Goal: Task Accomplishment & Management: Use online tool/utility

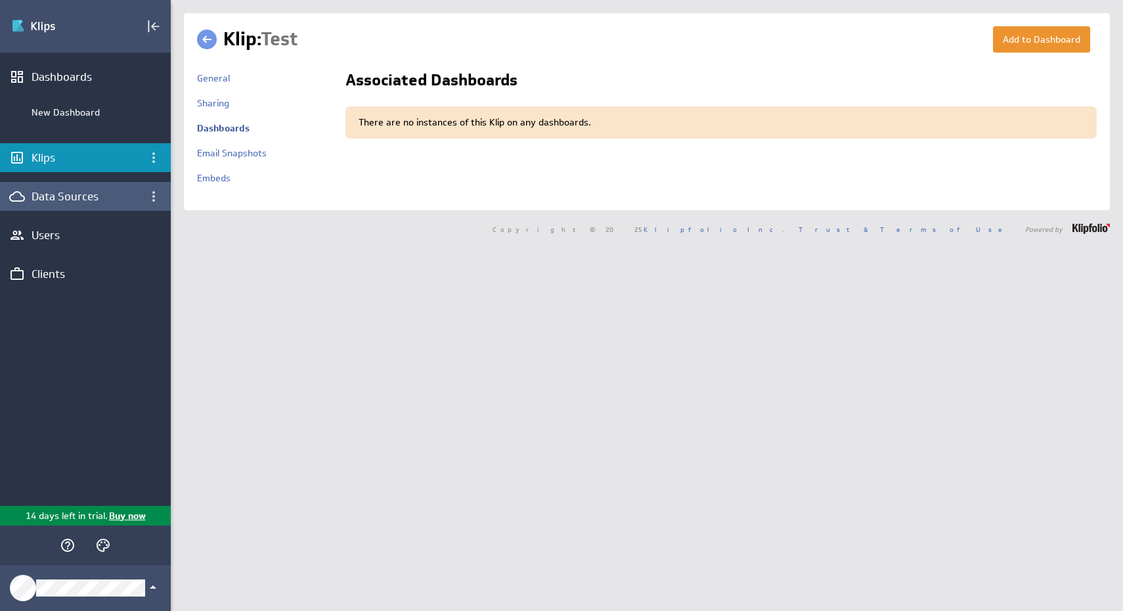
click at [66, 200] on div "Data Sources" at bounding box center [86, 196] width 108 height 14
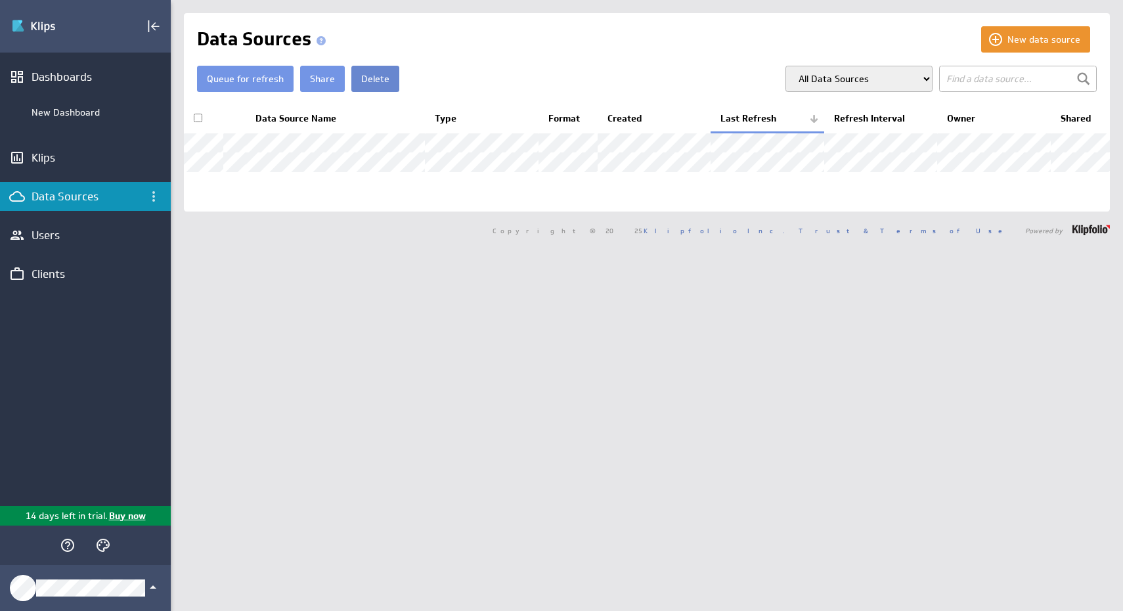
click at [388, 82] on button "Delete" at bounding box center [375, 79] width 48 height 26
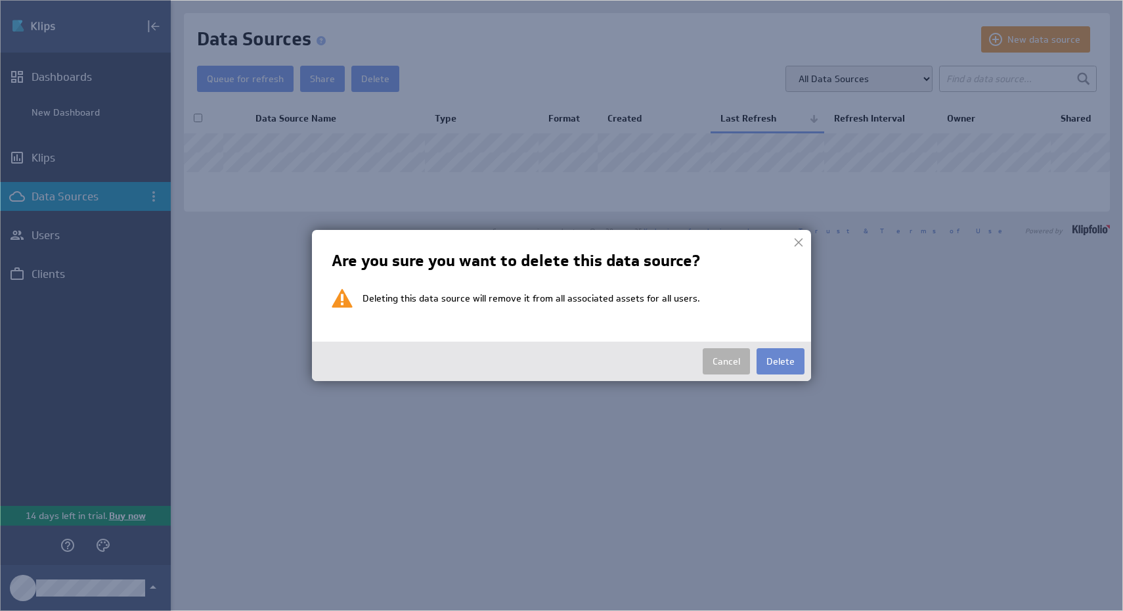
click at [768, 362] on button "Delete" at bounding box center [781, 361] width 48 height 26
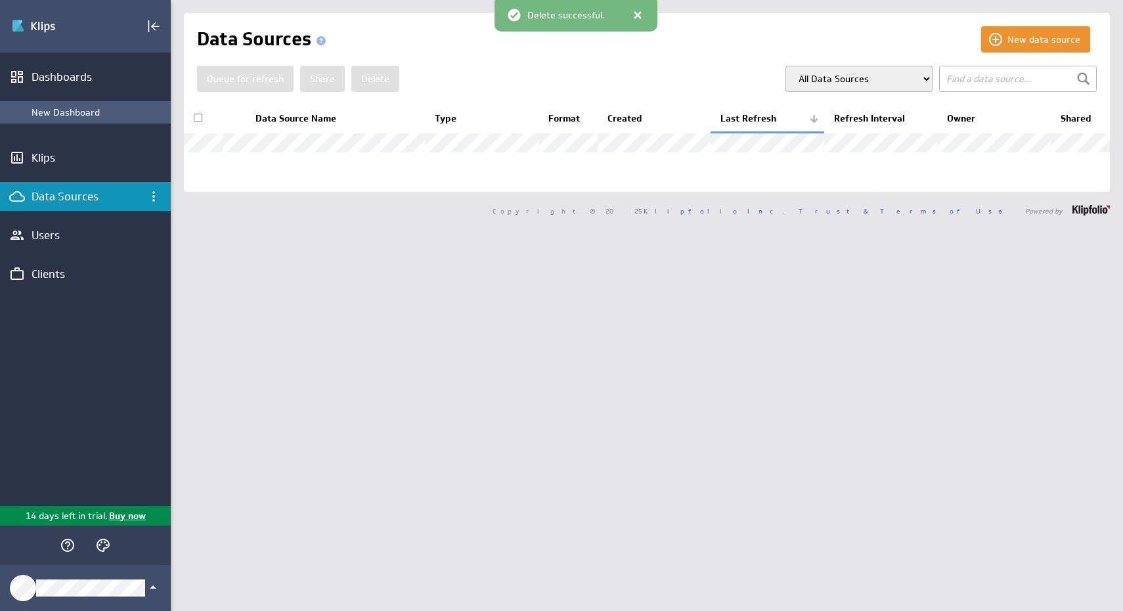
click at [88, 110] on div "New Dashboard" at bounding box center [98, 112] width 133 height 12
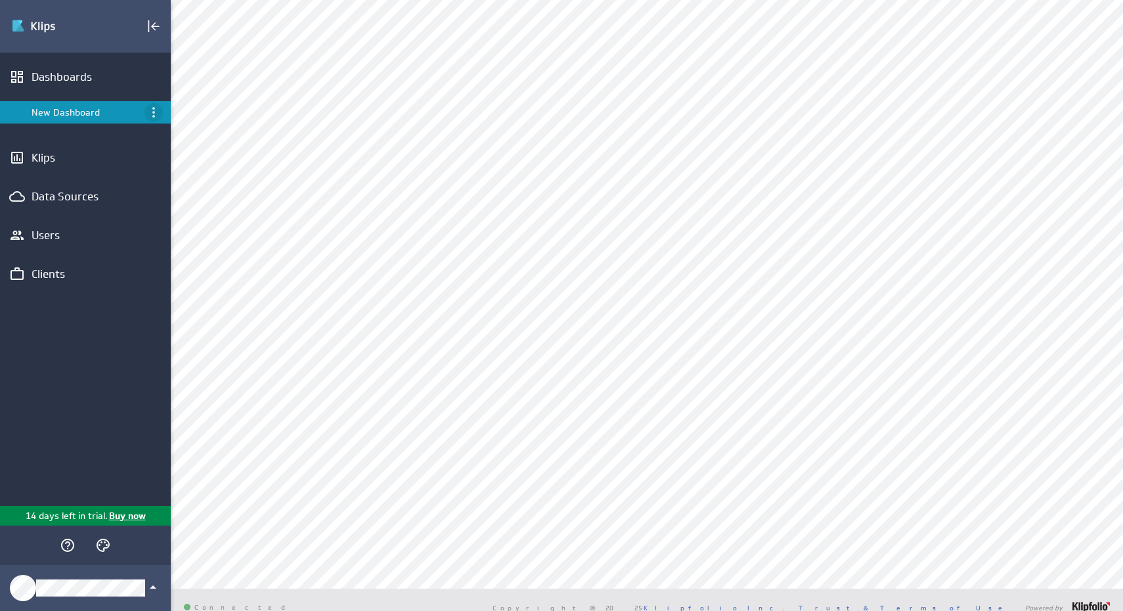
click at [154, 111] on icon "Menu" at bounding box center [154, 112] width 16 height 16
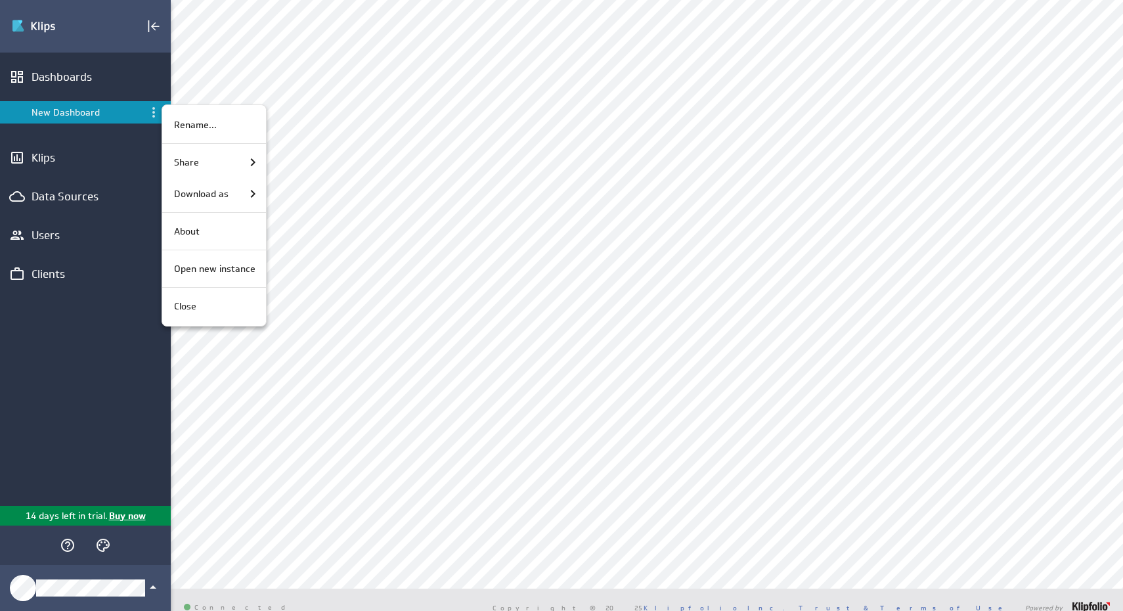
click at [943, 214] on div at bounding box center [561, 305] width 1123 height 611
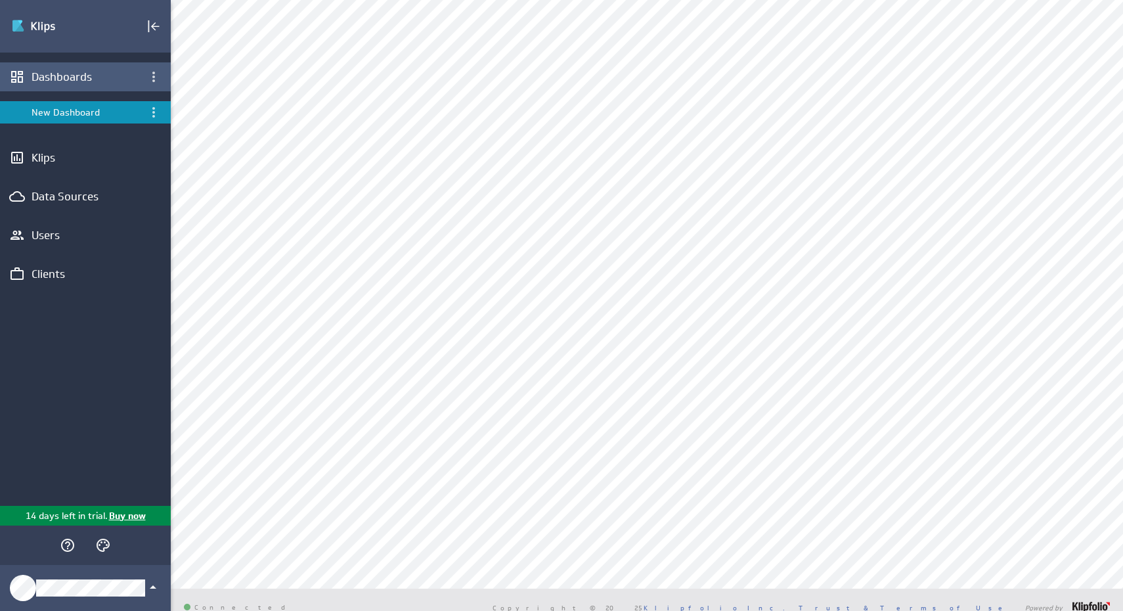
click at [60, 85] on div "Dashboards" at bounding box center [85, 76] width 171 height 29
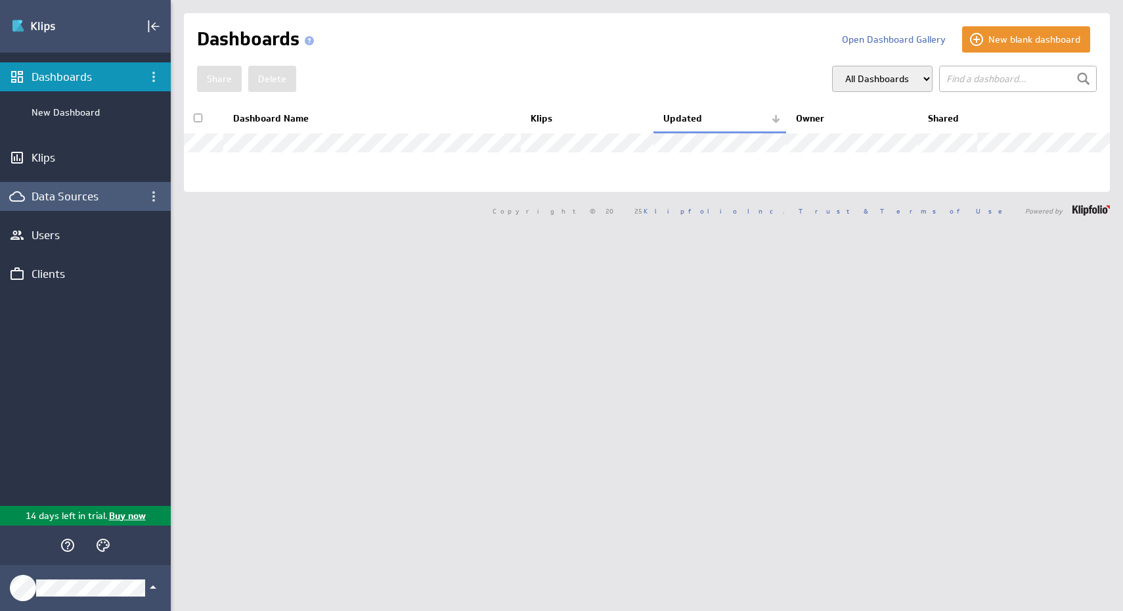
click at [89, 190] on div "Data Sources" at bounding box center [86, 196] width 108 height 14
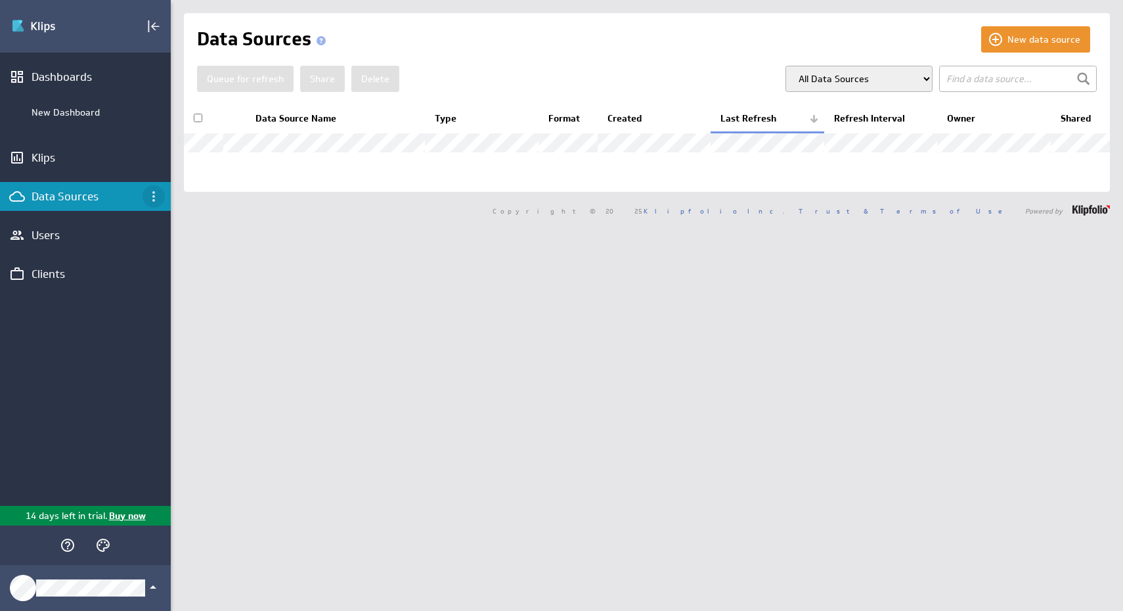
click at [150, 196] on icon "Data Sources menu" at bounding box center [154, 196] width 16 height 16
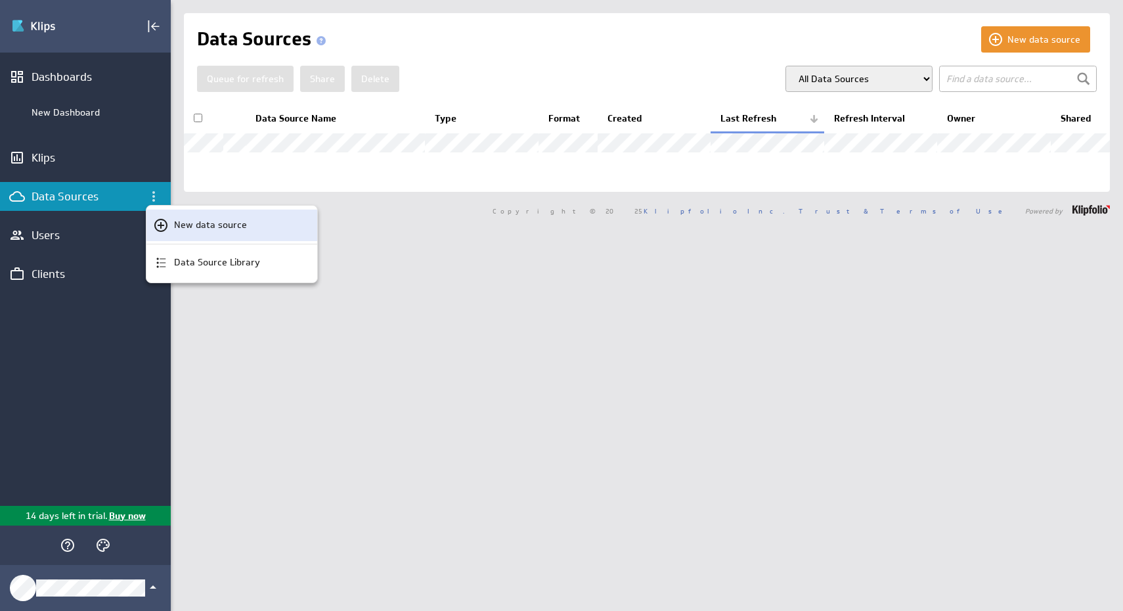
click at [188, 227] on p "New data source" at bounding box center [210, 225] width 73 height 14
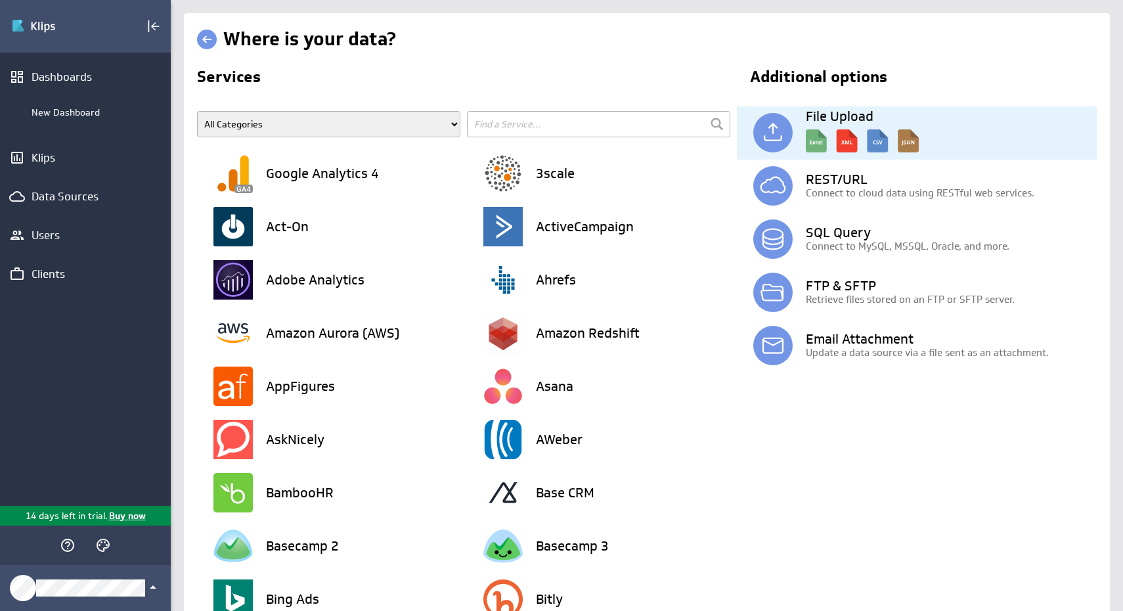
click at [858, 142] on img at bounding box center [862, 138] width 113 height 30
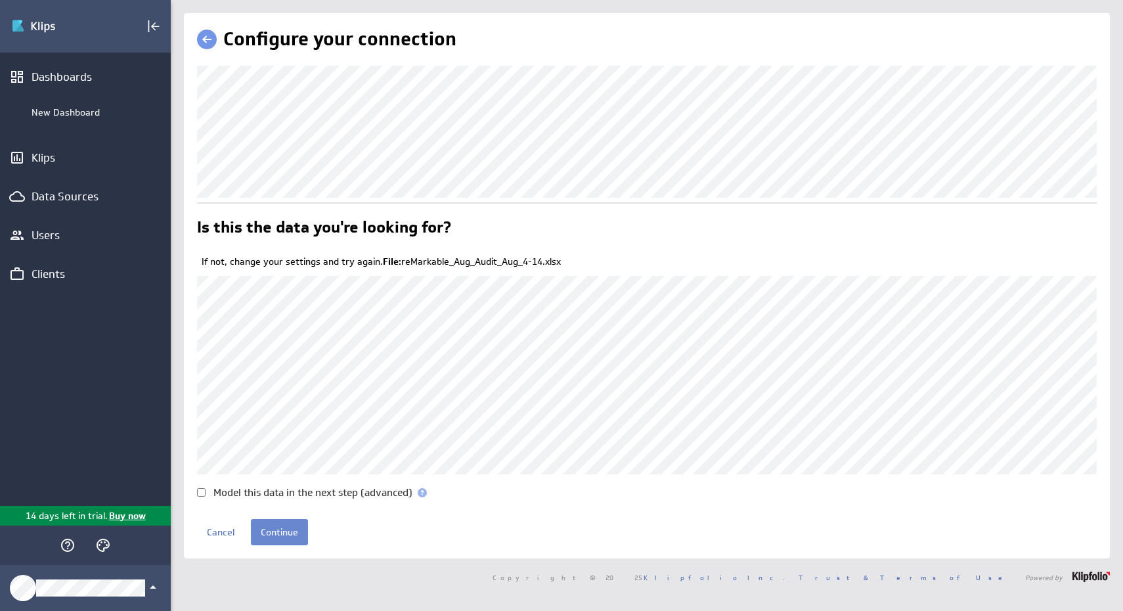
click at [277, 531] on input "Continue" at bounding box center [279, 532] width 57 height 26
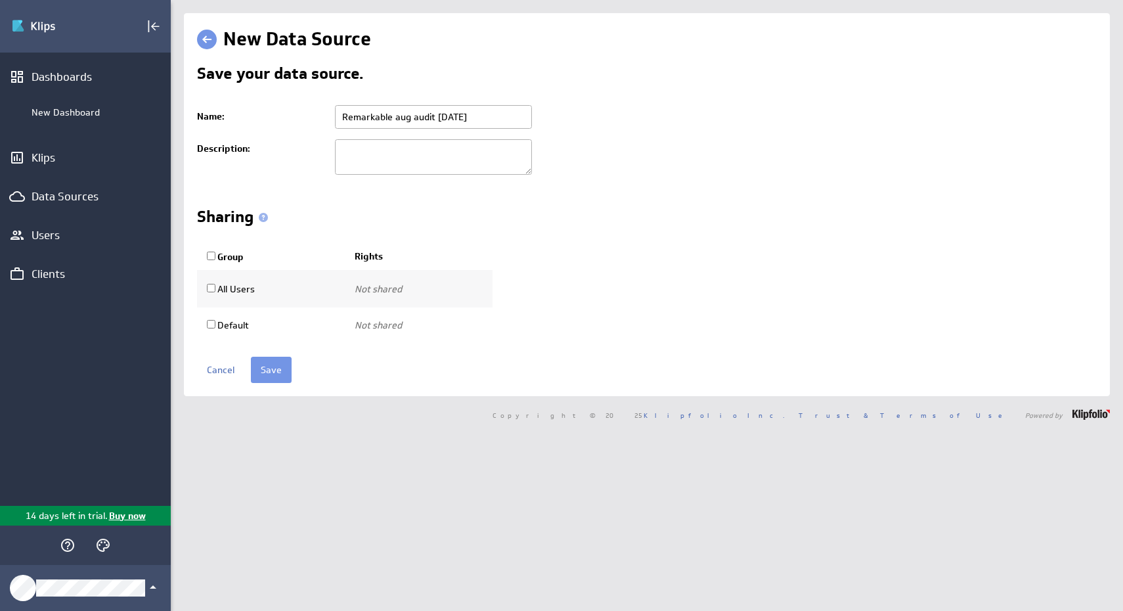
click at [226, 288] on label "All Users" at bounding box center [231, 289] width 48 height 12
click at [215, 288] on input "All Users" at bounding box center [211, 288] width 9 height 9
checkbox input "true"
click at [418, 289] on select "Use only Use and edit Do not share" at bounding box center [398, 289] width 87 height 22
select select "0181e525d0dfbe5dccaffbf467486c73:use,edit"
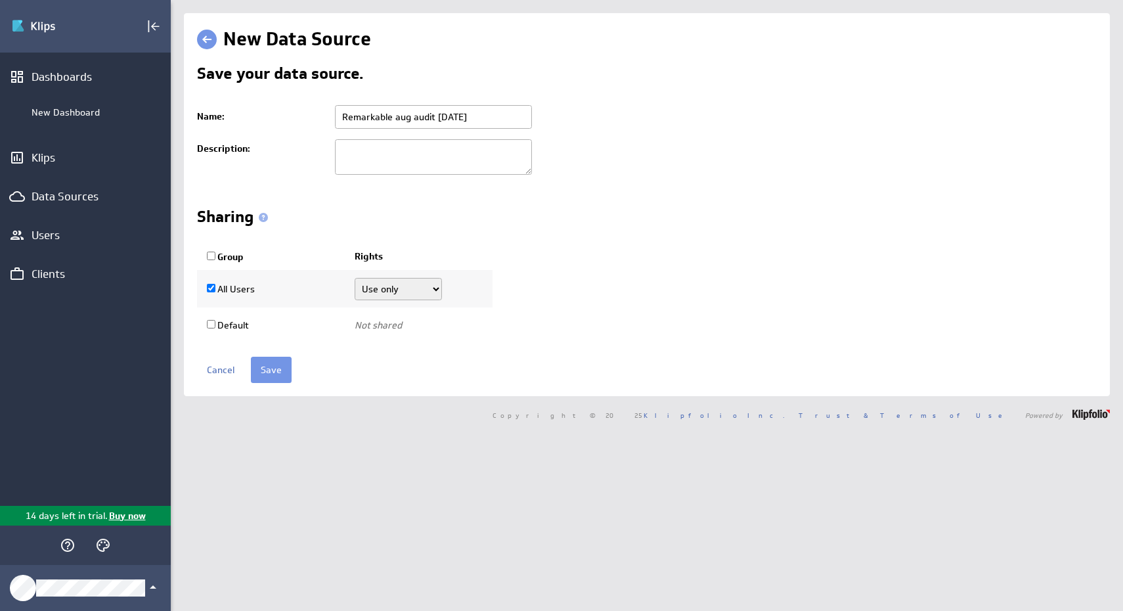
click at [355, 278] on select "Use only Use and edit Do not share" at bounding box center [398, 289] width 87 height 22
click at [244, 328] on label "Default" at bounding box center [228, 325] width 42 height 12
click at [215, 328] on input "Default" at bounding box center [211, 324] width 9 height 9
checkbox input "true"
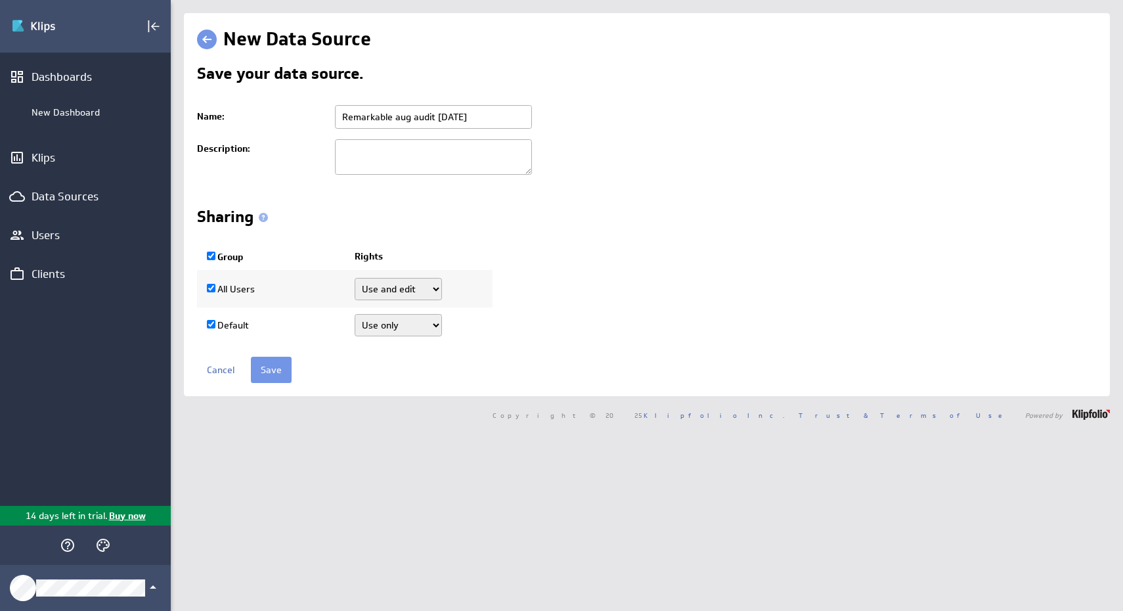
click at [427, 330] on select "Use only Use and edit Do not share" at bounding box center [398, 325] width 87 height 22
select select "9d466459543bc2dd35de661381ed4f9d:use,edit"
click at [355, 315] on select "Use only Use and edit Do not share" at bounding box center [398, 325] width 87 height 22
click at [277, 376] on input "Save" at bounding box center [271, 370] width 41 height 26
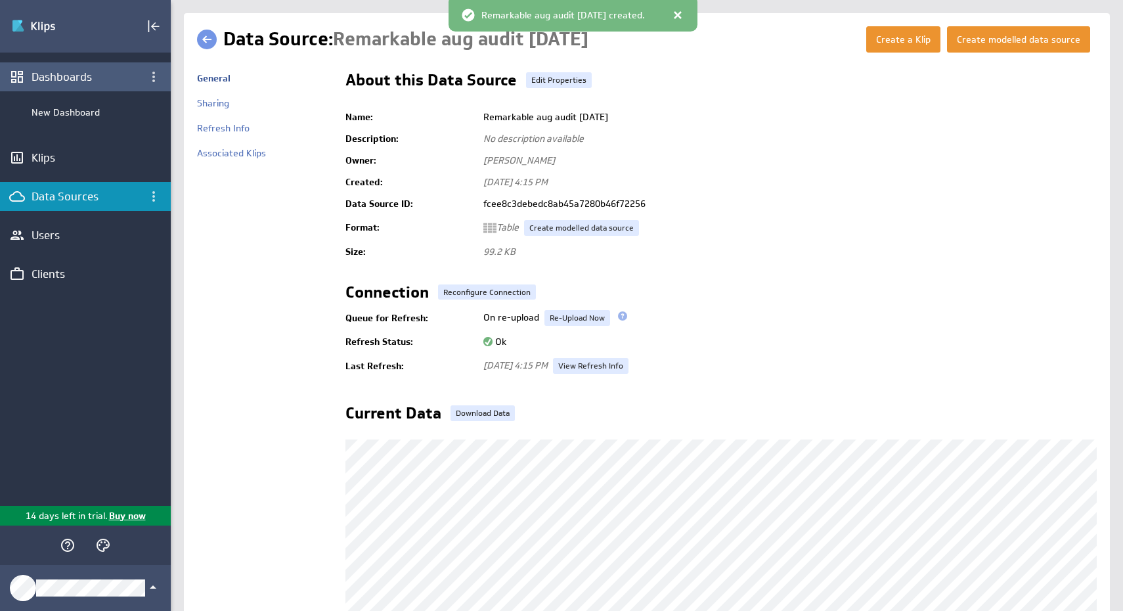
click at [70, 81] on div "Dashboards" at bounding box center [86, 77] width 108 height 14
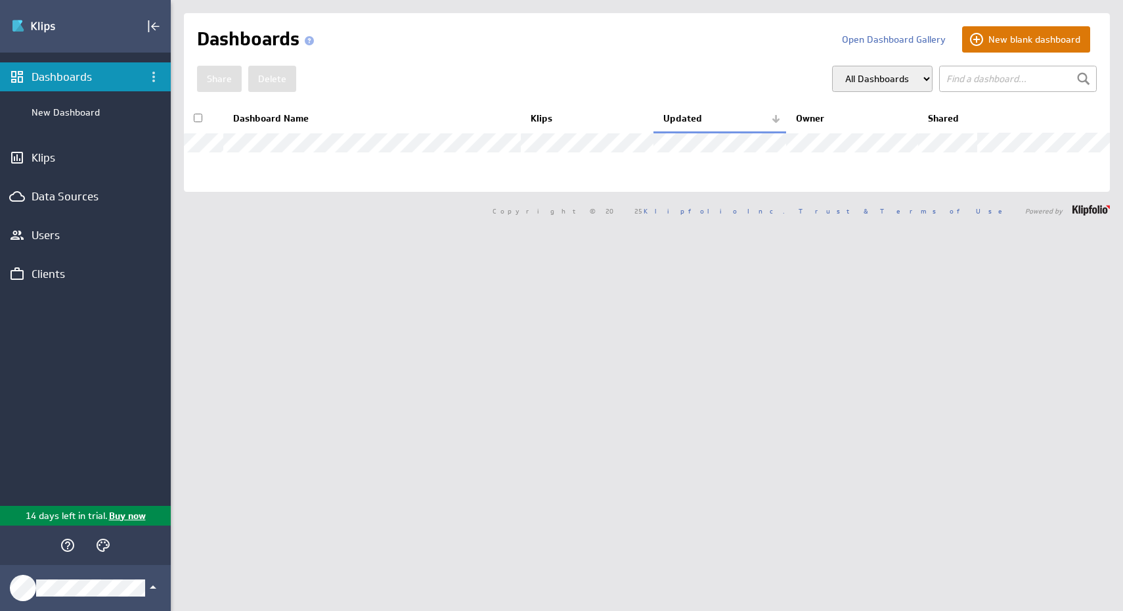
click at [1019, 43] on button "New blank dashboard" at bounding box center [1026, 39] width 128 height 26
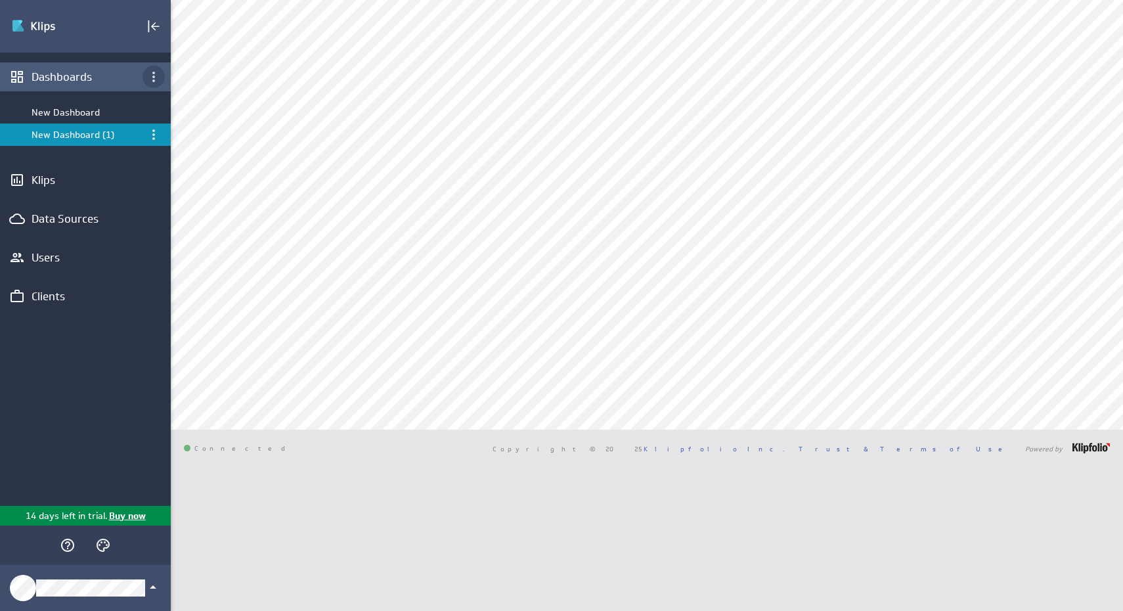
click at [159, 75] on icon "Dashboard menu" at bounding box center [154, 77] width 16 height 16
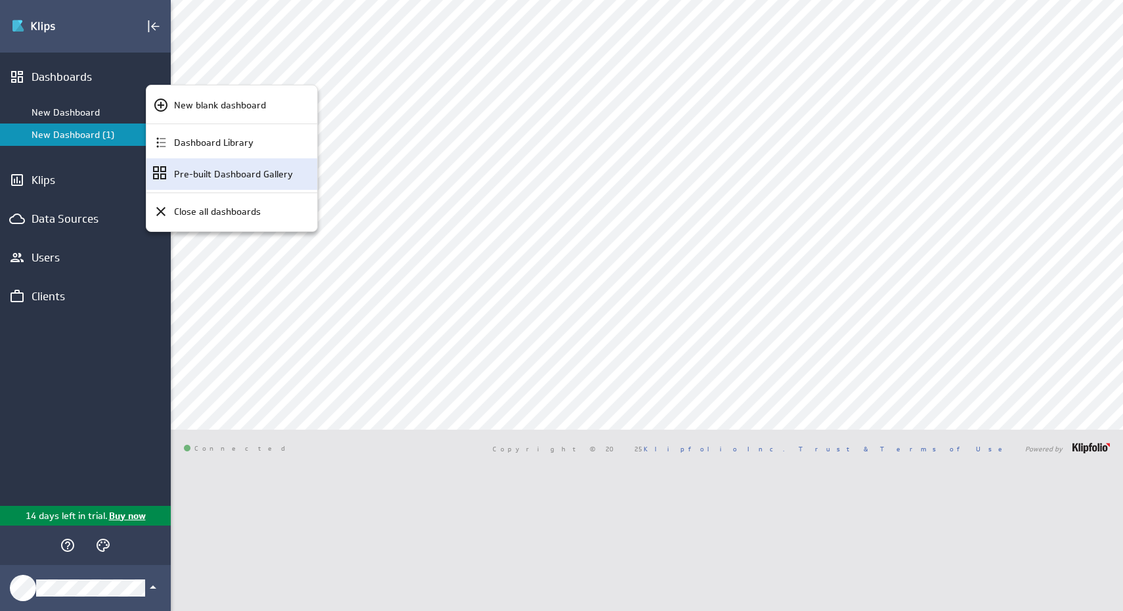
click at [215, 167] on p "Pre-built Dashboard Gallery" at bounding box center [233, 174] width 119 height 14
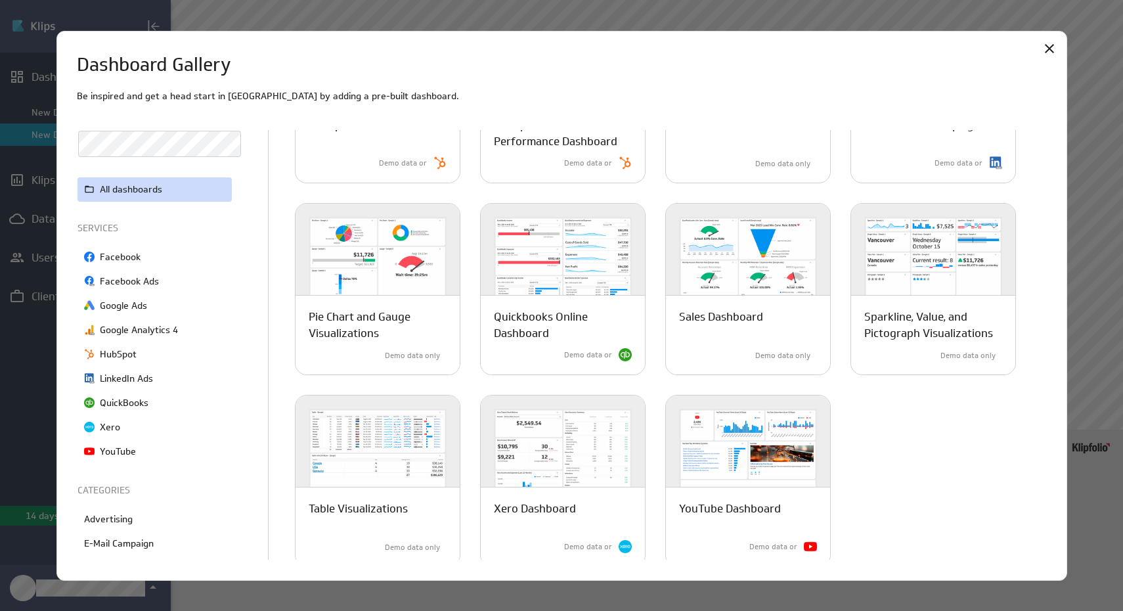
scroll to position [538, 0]
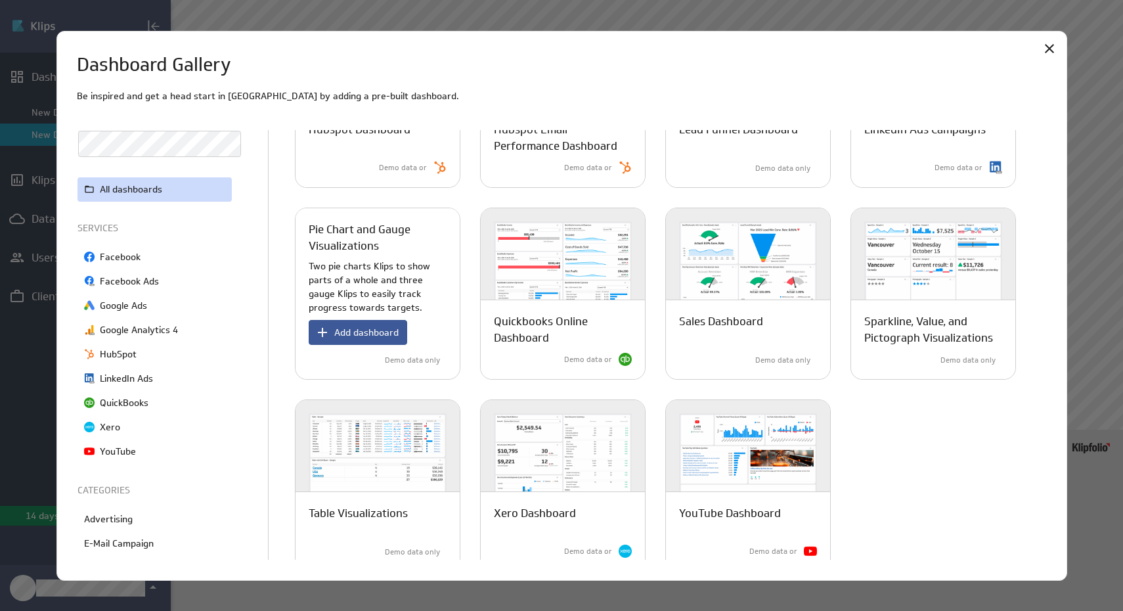
click at [386, 333] on span "Add dashboard" at bounding box center [366, 332] width 64 height 12
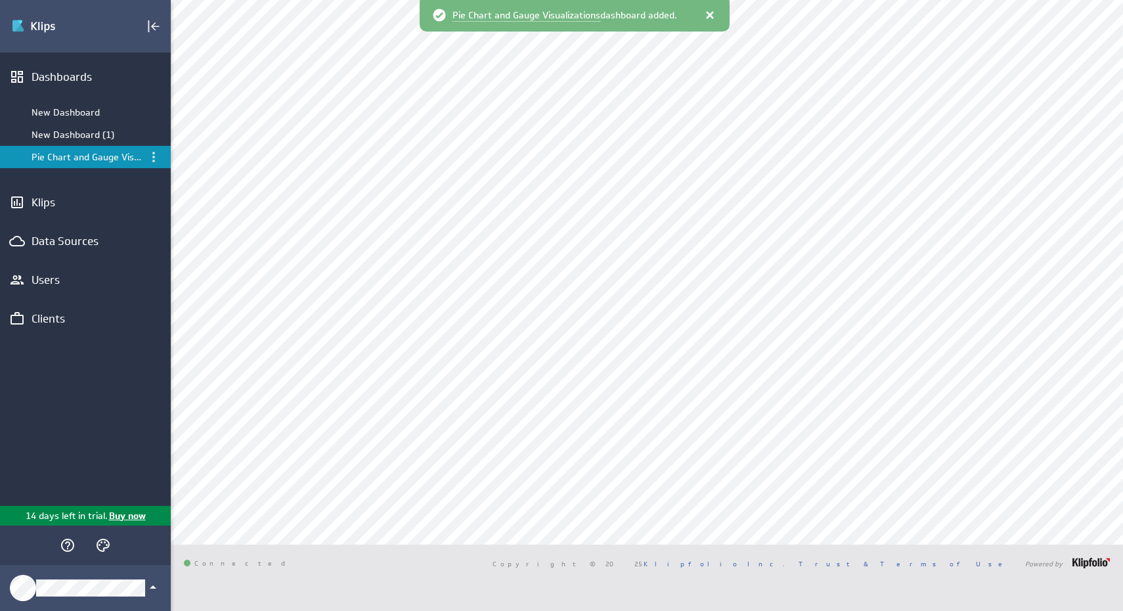
click at [704, 14] on div at bounding box center [709, 15] width 13 height 13
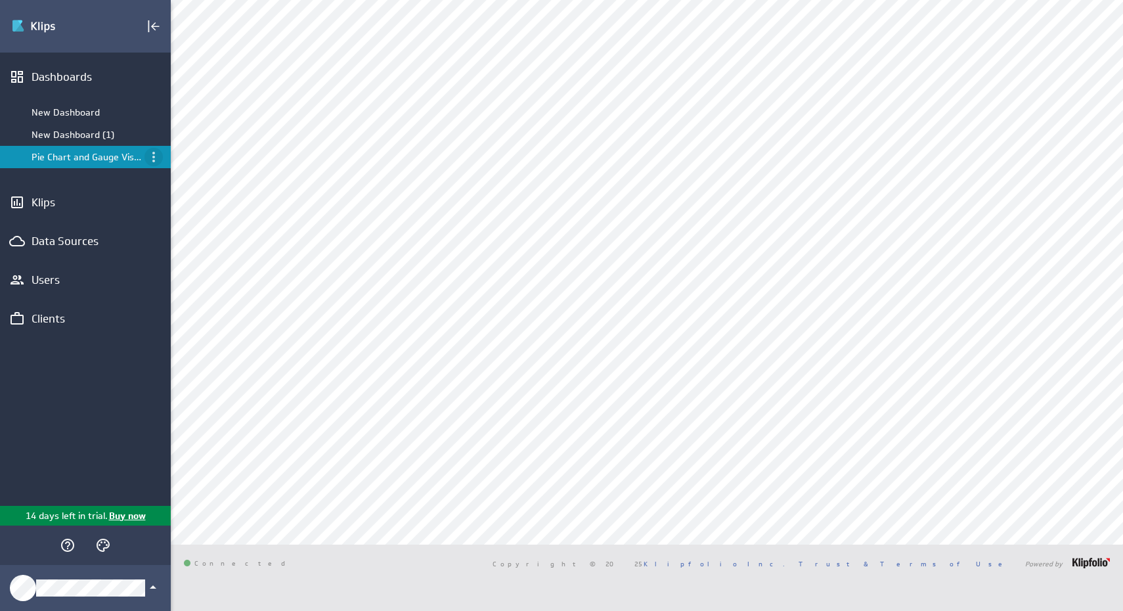
click at [150, 154] on icon "Menu" at bounding box center [154, 157] width 16 height 16
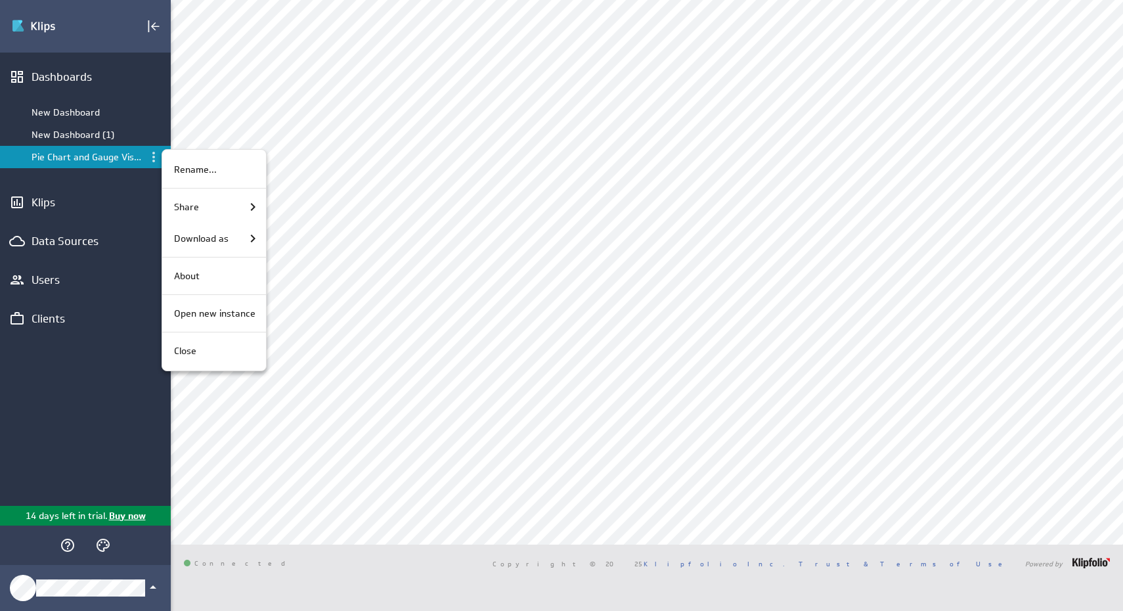
click at [686, 476] on div at bounding box center [561, 305] width 1123 height 611
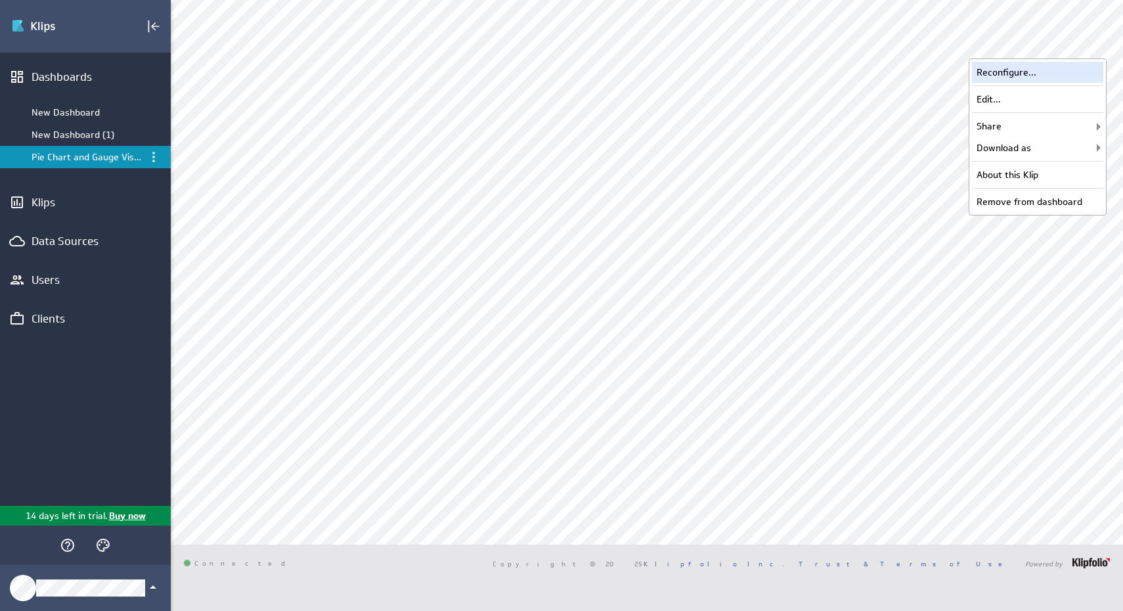
click at [1041, 72] on div "Reconfigure..." at bounding box center [1037, 72] width 131 height 21
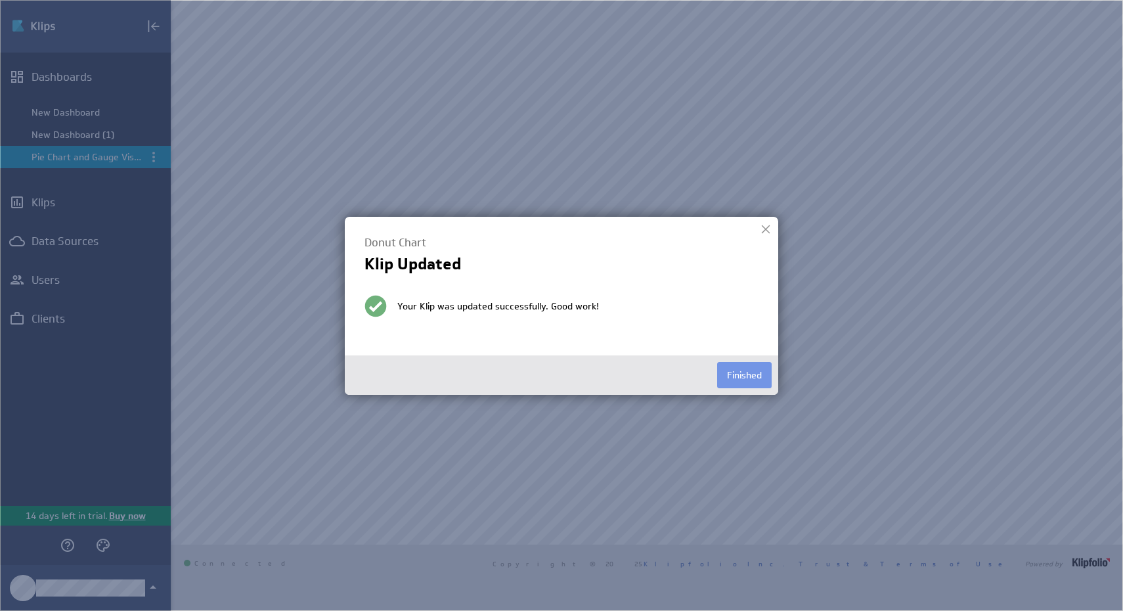
click at [761, 232] on div at bounding box center [766, 229] width 20 height 20
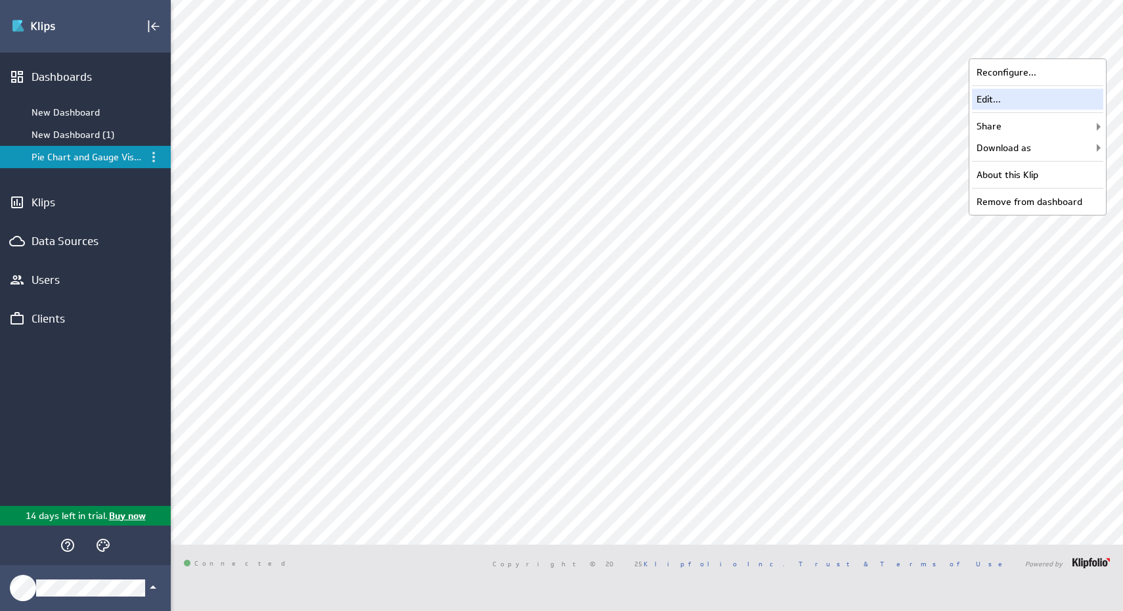
click at [1082, 99] on div "Edit..." at bounding box center [1037, 99] width 131 height 21
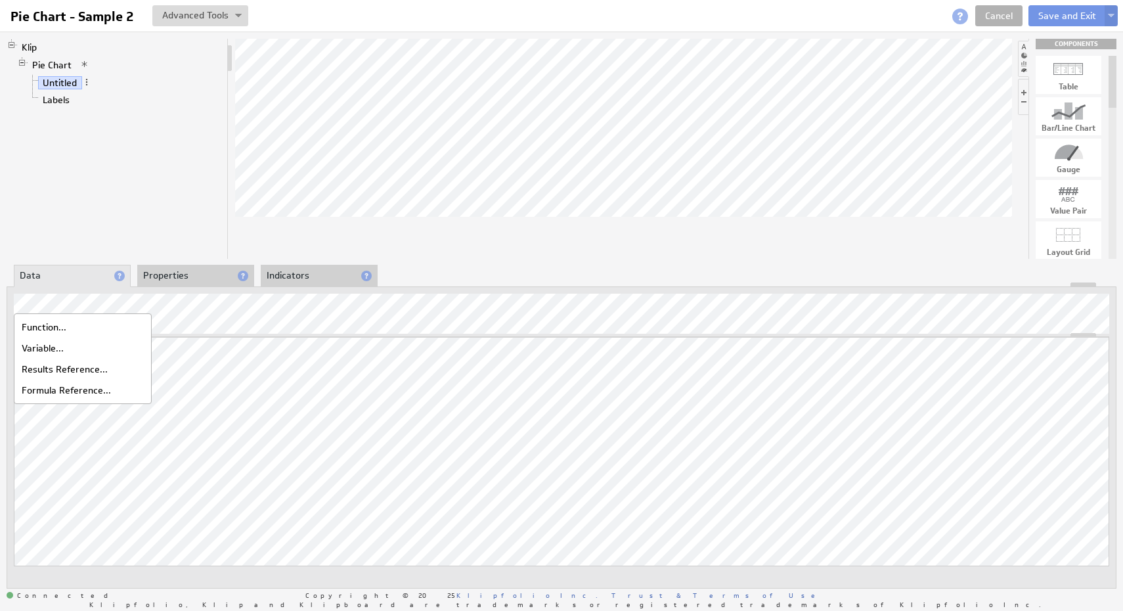
click at [96, 235] on div "Klip Pie Chart Untitled Labels" at bounding box center [118, 149] width 222 height 220
click at [134, 189] on div "Klip Pie Chart Untitled Labels" at bounding box center [118, 149] width 222 height 220
click at [1112, 17] on img at bounding box center [1111, 16] width 7 height 5
click at [200, 563] on div "Remove" at bounding box center [240, 557] width 131 height 21
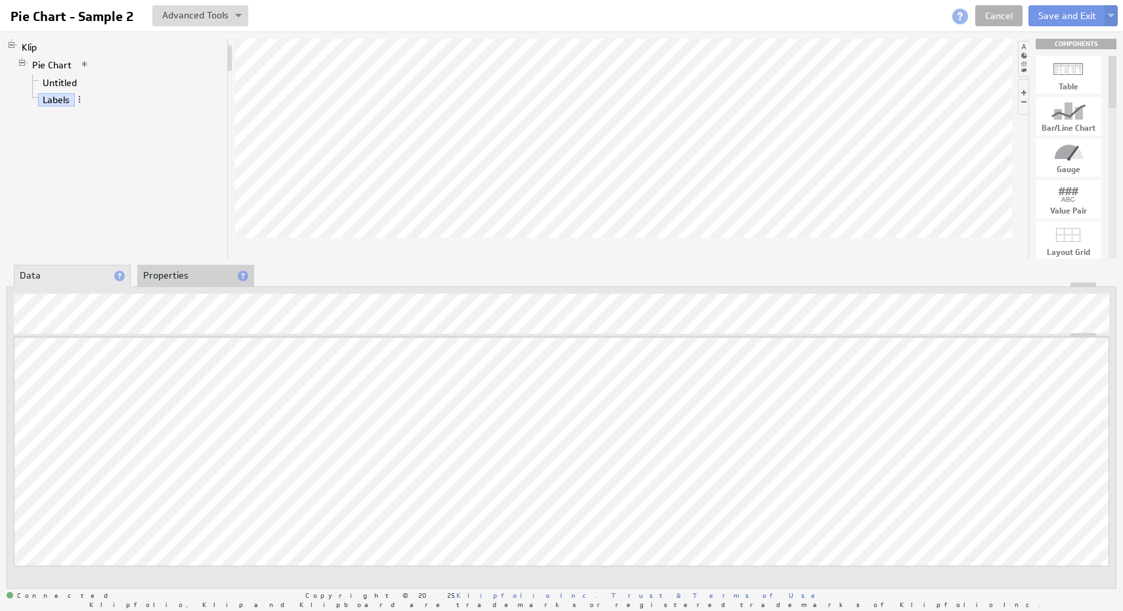
click at [232, 280] on li "Properties" at bounding box center [195, 276] width 117 height 22
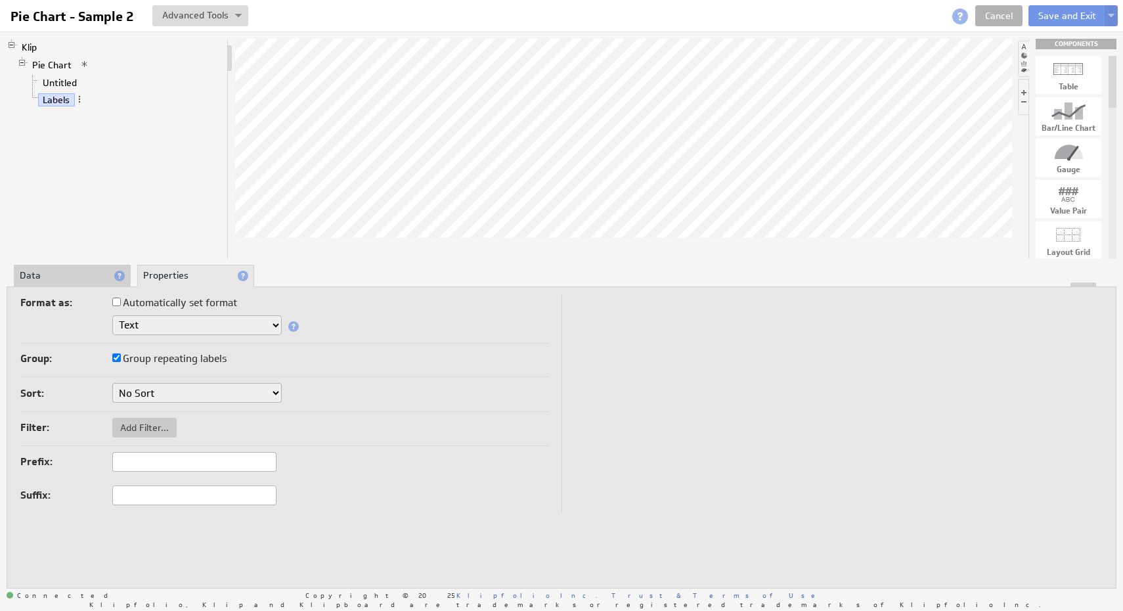
click at [271, 319] on select "Text Number Currency Percentage Date / Time" at bounding box center [196, 325] width 169 height 20
select select "num"
click at [112, 315] on select "Text Number Currency Percentage Date / Time" at bounding box center [196, 325] width 169 height 20
select select "num"
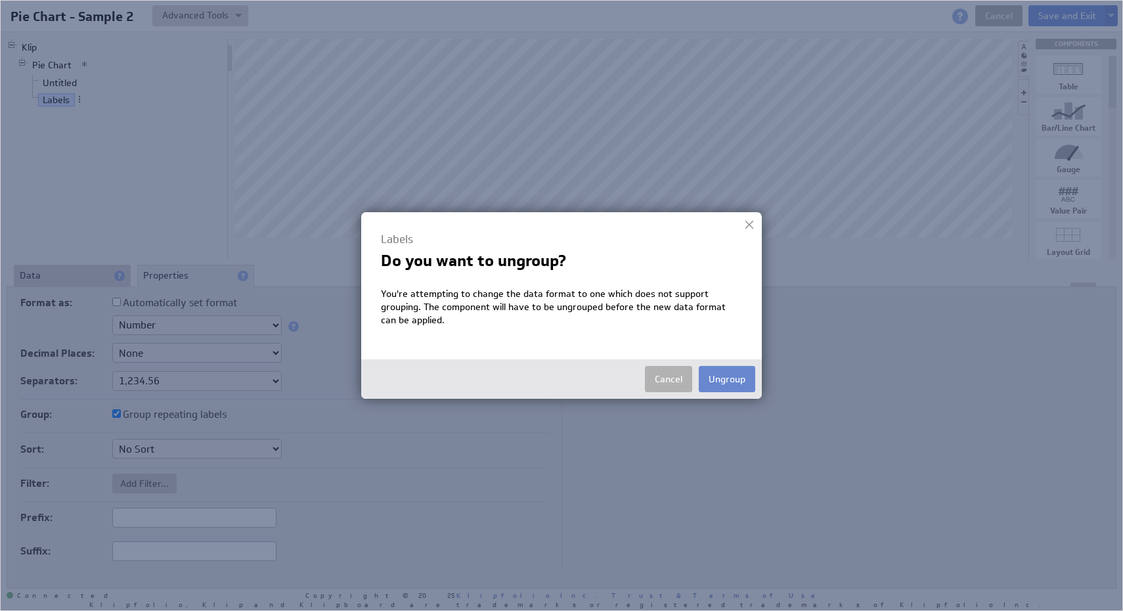
click at [724, 379] on button "Ungroup" at bounding box center [727, 379] width 56 height 26
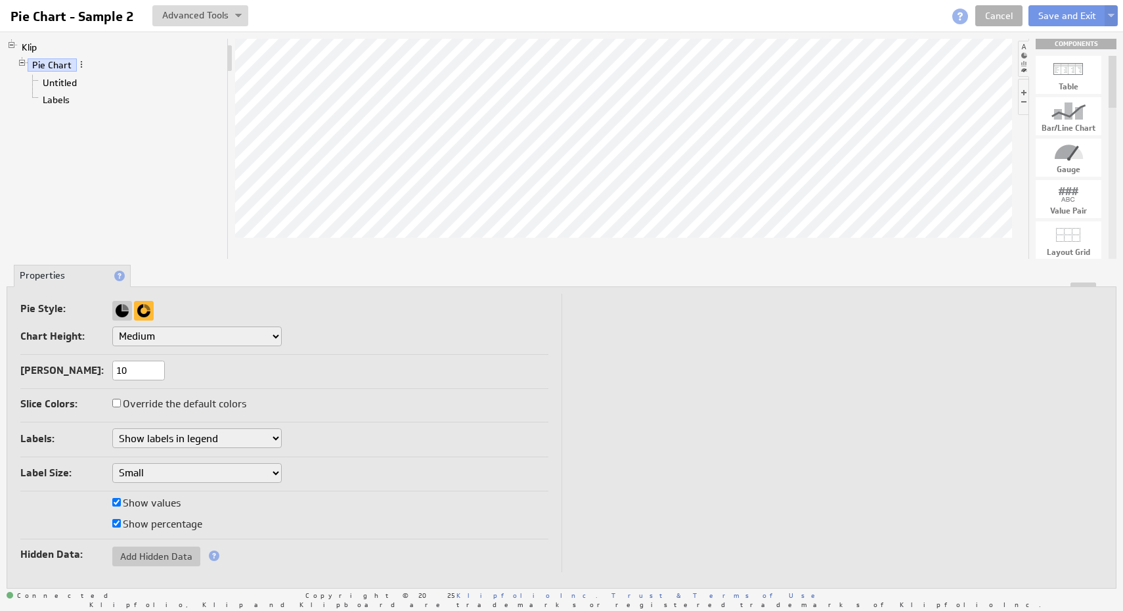
click at [243, 337] on select "Small Medium Large X-Large Custom..." at bounding box center [196, 336] width 169 height 20
click at [276, 335] on select "Small Medium Large X-Large Custom..." at bounding box center [196, 336] width 169 height 20
select select "1"
click at [112, 326] on select "Small Medium Large X-Large Custom..." at bounding box center [196, 336] width 169 height 20
select select "1"
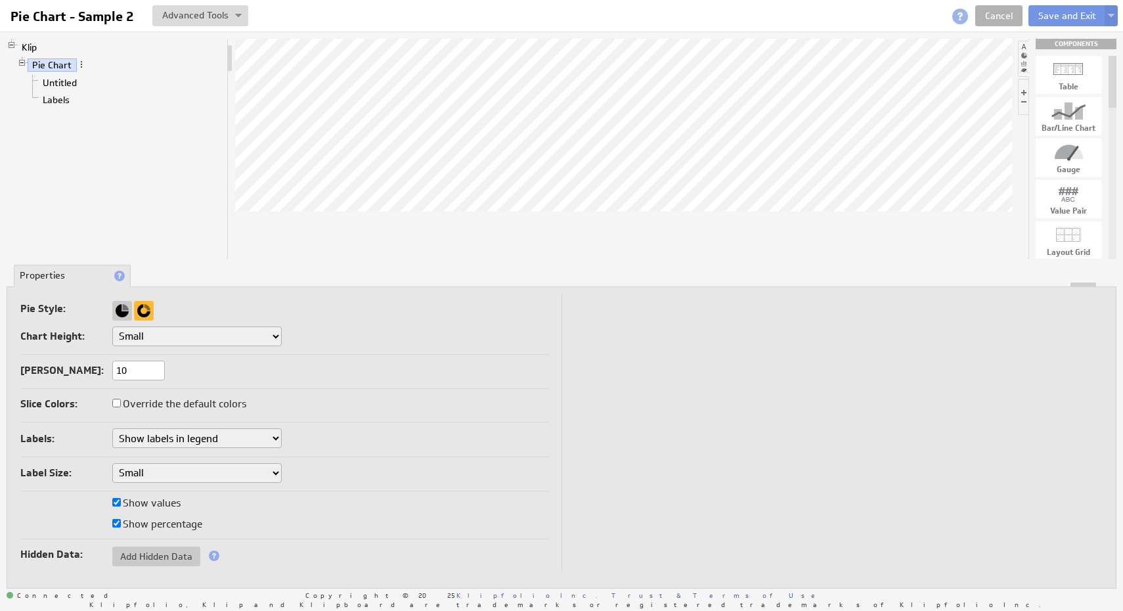
click at [150, 371] on input "10" at bounding box center [138, 371] width 53 height 20
click at [254, 439] on select "Don't show labels Show labels around pie chart Show labels in legend" at bounding box center [196, 438] width 169 height 20
click at [168, 502] on label "Show values" at bounding box center [146, 503] width 68 height 18
click at [121, 502] on input "Show values" at bounding box center [116, 502] width 9 height 9
checkbox input "false"
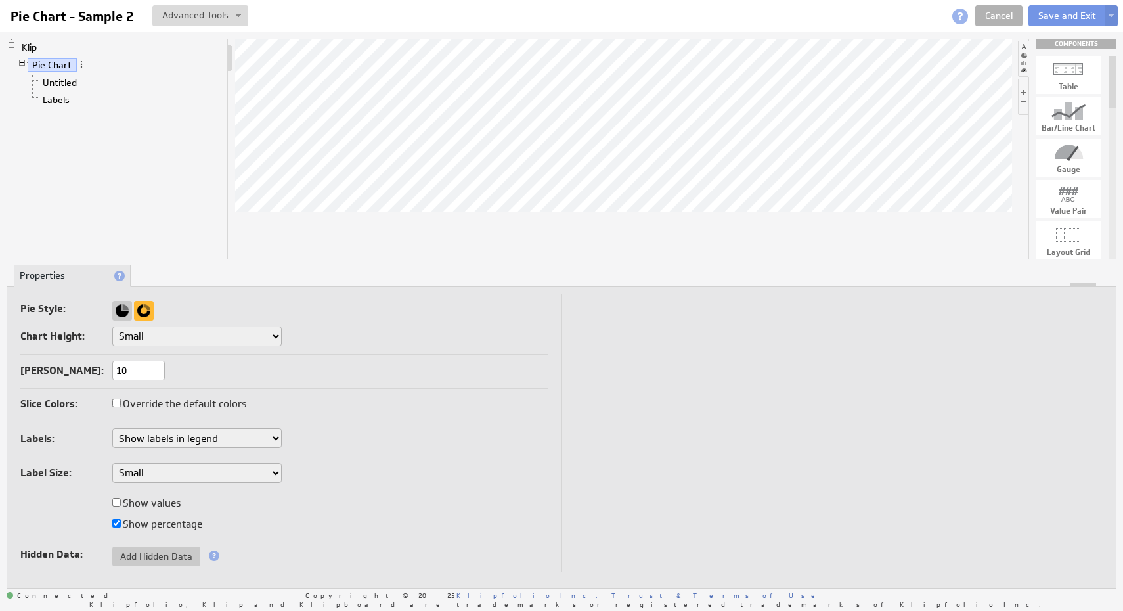
select select "1"
click at [167, 524] on label "Show percentage" at bounding box center [157, 524] width 90 height 18
click at [121, 524] on input "Show percentage" at bounding box center [116, 523] width 9 height 9
checkbox input "false"
select select "1"
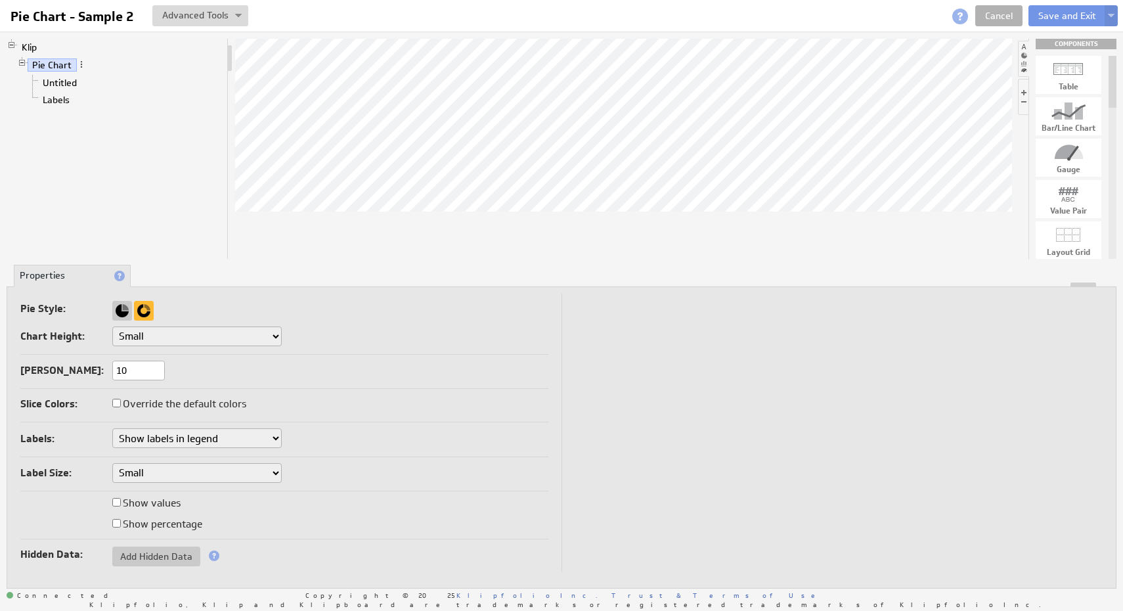
click at [167, 524] on label "Show percentage" at bounding box center [157, 524] width 90 height 18
click at [121, 524] on input "Show percentage" at bounding box center [116, 523] width 9 height 9
checkbox input "true"
select select "1"
click at [212, 554] on span at bounding box center [214, 555] width 11 height 11
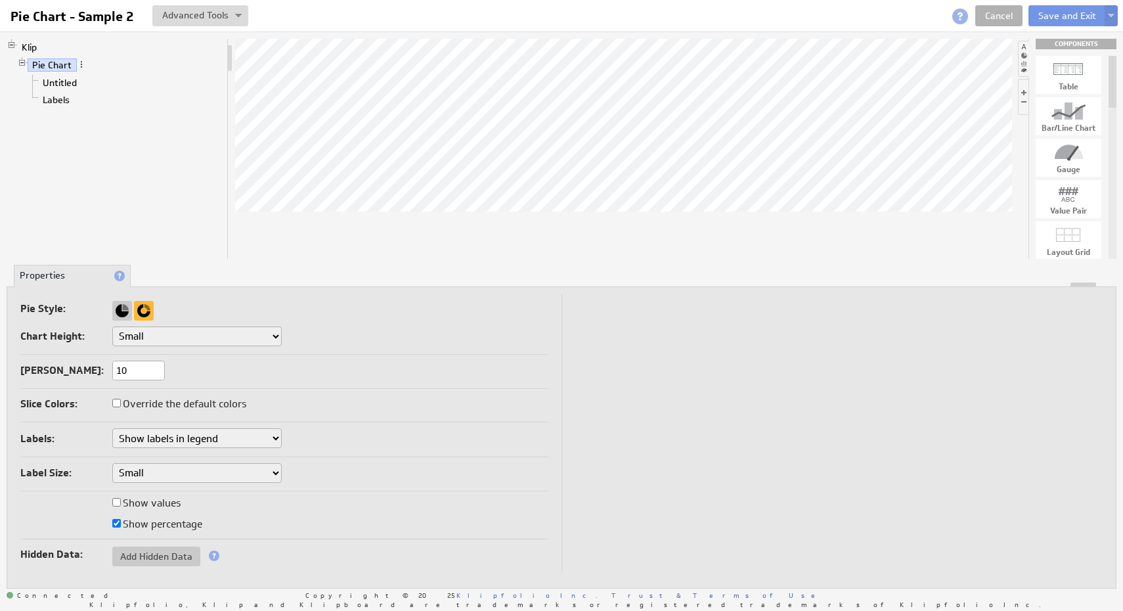
select select "1"
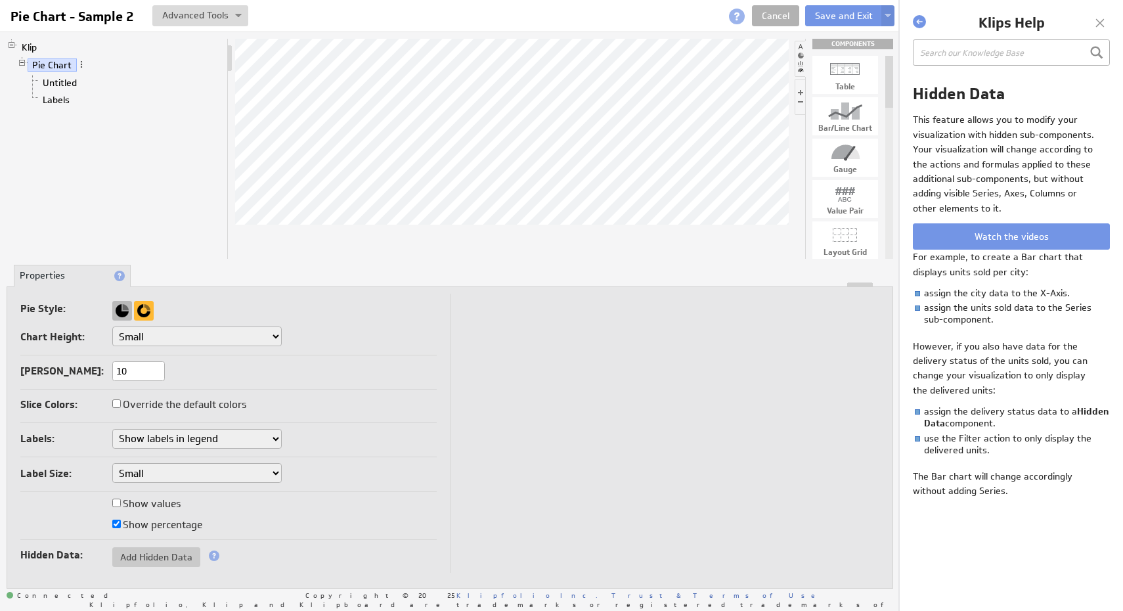
click at [118, 313] on div at bounding box center [122, 311] width 20 height 20
select select "1"
click at [141, 311] on div at bounding box center [144, 311] width 20 height 20
select select "1"
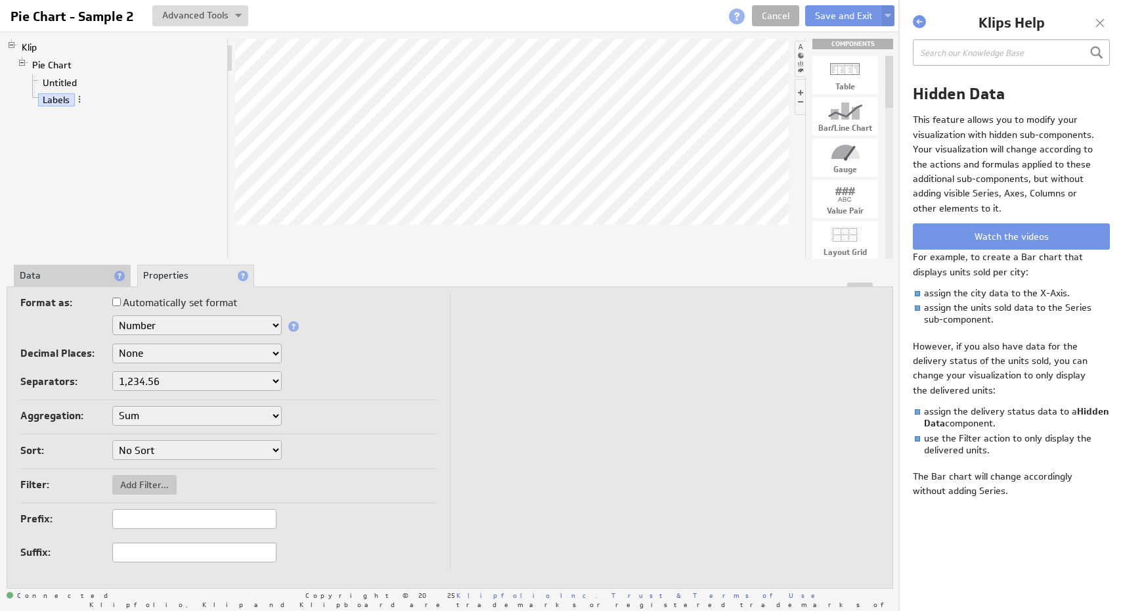
click at [84, 277] on li "Data" at bounding box center [72, 276] width 117 height 22
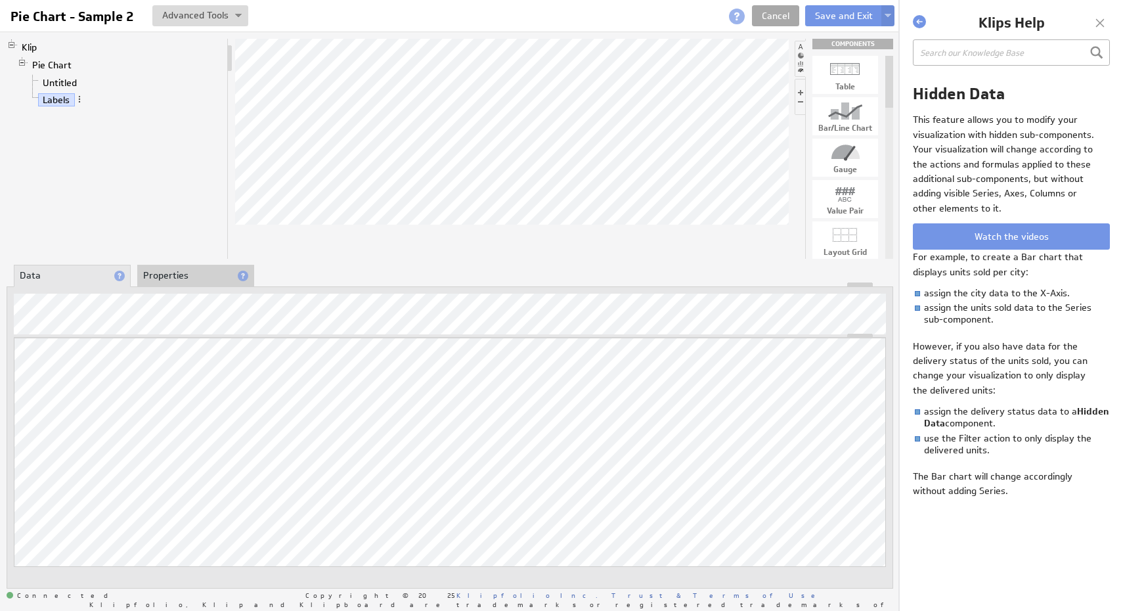
click at [782, 17] on link "Cancel" at bounding box center [775, 15] width 47 height 21
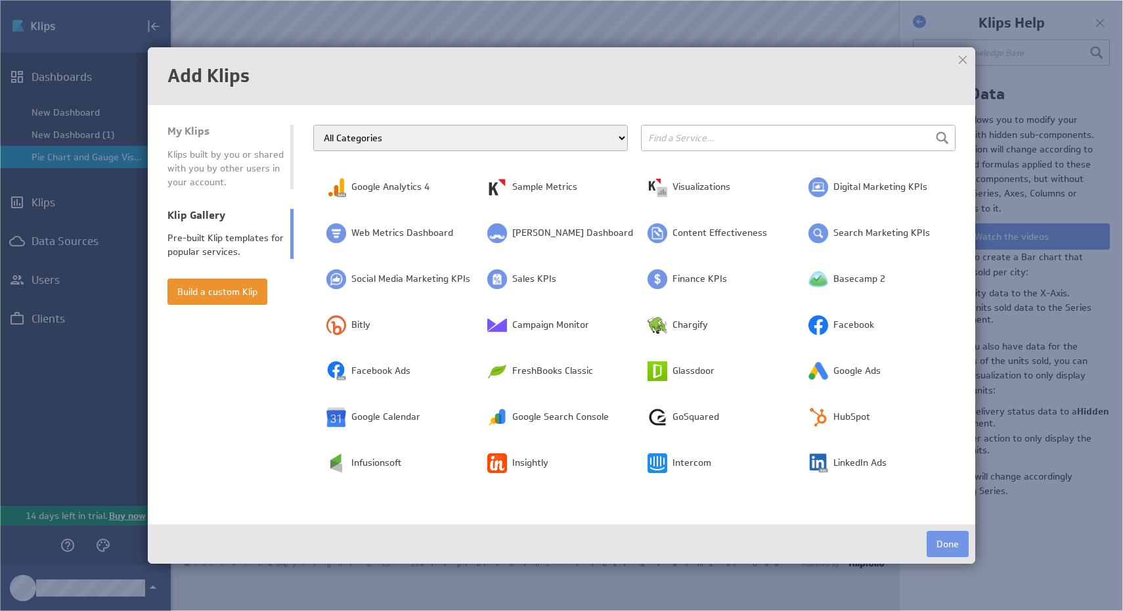
click at [441, 128] on select "All Categories Advertising Cloud Storage Customer Support Dashboard Gallery Dat…" at bounding box center [470, 138] width 315 height 26
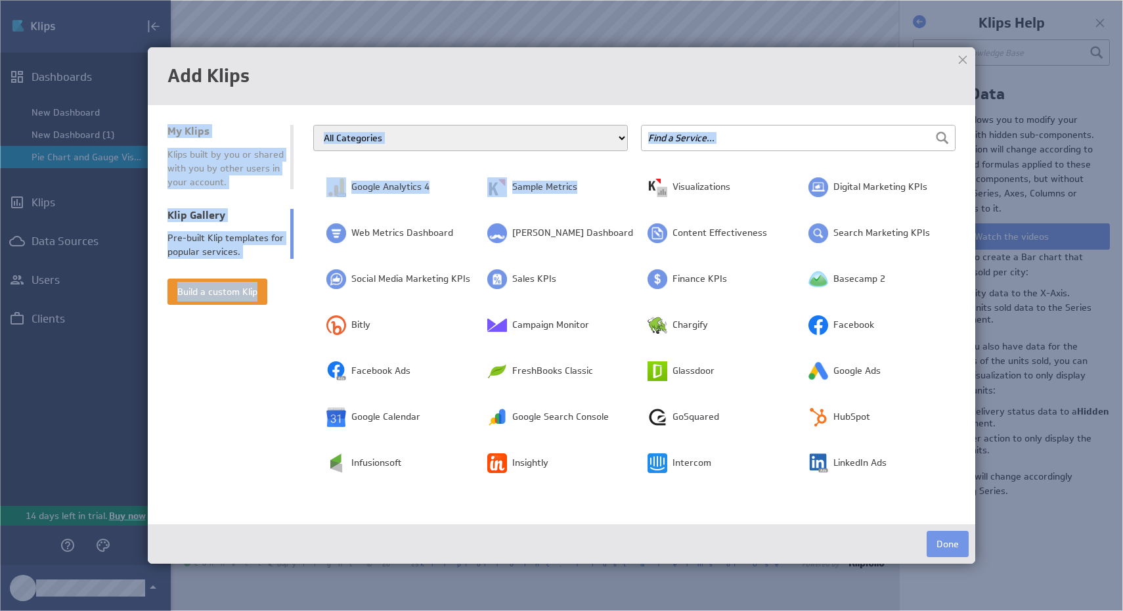
drag, startPoint x: 551, startPoint y: 206, endPoint x: 533, endPoint y: 100, distance: 107.3
click at [533, 100] on div "Add Klips My Klips Klips built by you or shared with you by other users in your…" at bounding box center [562, 305] width 828 height 516
click at [231, 294] on button "Build a custom Klip" at bounding box center [217, 291] width 100 height 26
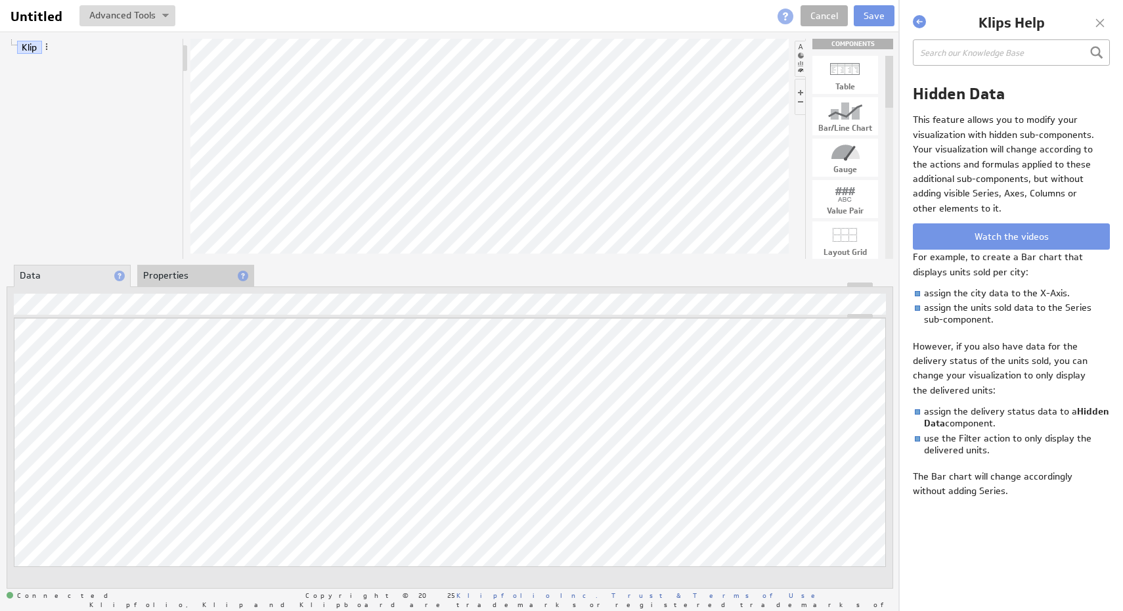
click at [175, 280] on li "Properties" at bounding box center [195, 276] width 117 height 22
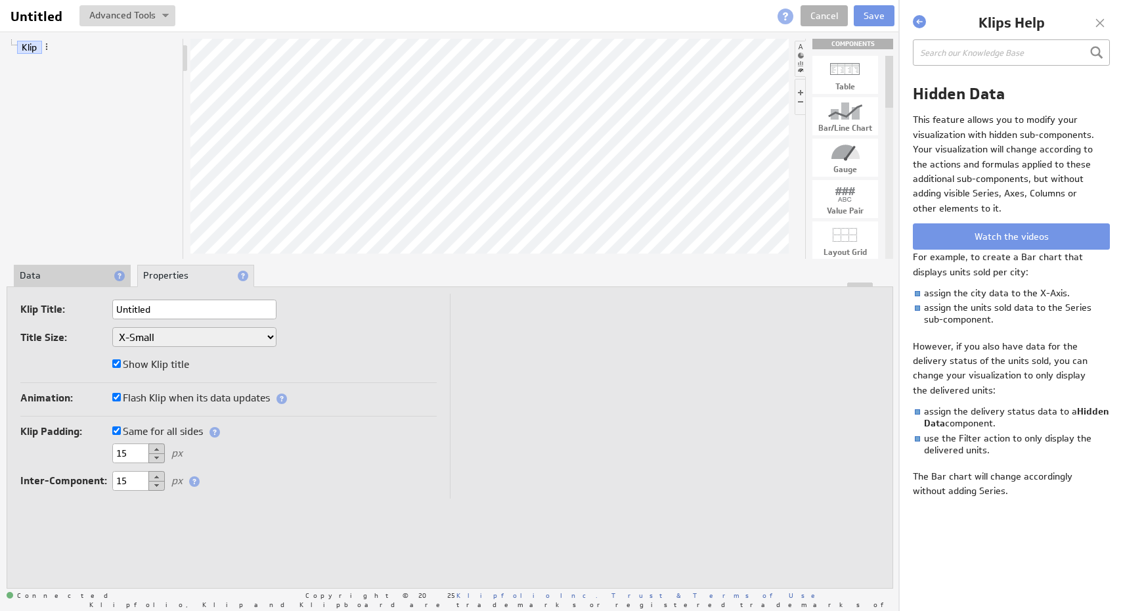
click at [302, 355] on div "Show Klip title" at bounding box center [228, 365] width 416 height 21
click at [248, 310] on input "Untitled" at bounding box center [194, 309] width 164 height 20
click at [375, 371] on div "Show Klip title" at bounding box center [228, 365] width 416 height 21
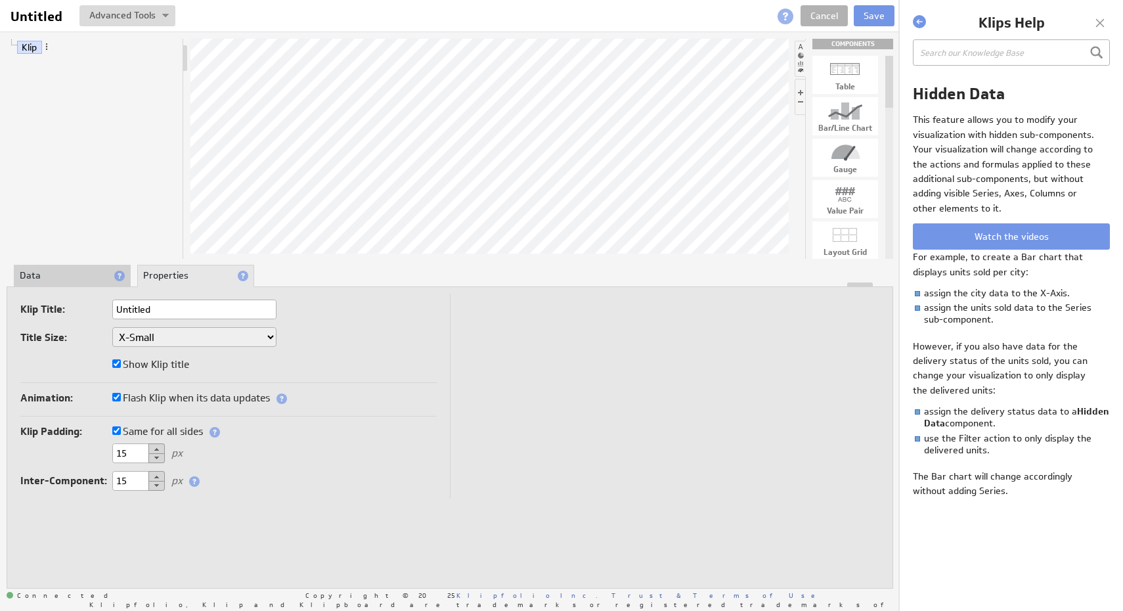
click at [837, 83] on div "Table" at bounding box center [845, 87] width 66 height 8
click at [847, 62] on div at bounding box center [845, 69] width 66 height 21
click at [842, 125] on div "Bar/Line Chart" at bounding box center [845, 128] width 66 height 8
click at [801, 92] on li at bounding box center [800, 97] width 11 height 36
click at [801, 101] on li at bounding box center [800, 97] width 11 height 36
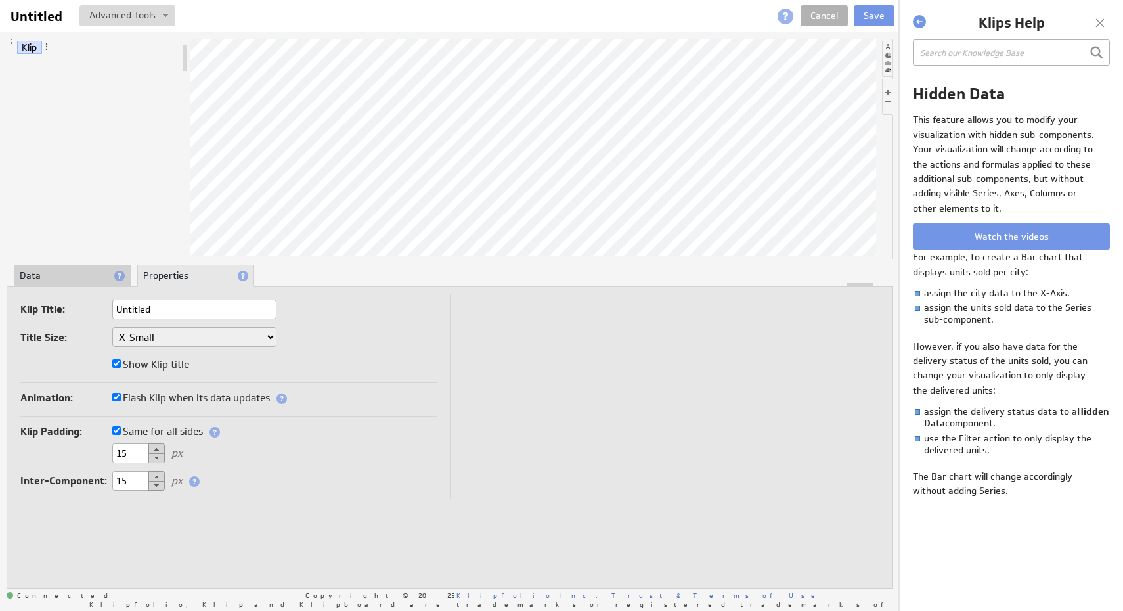
click at [887, 104] on li at bounding box center [887, 97] width 11 height 36
click at [799, 48] on li at bounding box center [800, 59] width 11 height 36
click at [857, 79] on div at bounding box center [845, 69] width 66 height 21
click at [827, 150] on div at bounding box center [845, 152] width 66 height 21
drag, startPoint x: 852, startPoint y: 82, endPoint x: 502, endPoint y: 127, distance: 352.9
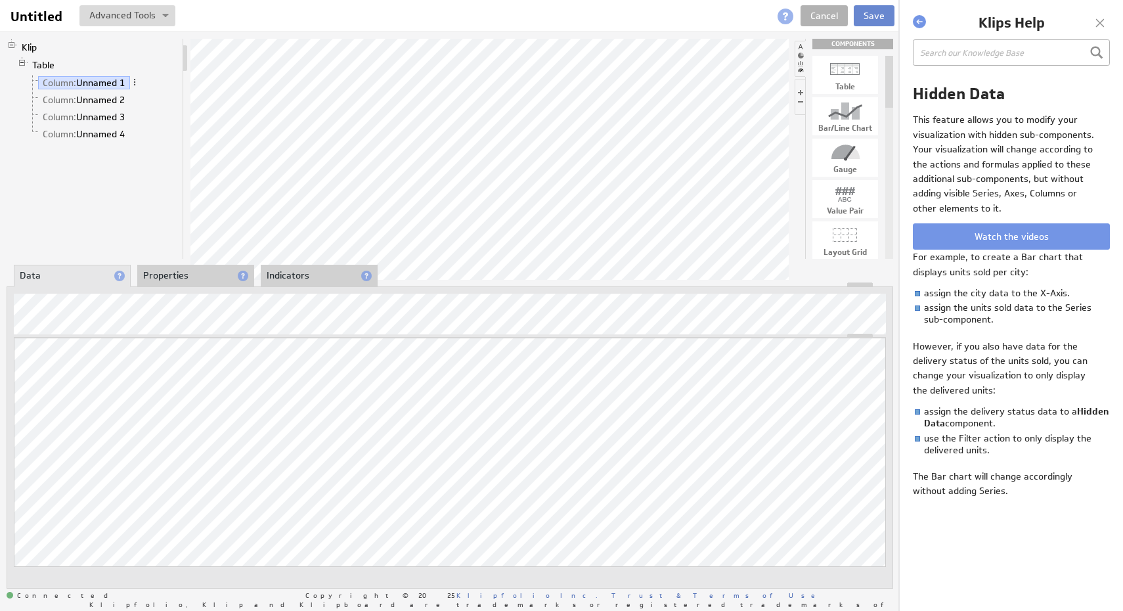
click at [877, 13] on button "Save" at bounding box center [874, 15] width 41 height 21
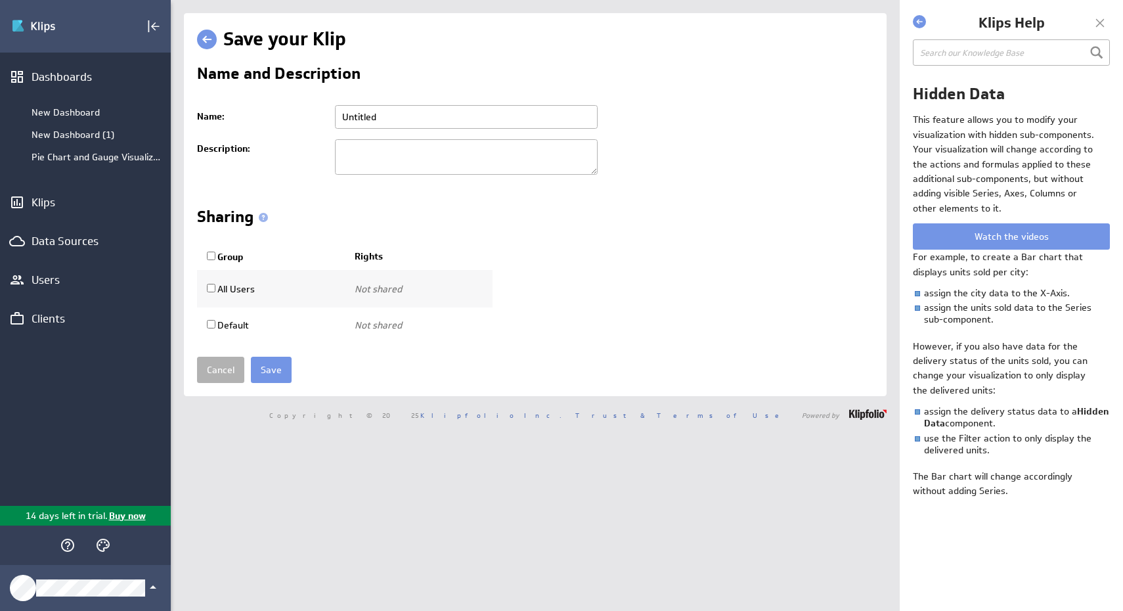
click at [494, 110] on input "Untitled" at bounding box center [466, 117] width 263 height 24
click at [494, 110] on input "text" at bounding box center [466, 117] width 263 height 24
type input "Store Visit Date and Satus"
click at [239, 296] on td "All Users" at bounding box center [271, 288] width 148 height 37
click at [226, 256] on label "Group" at bounding box center [225, 257] width 37 height 12
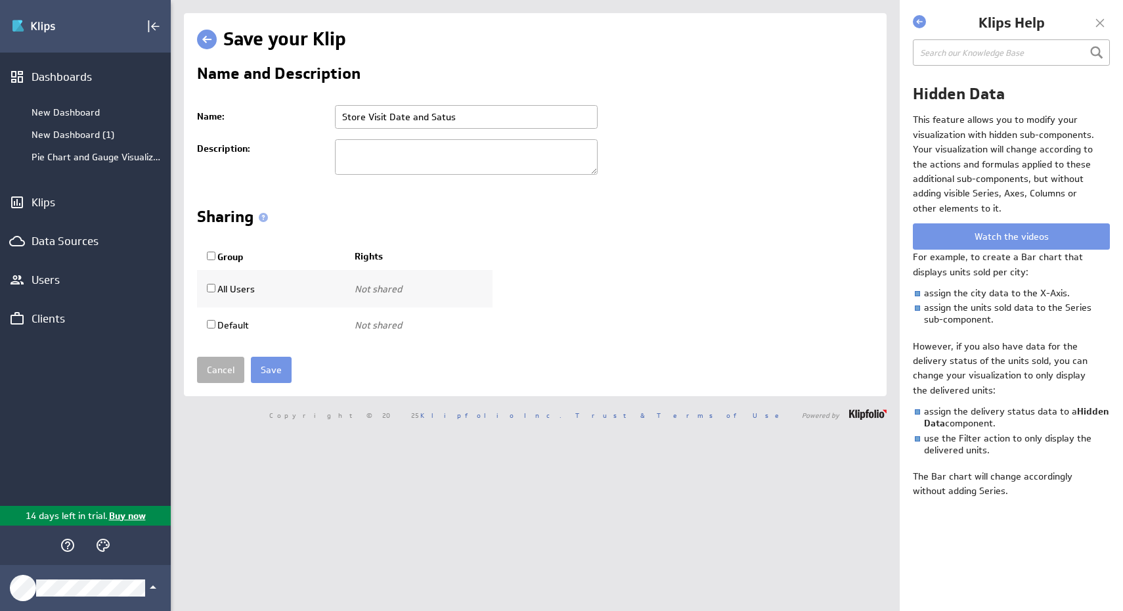
click at [215, 256] on input "Group" at bounding box center [211, 256] width 9 height 9
checkbox input "true"
select select"] "0181e525d0dfbe5dccaffbf467486c73:use"
checkbox input "true"
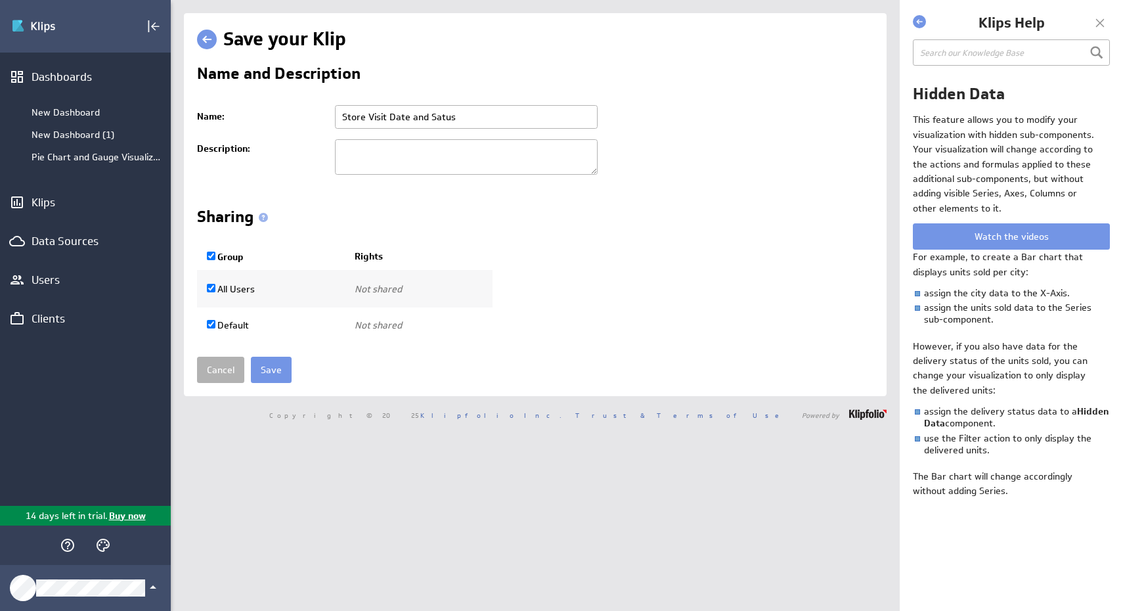
select select"] "9d466459543bc2dd35de661381ed4f9d:use"
click at [283, 373] on input "Save" at bounding box center [271, 370] width 41 height 26
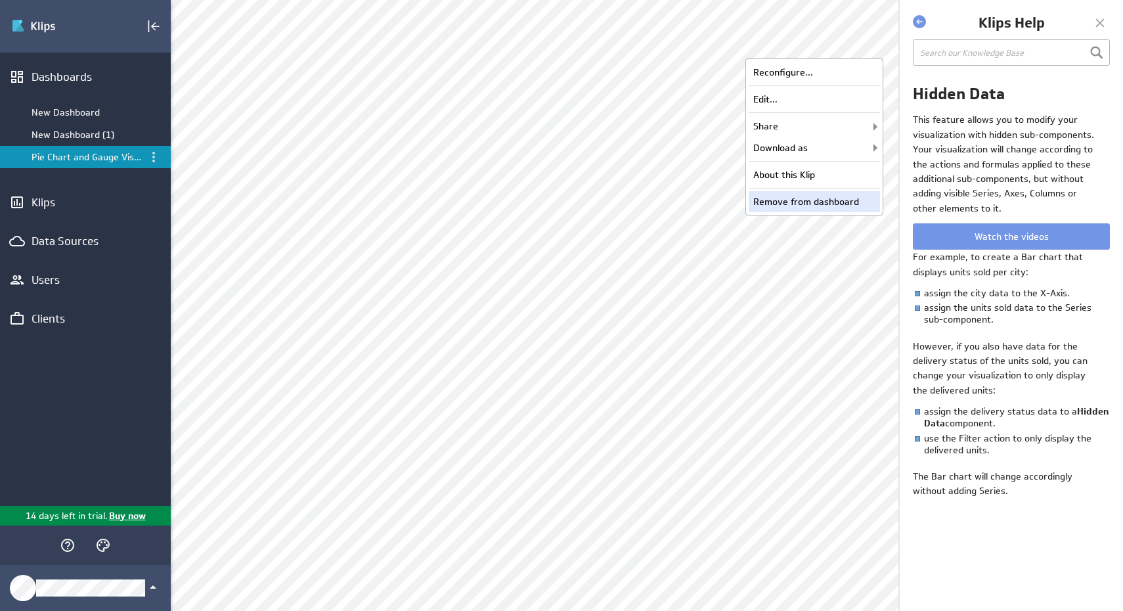
click at [807, 194] on div "Remove from dashboard" at bounding box center [814, 201] width 131 height 21
click at [835, 193] on div "Remove from dashboard" at bounding box center [814, 201] width 131 height 21
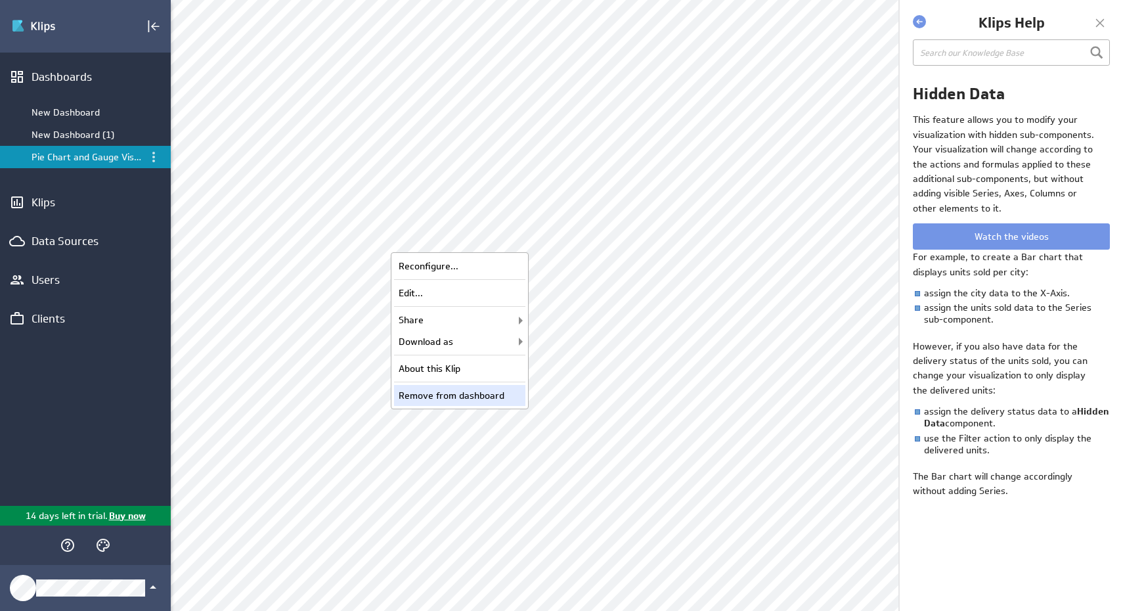
click at [484, 398] on div "Remove from dashboard" at bounding box center [459, 395] width 131 height 21
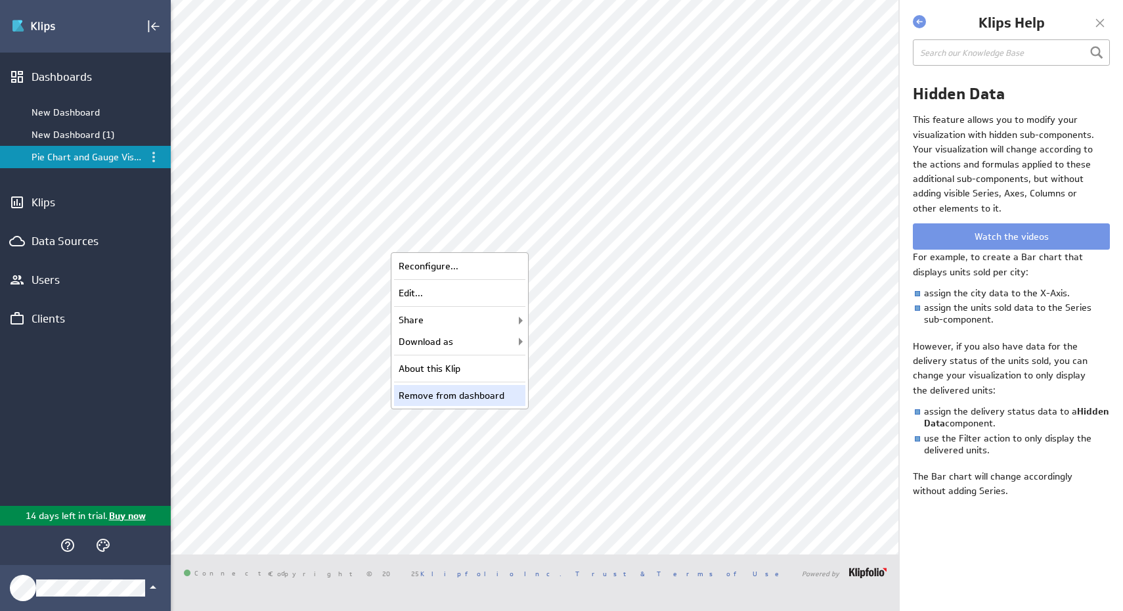
drag, startPoint x: 506, startPoint y: 382, endPoint x: 503, endPoint y: 395, distance: 12.9
click at [503, 395] on div "Reconfigure... Edit... Share Share with users... Email Klip... Embed Klip... Do…" at bounding box center [460, 330] width 138 height 157
click at [495, 388] on div "Remove from dashboard" at bounding box center [459, 395] width 131 height 21
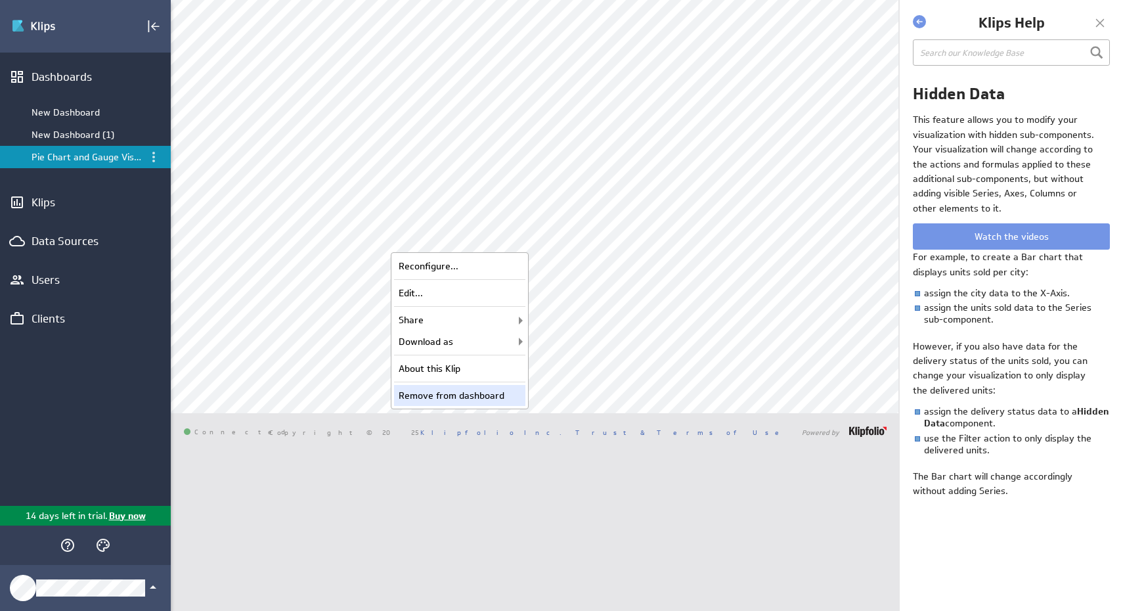
click at [486, 401] on div "Remove from dashboard" at bounding box center [459, 395] width 131 height 21
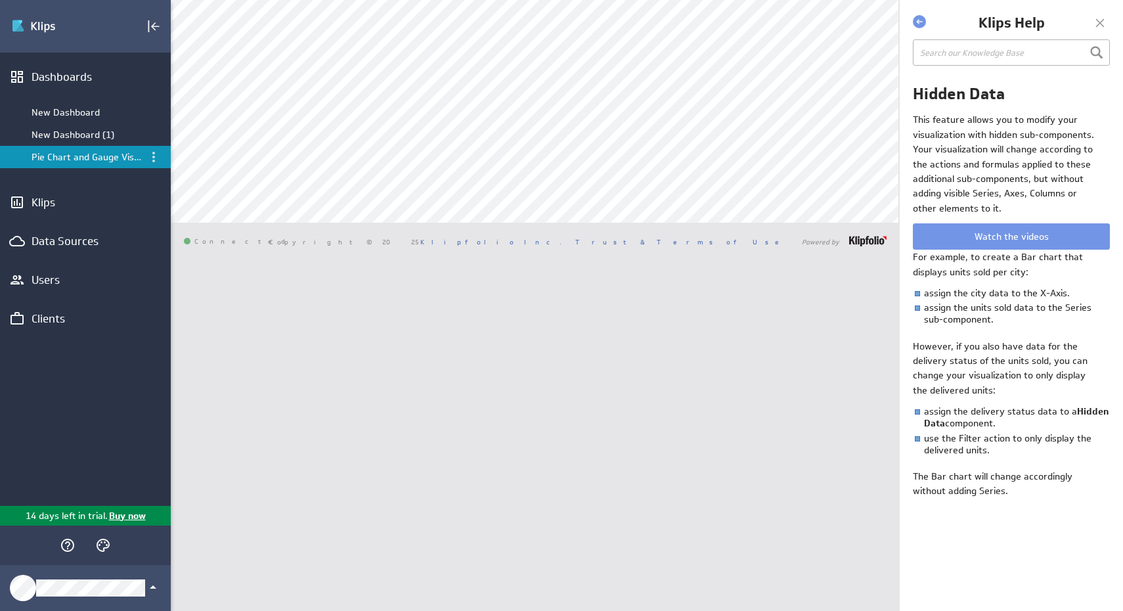
click at [1103, 21] on div at bounding box center [1100, 23] width 20 height 20
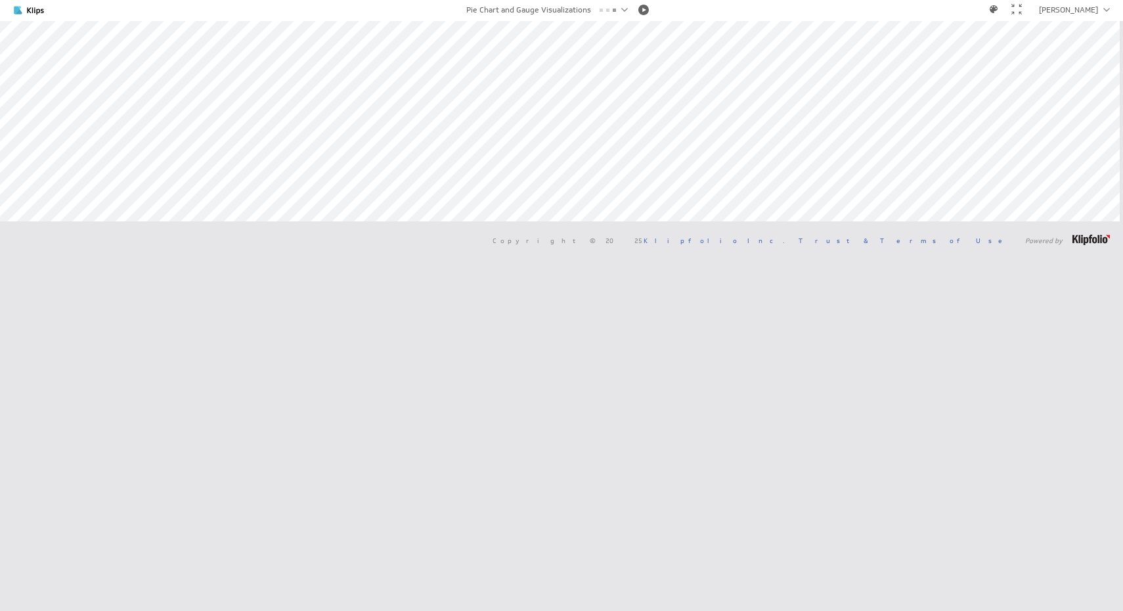
click at [1022, 13] on div at bounding box center [1016, 9] width 11 height 11
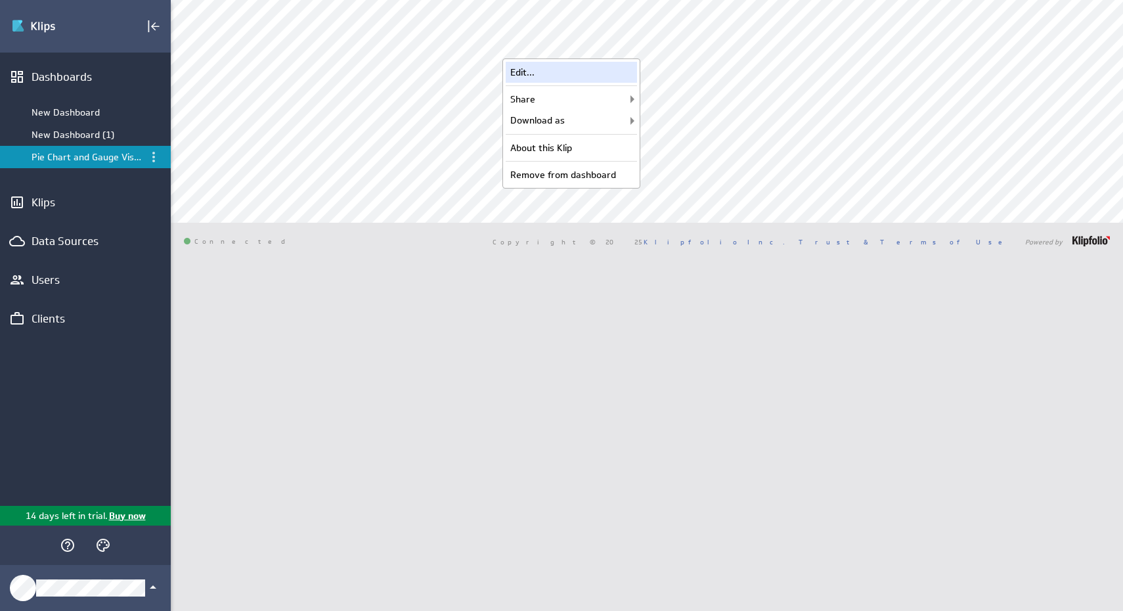
click at [625, 70] on div "Edit..." at bounding box center [571, 72] width 131 height 21
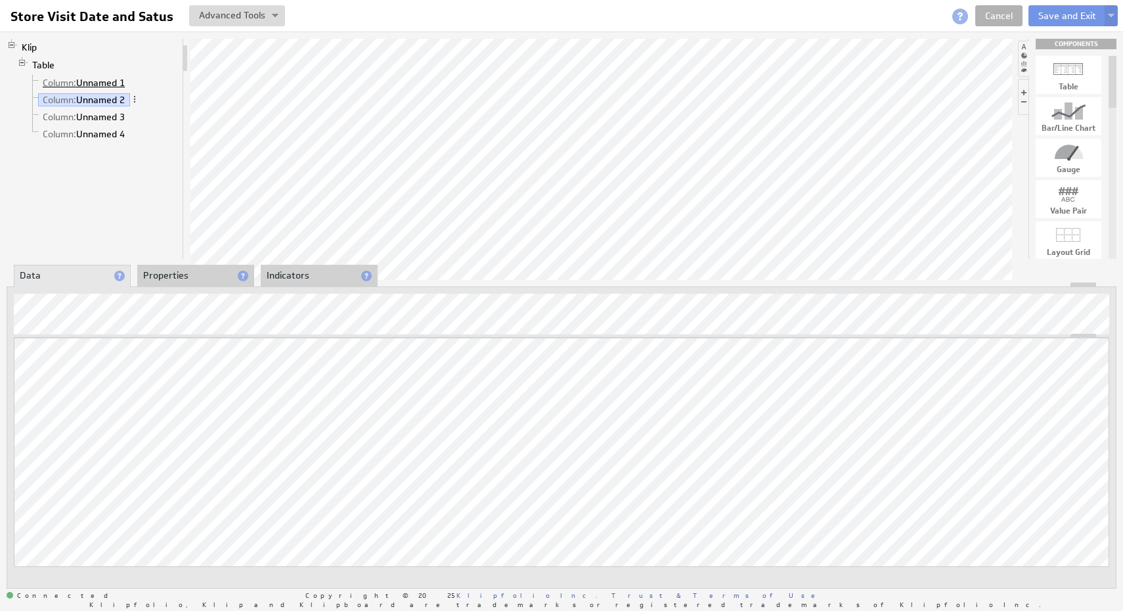
click at [100, 76] on link "Column: Unnamed 1" at bounding box center [84, 82] width 92 height 13
click at [104, 82] on link "Column: Unnamed 1" at bounding box center [84, 82] width 92 height 13
click at [134, 82] on span at bounding box center [134, 82] width 9 height 9
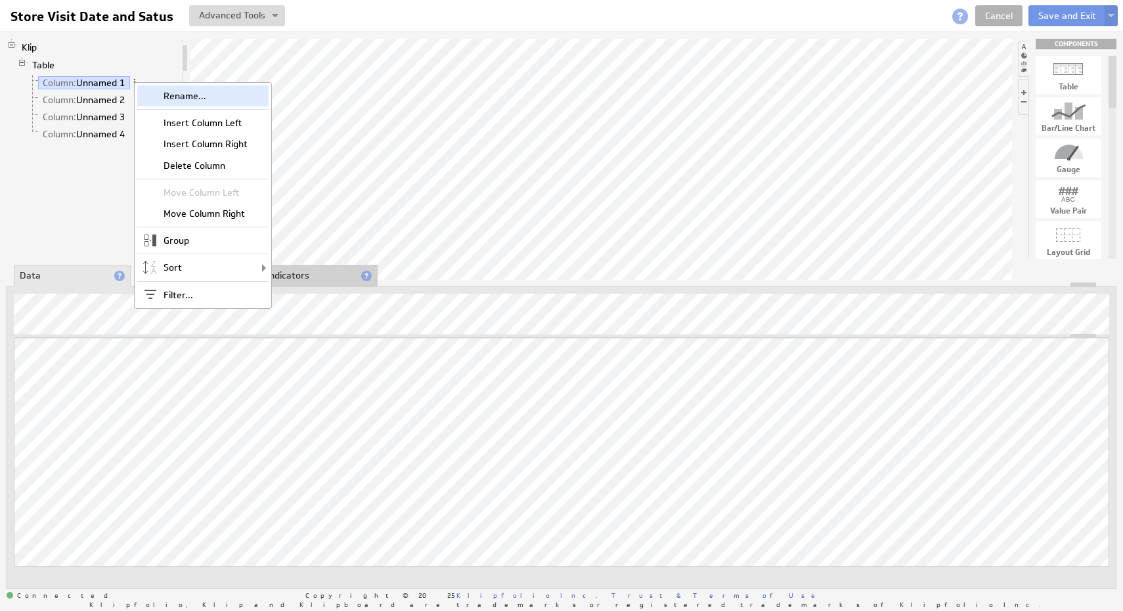
click at [177, 95] on div "Rename..." at bounding box center [202, 95] width 131 height 21
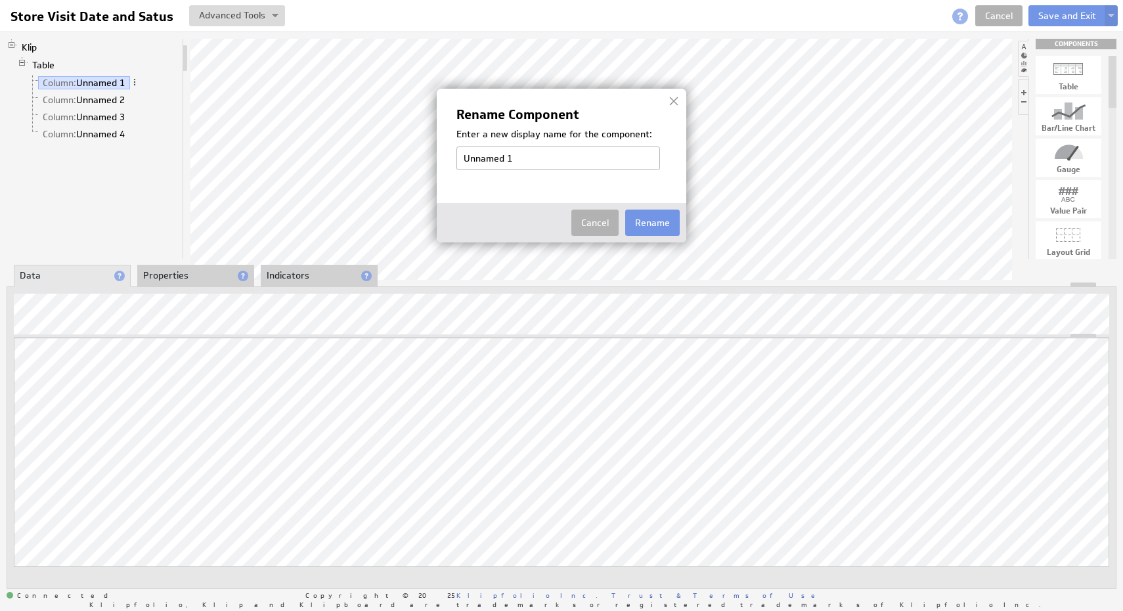
click at [110, 366] on img at bounding box center [561, 305] width 1123 height 611
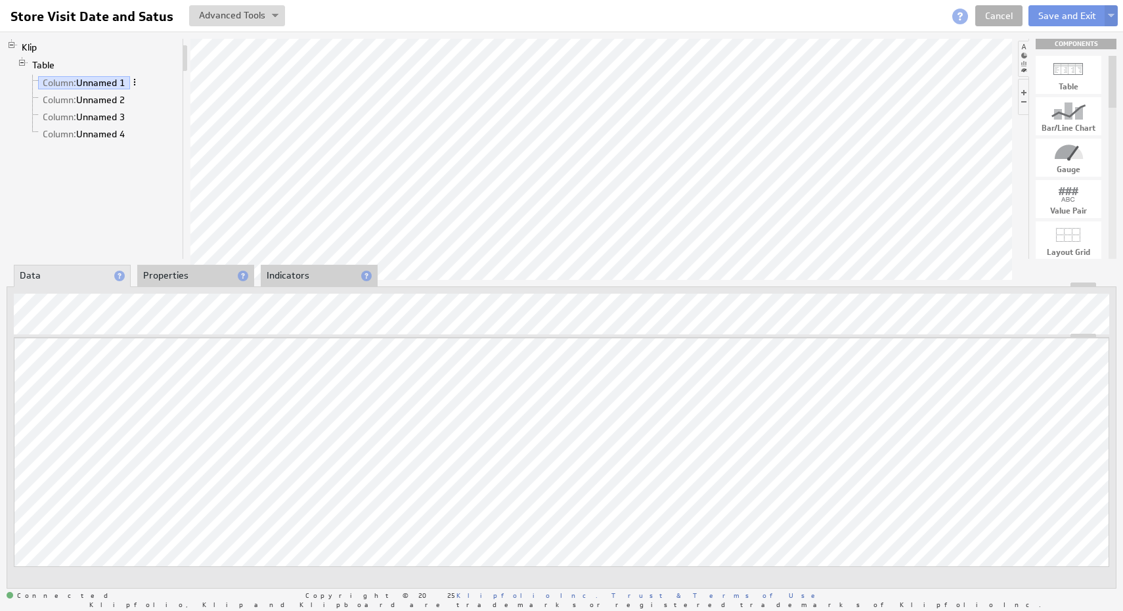
click at [135, 83] on span at bounding box center [134, 82] width 9 height 9
click at [214, 288] on div "Updating... Select a Function ARRAY DATE SELECT SLICE SUM Data Manipulation Log…" at bounding box center [562, 437] width 1110 height 302
click at [214, 278] on li "Properties" at bounding box center [195, 276] width 117 height 22
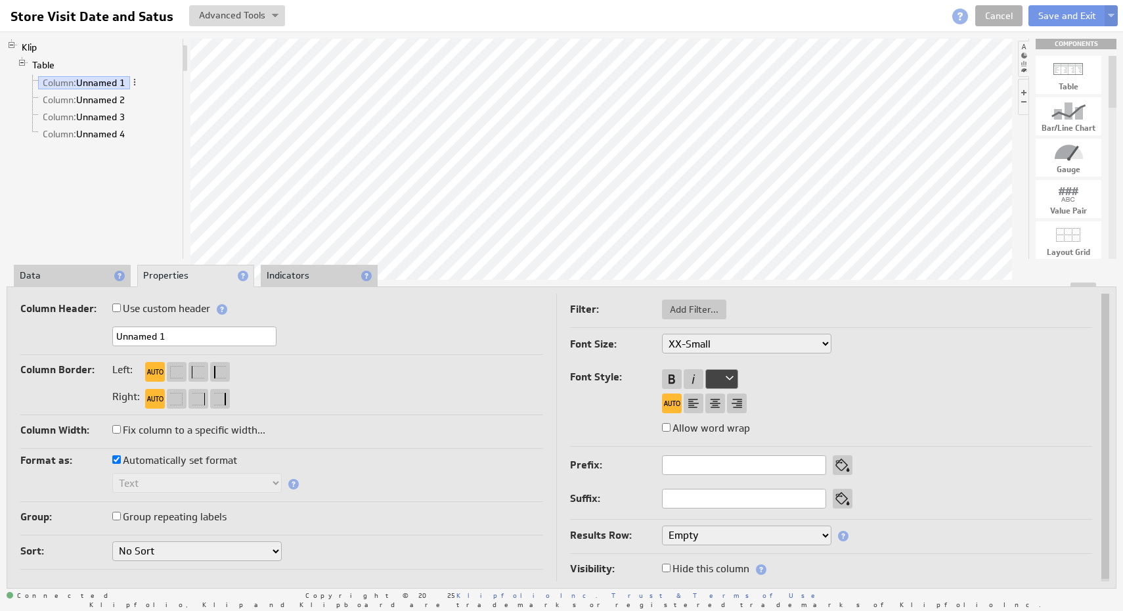
click at [179, 309] on label "Use custom header" at bounding box center [161, 308] width 98 height 18
click at [121, 309] on input "Use custom header" at bounding box center [116, 307] width 9 height 9
checkbox input "true"
click at [317, 271] on li "Indicators" at bounding box center [319, 276] width 117 height 22
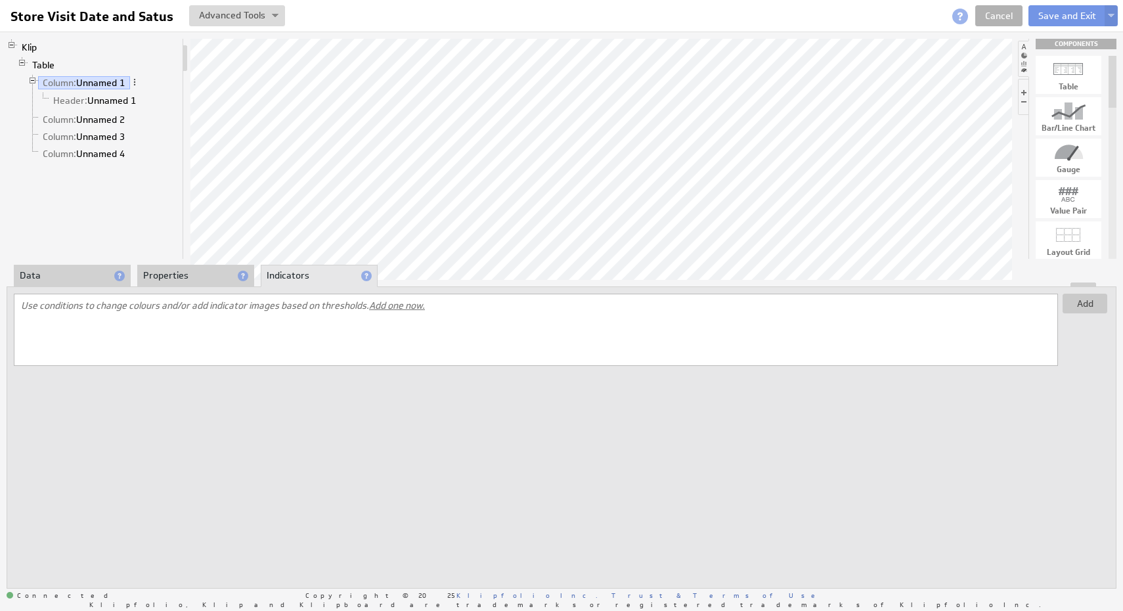
click at [209, 280] on li "Properties" at bounding box center [195, 276] width 117 height 22
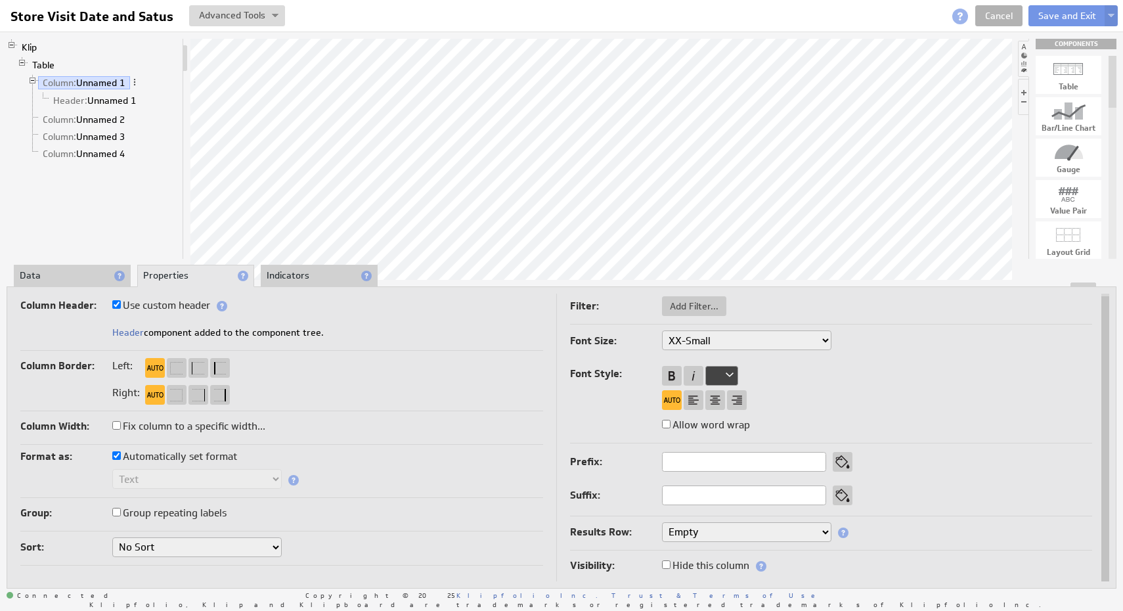
click at [202, 514] on label "Group repeating labels" at bounding box center [169, 513] width 114 height 18
click at [121, 514] on input "Group repeating labels" at bounding box center [116, 512] width 9 height 9
click at [202, 514] on label "Group repeating labels" at bounding box center [169, 513] width 114 height 18
click at [121, 514] on input "Group repeating labels" at bounding box center [116, 512] width 9 height 9
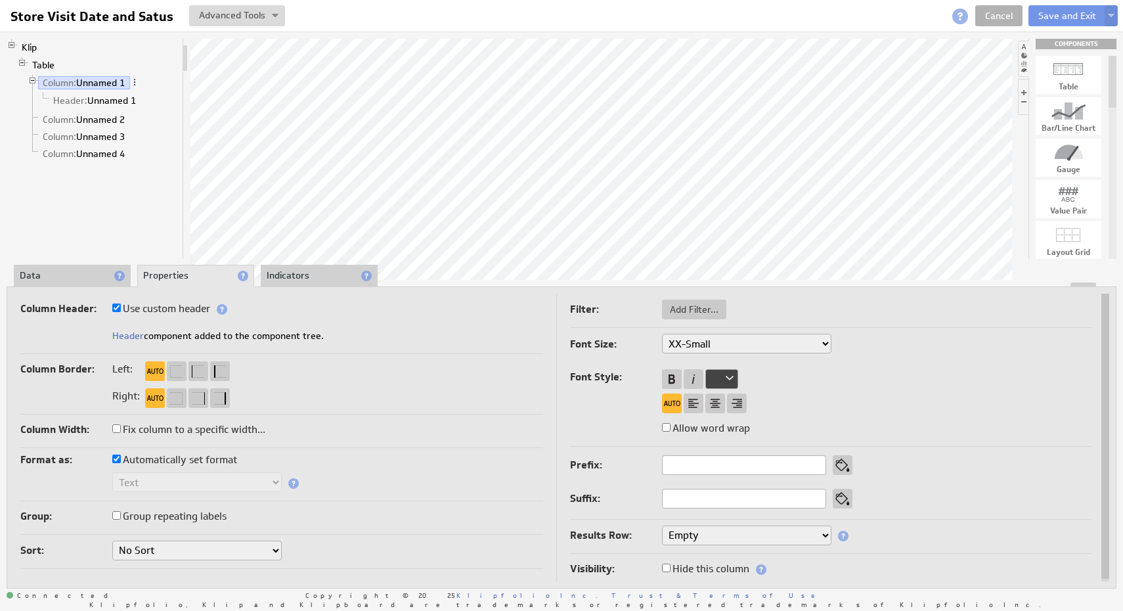
click at [185, 309] on label "Use custom header" at bounding box center [161, 308] width 98 height 18
click at [121, 309] on input "Use custom header" at bounding box center [116, 307] width 9 height 9
checkbox input "false"
click at [185, 333] on input "Unnamed 1" at bounding box center [194, 336] width 164 height 20
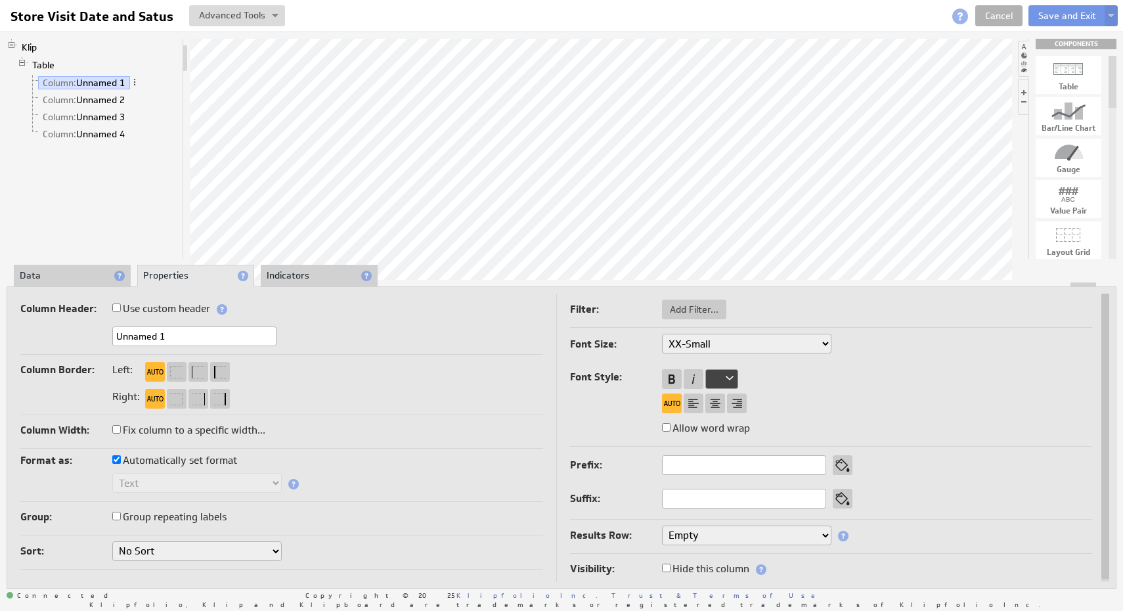
click at [185, 333] on input "Unnamed 1" at bounding box center [194, 336] width 164 height 20
type input "Date and Time"
click at [311, 372] on div "Column Border: Left:" at bounding box center [281, 371] width 523 height 21
click at [219, 459] on label "Automatically set format" at bounding box center [174, 460] width 125 height 18
click at [121, 459] on input "Automatically set format" at bounding box center [116, 459] width 9 height 9
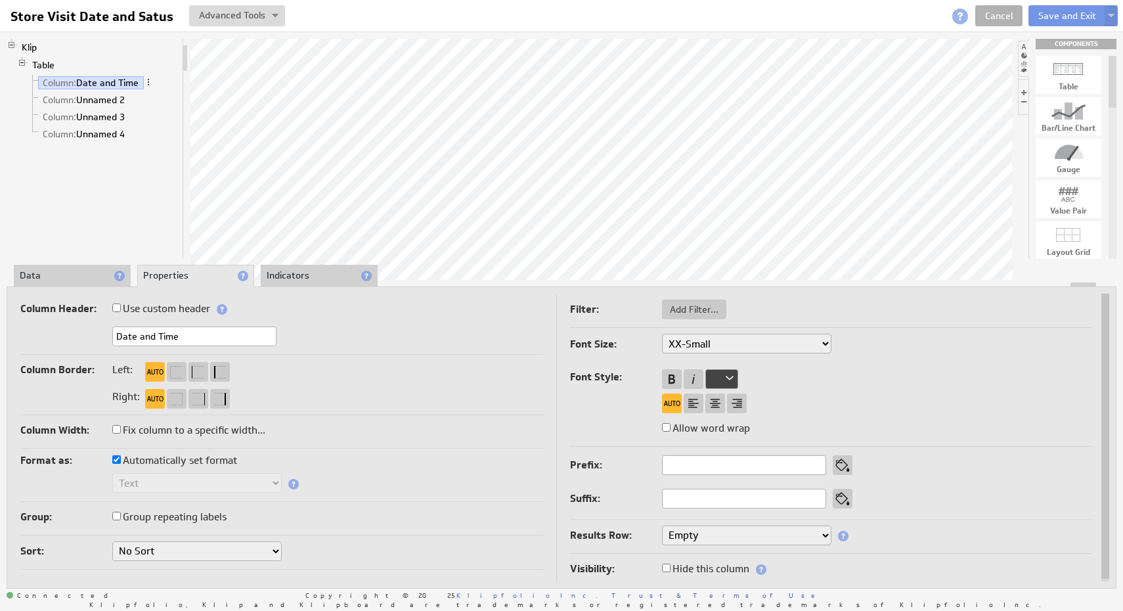
checkbox input "false"
click at [270, 482] on select "Text Number Currency Percentage Image URL Date / Time Duration Mini Chart: Spar…" at bounding box center [196, 483] width 169 height 20
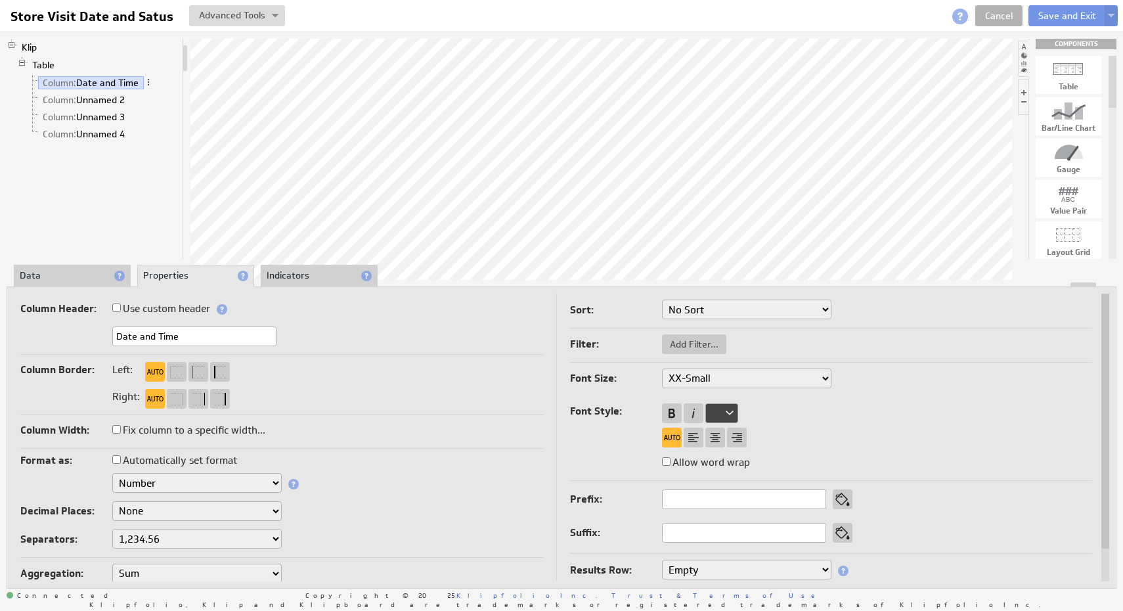
click at [275, 479] on select "Text Number Currency Percentage Image URL Date / Time Duration Mini Chart: Spar…" at bounding box center [196, 483] width 169 height 20
click at [267, 480] on select "Text Number Currency Percentage Image URL Date / Time Duration Mini Chart: Spar…" at bounding box center [196, 483] width 169 height 20
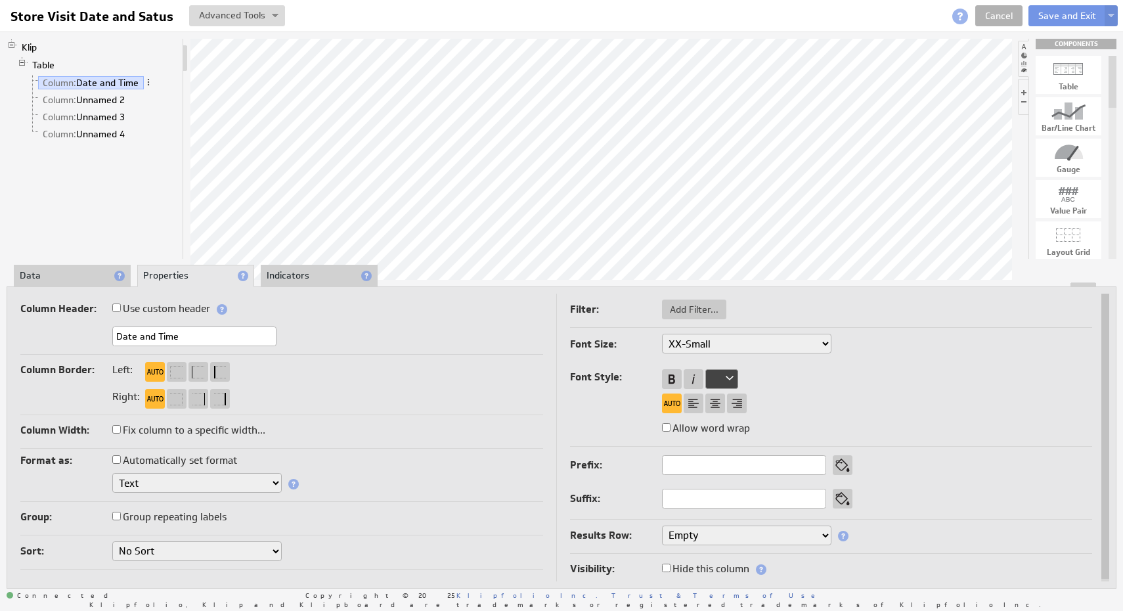
click at [366, 354] on hr at bounding box center [281, 354] width 523 height 1
click at [131, 83] on link "Column: Date and Time" at bounding box center [91, 82] width 106 height 13
click at [149, 76] on li "Column: Date and Time" at bounding box center [103, 82] width 150 height 17
click at [149, 83] on span at bounding box center [148, 82] width 9 height 9
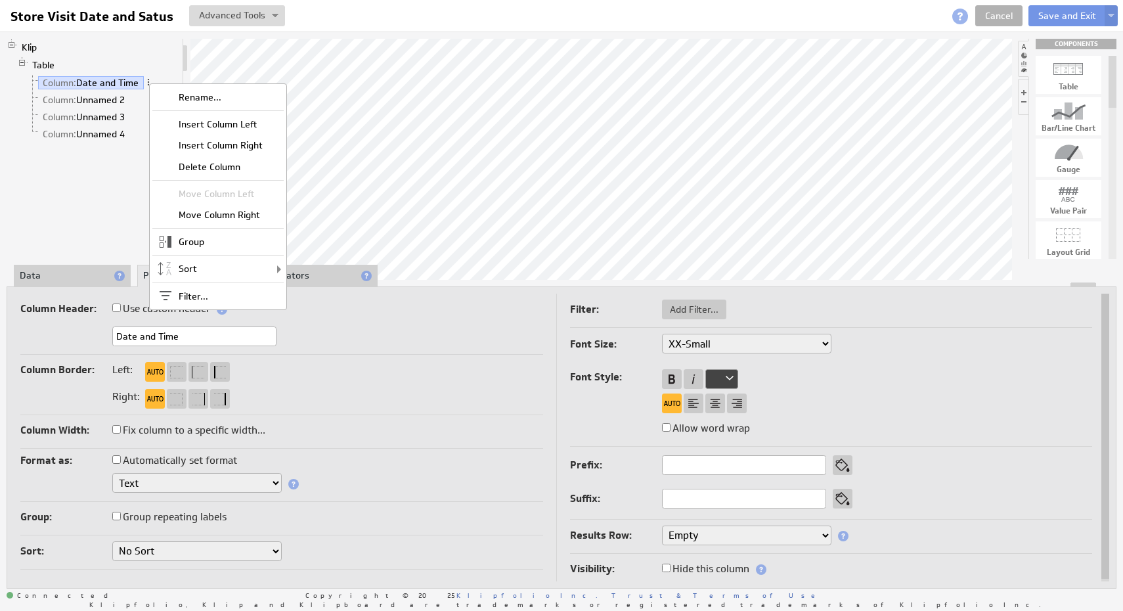
click at [379, 376] on div "Column Border: Left:" at bounding box center [281, 371] width 523 height 21
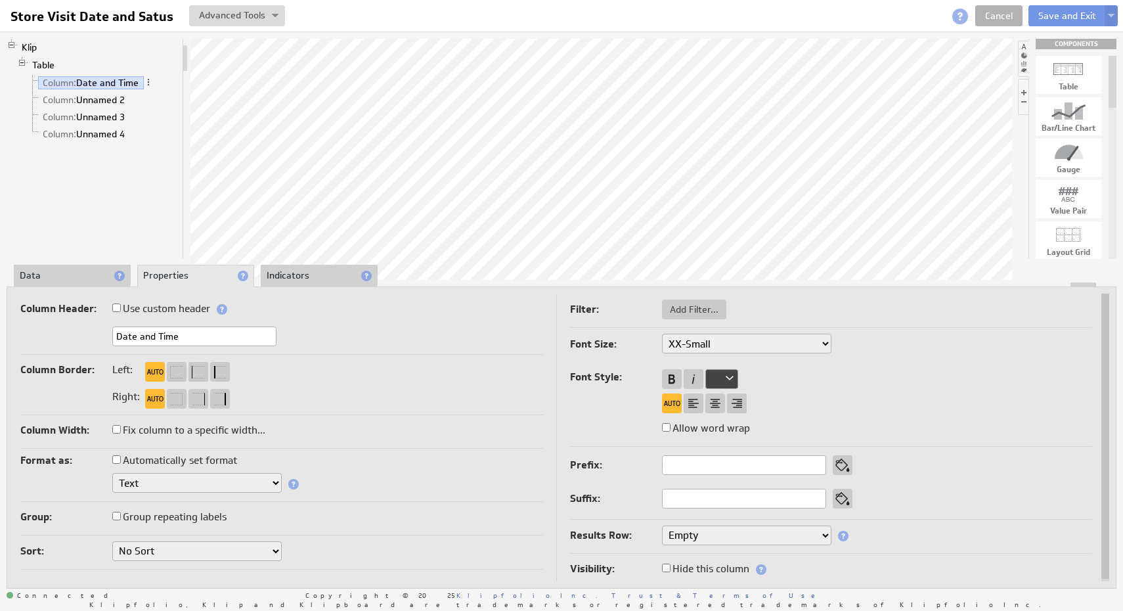
click at [82, 277] on li "Data" at bounding box center [72, 276] width 117 height 22
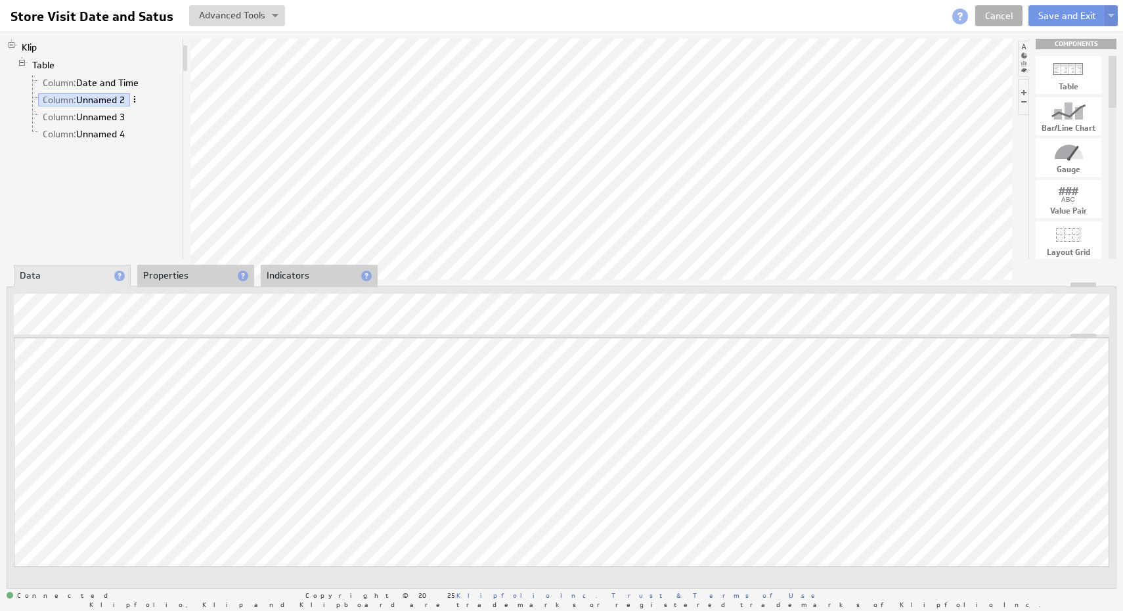
click at [135, 98] on span at bounding box center [134, 99] width 9 height 9
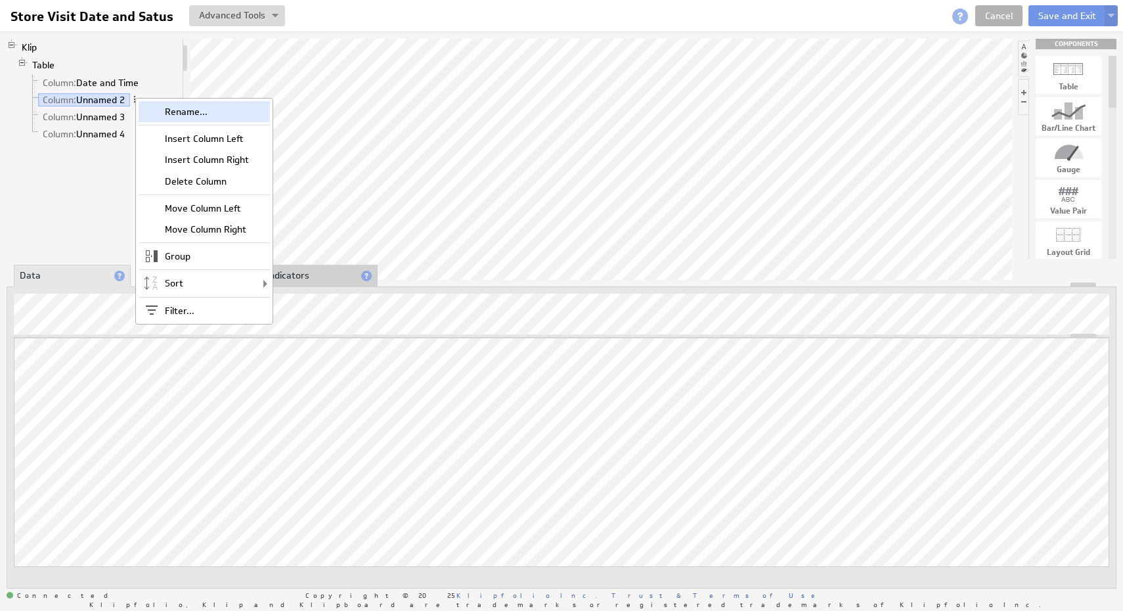
click at [198, 114] on div "Rename..." at bounding box center [204, 111] width 131 height 21
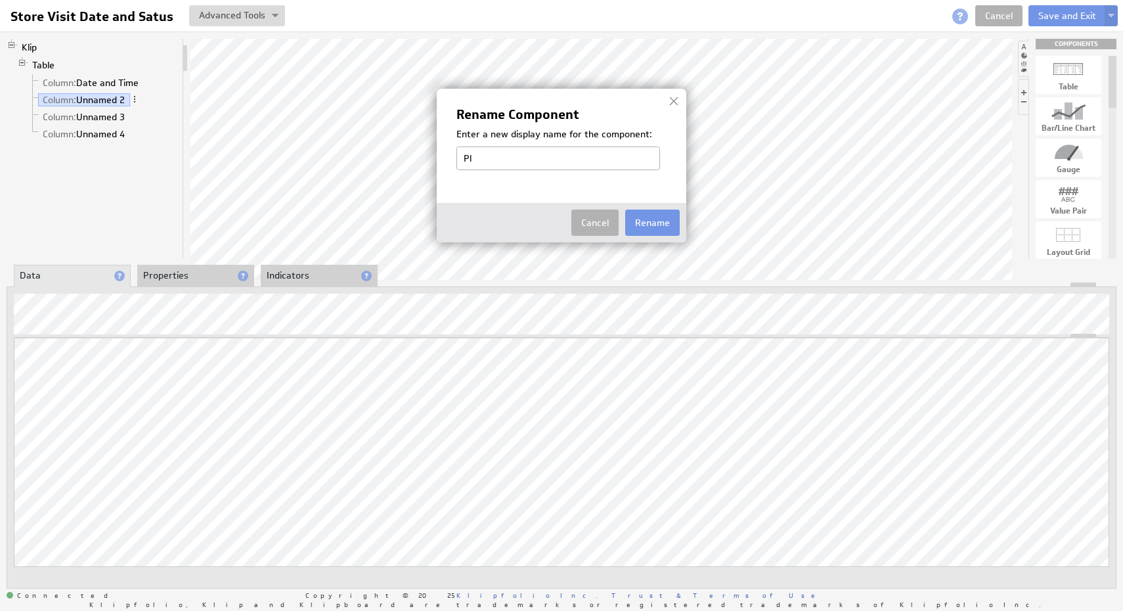
type input "P"
type input "Store Number"
click at [655, 230] on button "Rename" at bounding box center [652, 223] width 55 height 26
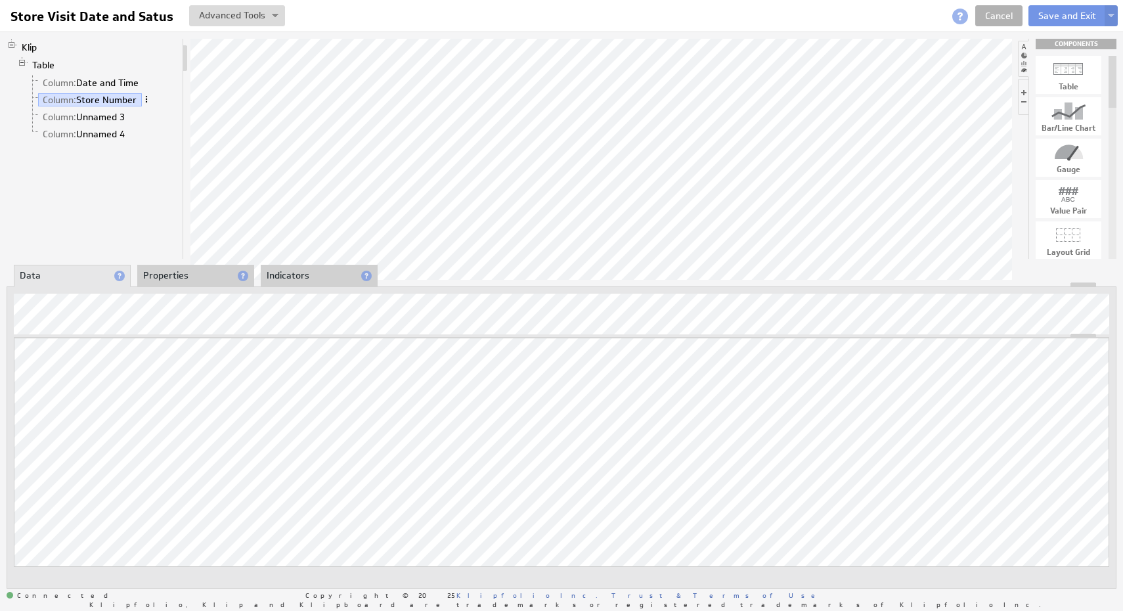
click at [147, 99] on span at bounding box center [146, 99] width 9 height 9
click at [117, 97] on link "Column: Store Number" at bounding box center [90, 99] width 104 height 13
click at [164, 279] on li "Properties" at bounding box center [195, 276] width 117 height 22
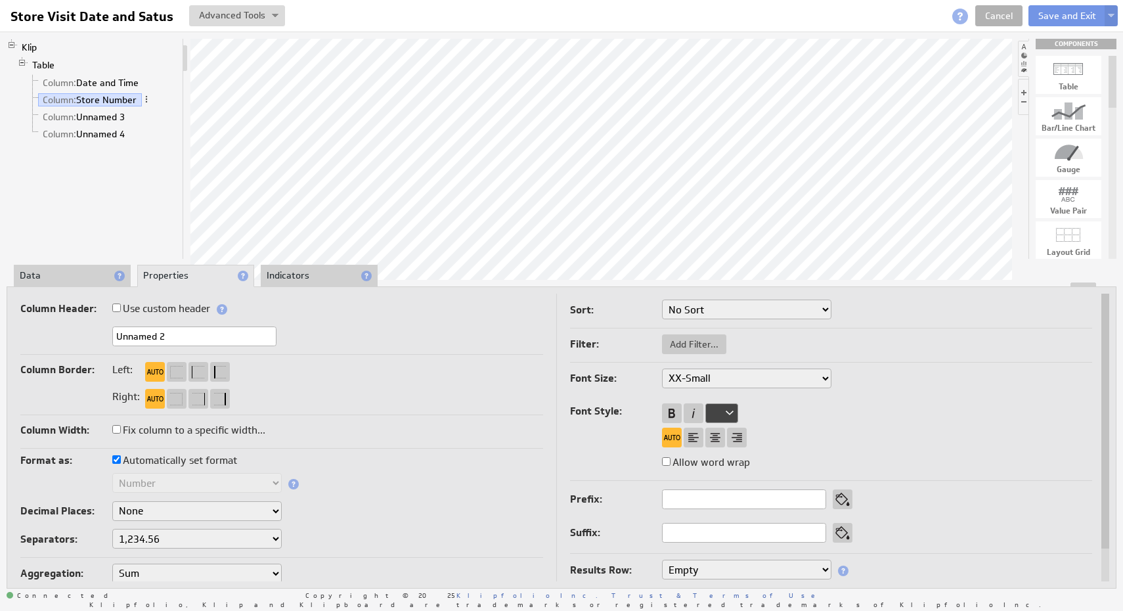
click at [200, 334] on input "Unnamed 2" at bounding box center [194, 336] width 164 height 20
type input "Store Number"
click at [116, 118] on link "Column: Unnamed 3" at bounding box center [84, 116] width 92 height 13
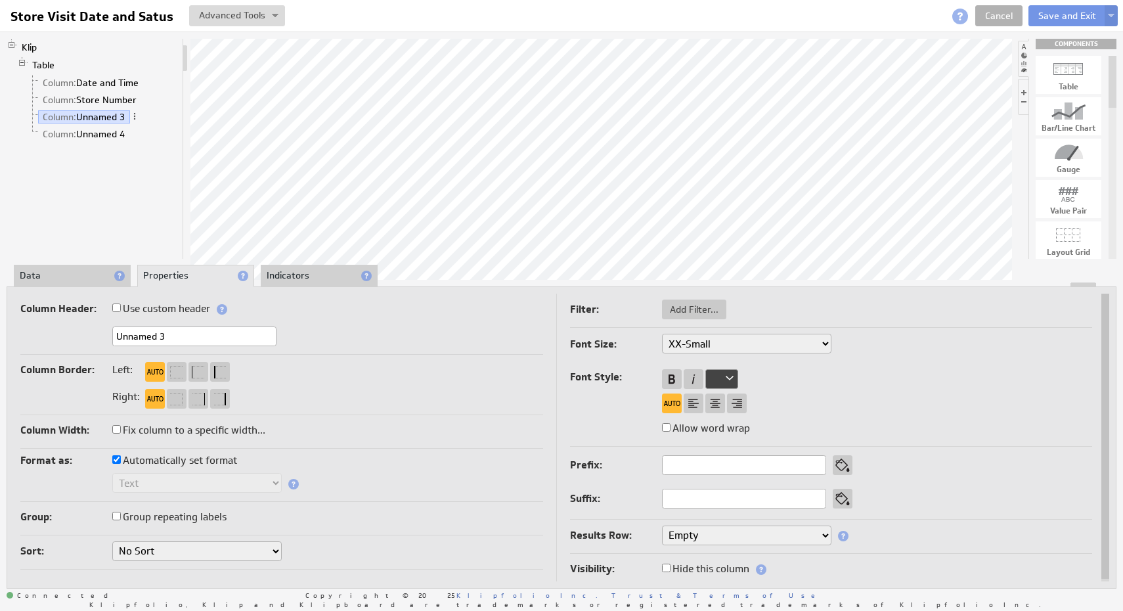
click at [223, 338] on input "Unnamed 3" at bounding box center [194, 336] width 164 height 20
type input "Address"
click at [116, 137] on link "Column: Unnamed 4" at bounding box center [84, 133] width 92 height 13
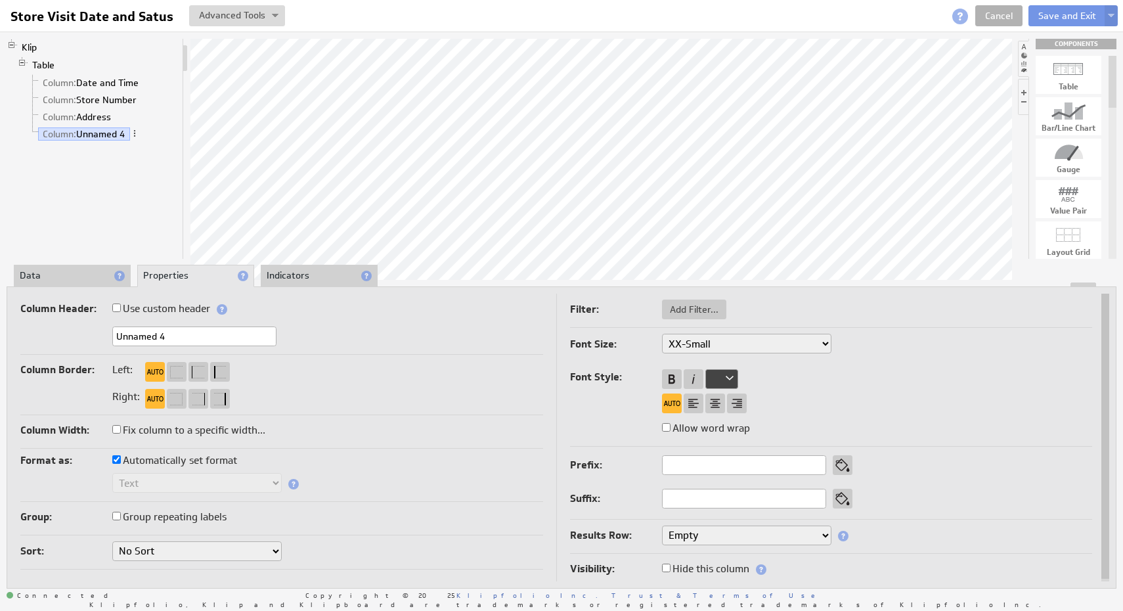
click at [192, 338] on input "Unnamed 4" at bounding box center [194, 336] width 164 height 20
type input "Status"
click at [299, 275] on li "Indicators" at bounding box center [319, 276] width 117 height 22
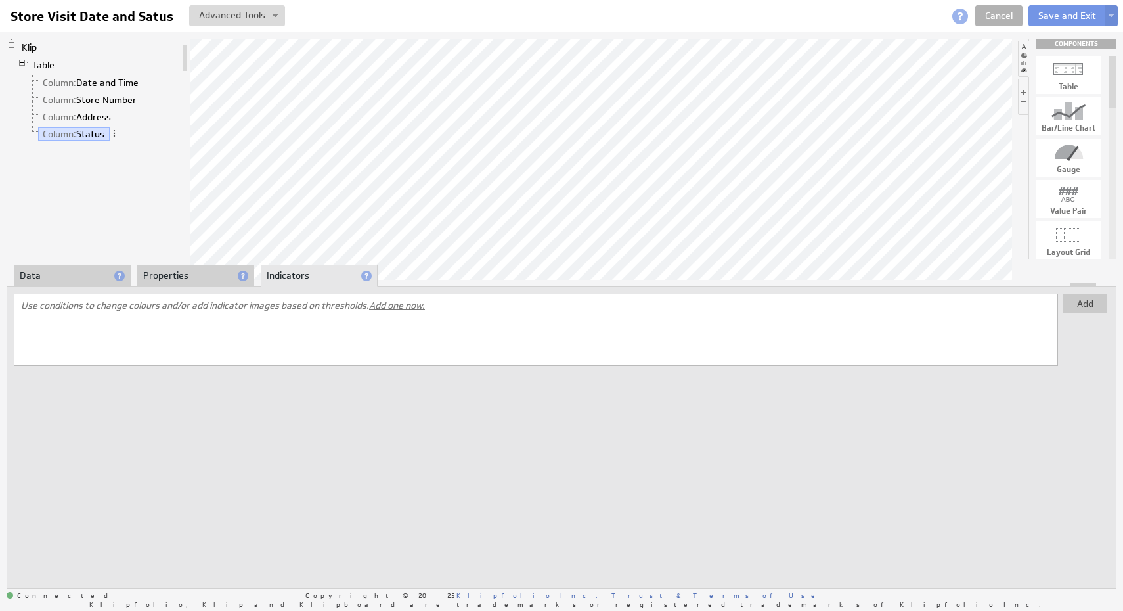
click at [412, 308] on span "Add one now." at bounding box center [397, 305] width 56 height 12
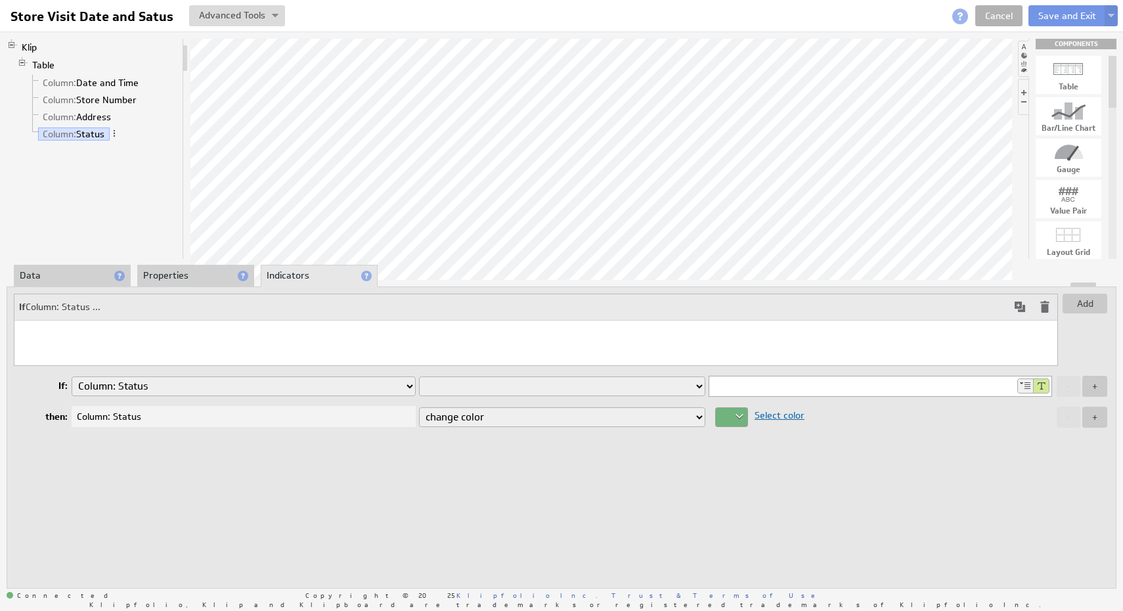
click at [267, 388] on select "Column: Date and Time Column: Store Number Column: Address Column: Status" at bounding box center [244, 386] width 344 height 20
click at [72, 376] on select "Column: Date and Time Column: Store Number Column: Address Column: Status" at bounding box center [244, 386] width 344 height 20
click at [479, 389] on select "is equal to is not equal to is greater than is greater than or equal to is less…" at bounding box center [562, 386] width 286 height 20
select select "contain"
click at [419, 376] on select "is equal to is not equal to is greater than is greater than or equal to is less…" at bounding box center [562, 386] width 286 height 20
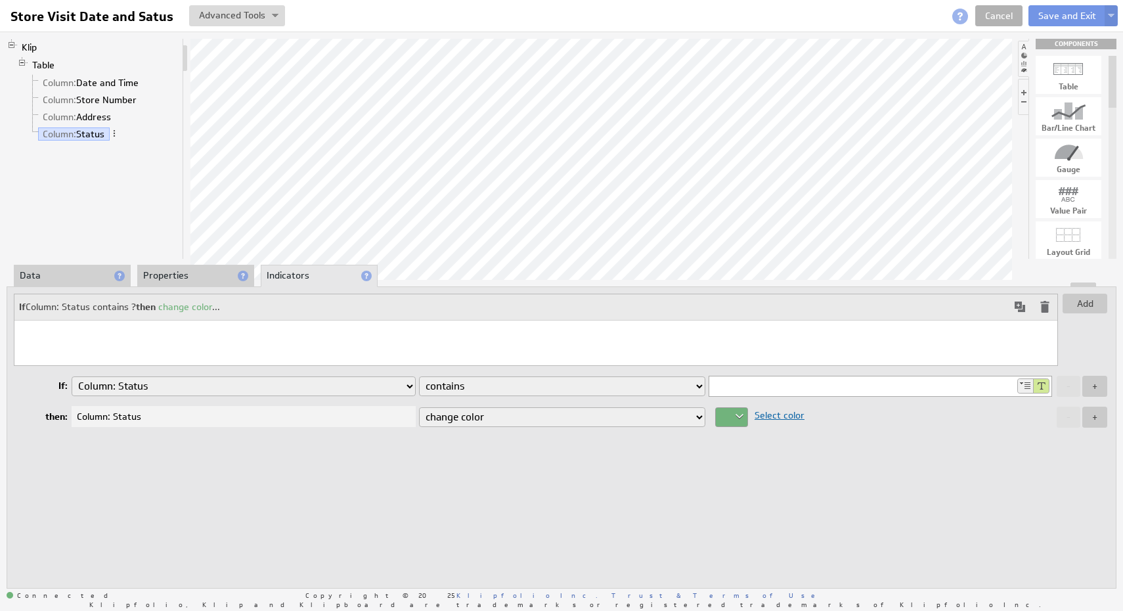
click at [740, 384] on input at bounding box center [862, 386] width 306 height 20
type input "Closed"
click at [743, 416] on div at bounding box center [731, 417] width 33 height 20
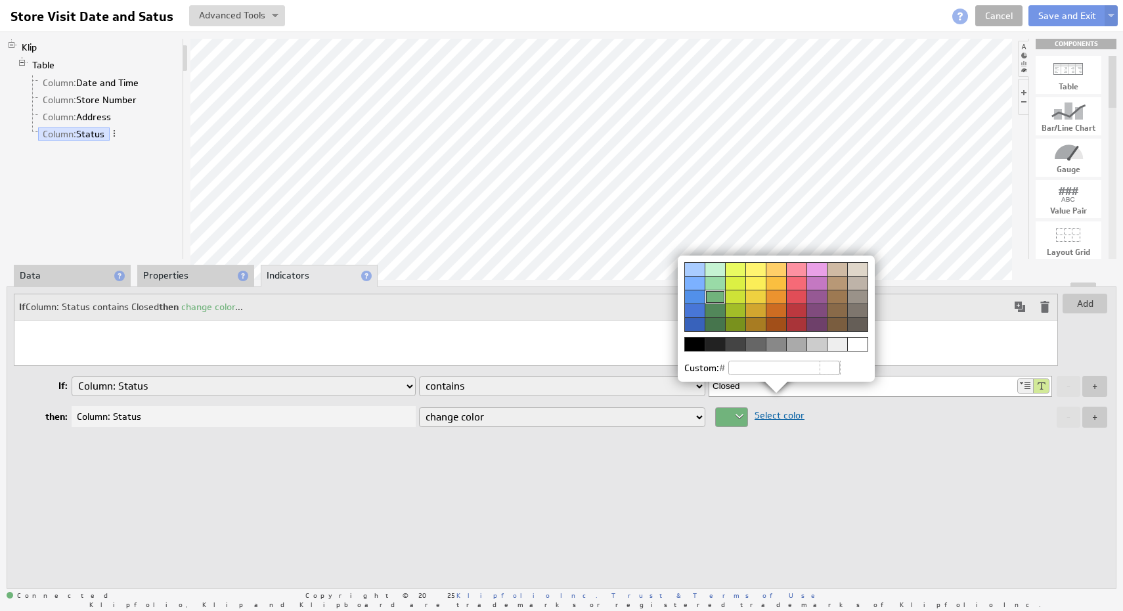
click at [793, 319] on div at bounding box center [796, 324] width 20 height 14
click at [836, 445] on img at bounding box center [561, 305] width 1123 height 611
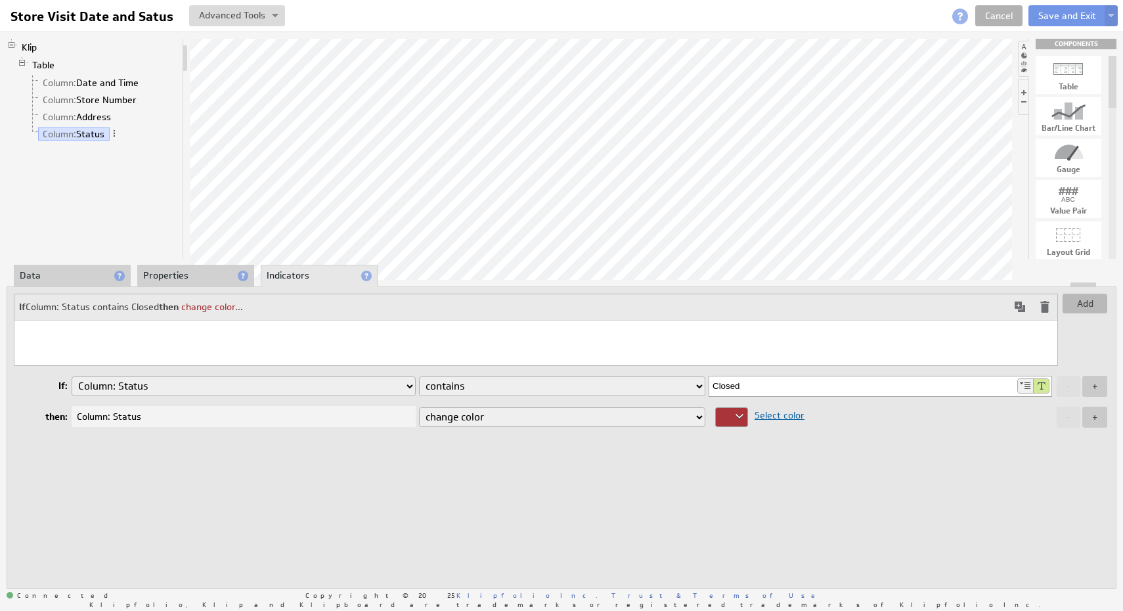
click at [1095, 300] on button "Add" at bounding box center [1085, 304] width 45 height 20
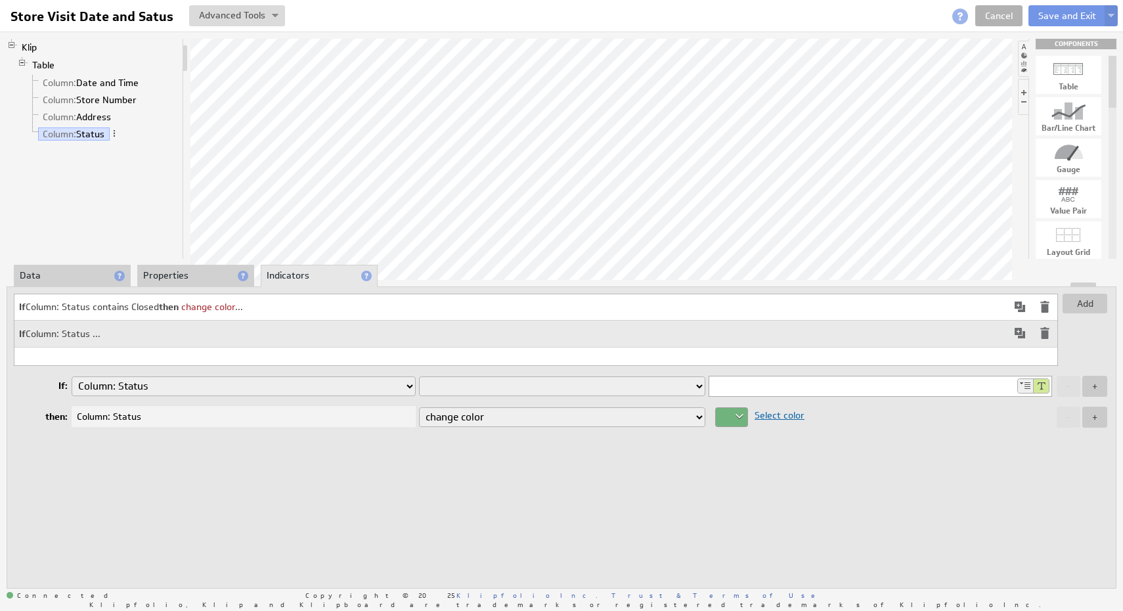
click at [78, 330] on td "If Column: Status ..." at bounding box center [510, 334] width 993 height 26
click at [645, 386] on select "is equal to is not equal to is greater than is greater than or equal to is less…" at bounding box center [562, 386] width 286 height 20
select select "contain"
click at [419, 376] on select "is equal to is not equal to is greater than is greater than or equal to is less…" at bounding box center [562, 386] width 286 height 20
click at [801, 384] on input at bounding box center [862, 386] width 306 height 20
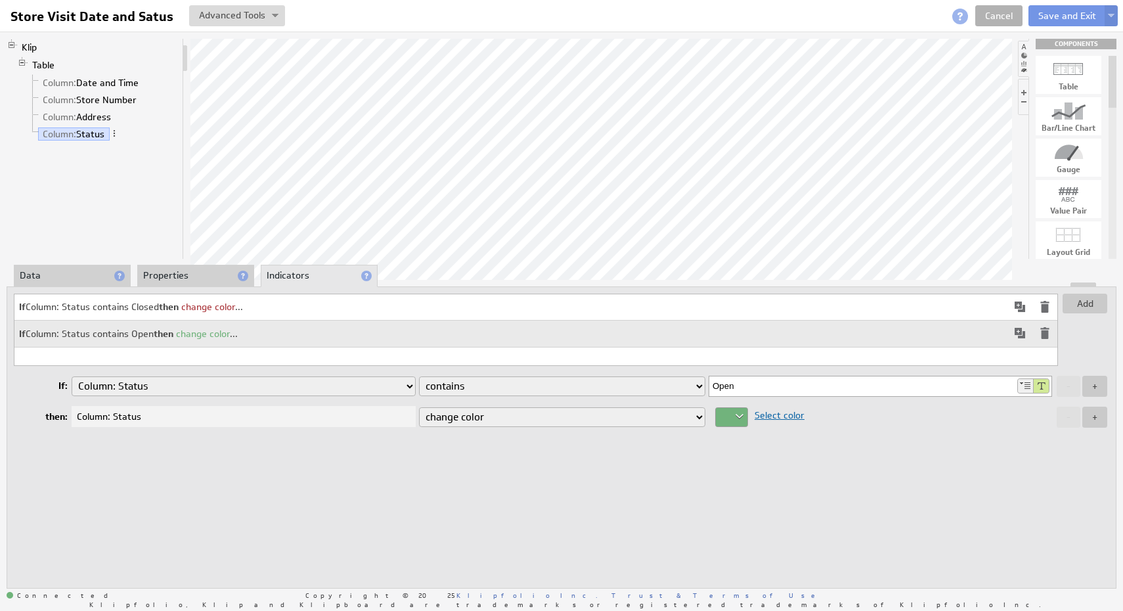
type input "Open"
click at [355, 419] on div "Column: Status" at bounding box center [244, 416] width 344 height 21
click at [528, 416] on select "change color display icon change background color change style replace with text" at bounding box center [562, 417] width 286 height 20
click at [419, 407] on select "change color display icon change background color change style replace with text" at bounding box center [562, 417] width 286 height 20
click at [1097, 309] on button "Add" at bounding box center [1085, 304] width 45 height 20
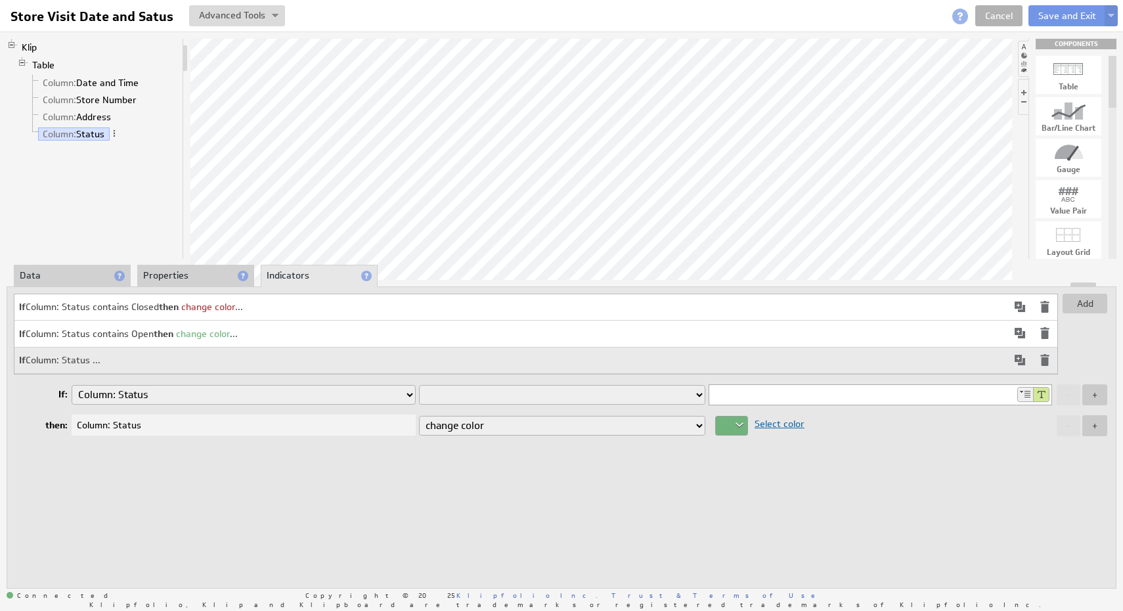
click at [476, 496] on div "Add If Column: Status contains Closed then change color ... If Column: Status c…" at bounding box center [562, 437] width 1110 height 302
click at [550, 421] on select "change color display icon change background color change style replace with text" at bounding box center [562, 426] width 286 height 20
click at [123, 100] on link "Column: Store Number" at bounding box center [90, 99] width 104 height 13
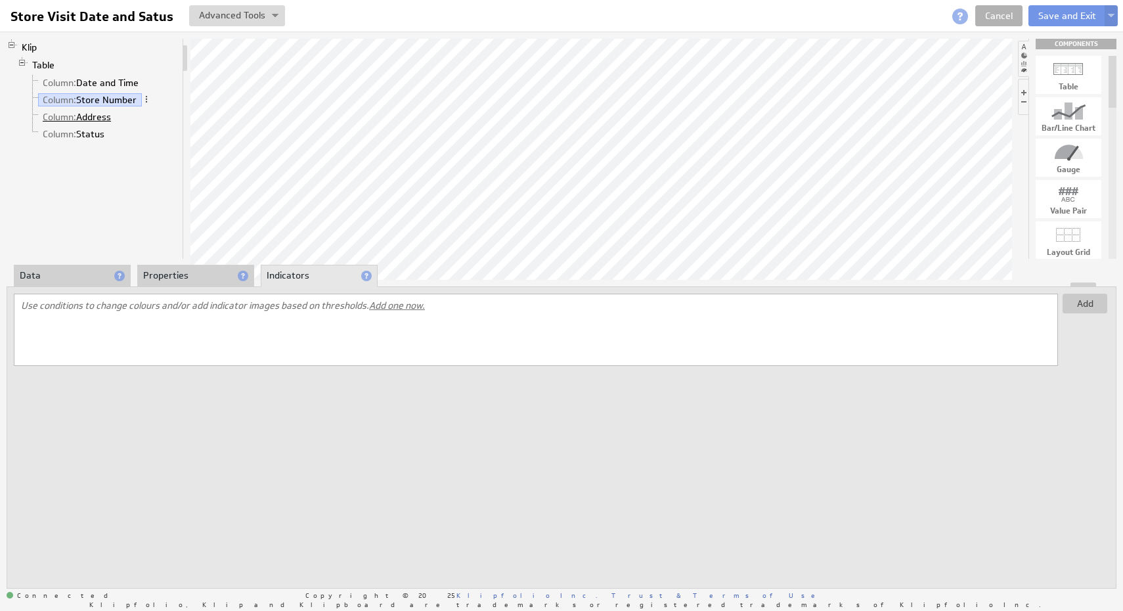
click at [107, 120] on link "Column: Address" at bounding box center [77, 116] width 78 height 13
click at [60, 275] on li "Data" at bounding box center [72, 276] width 117 height 22
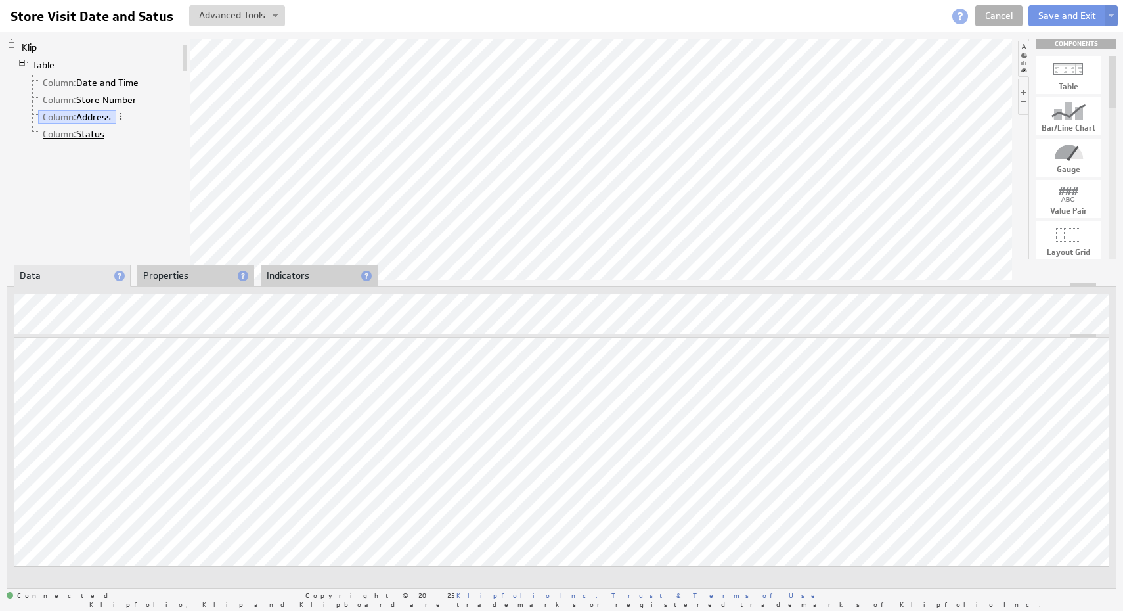
click at [97, 130] on link "Column: Status" at bounding box center [74, 133] width 72 height 13
click at [1057, 6] on button "Save and Exit" at bounding box center [1068, 15] width 78 height 21
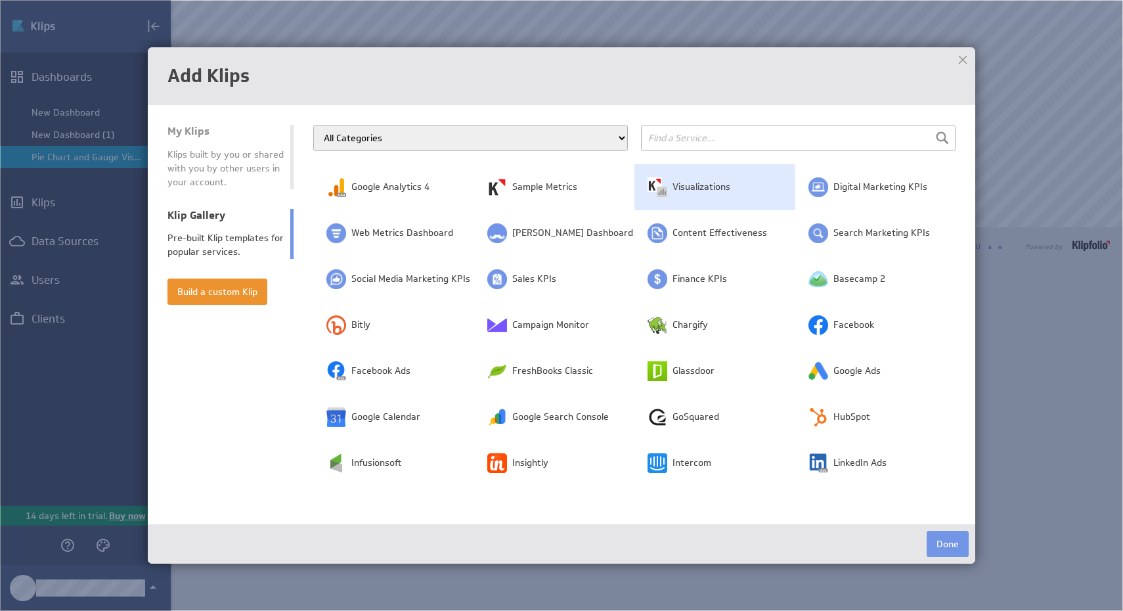
click at [730, 193] on span "Visualizations" at bounding box center [702, 187] width 58 height 13
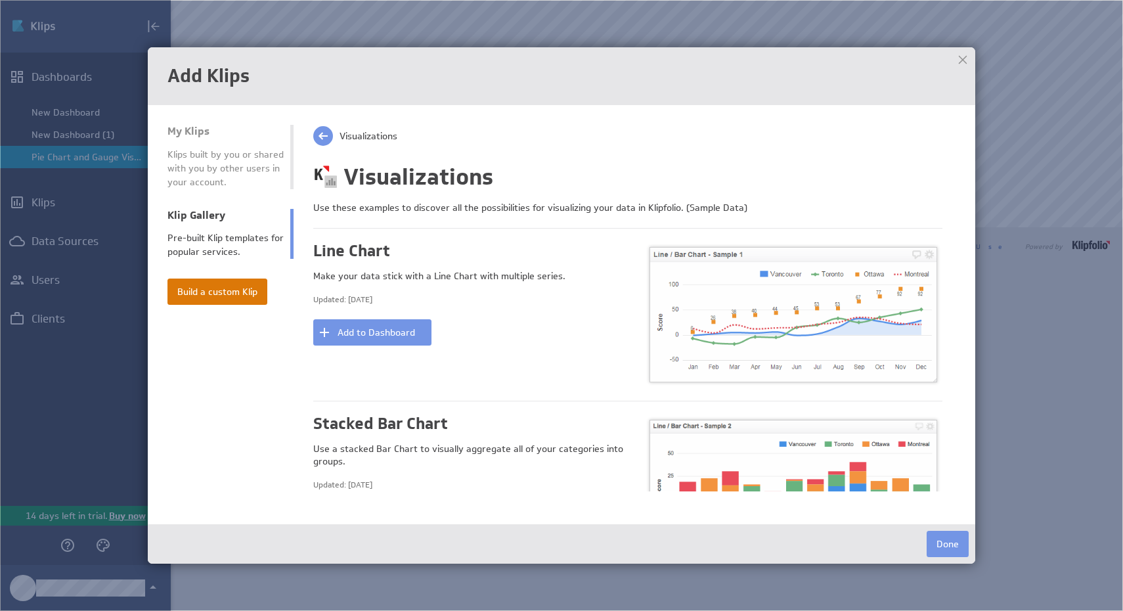
click at [187, 292] on button "Build a custom Klip" at bounding box center [217, 291] width 100 height 26
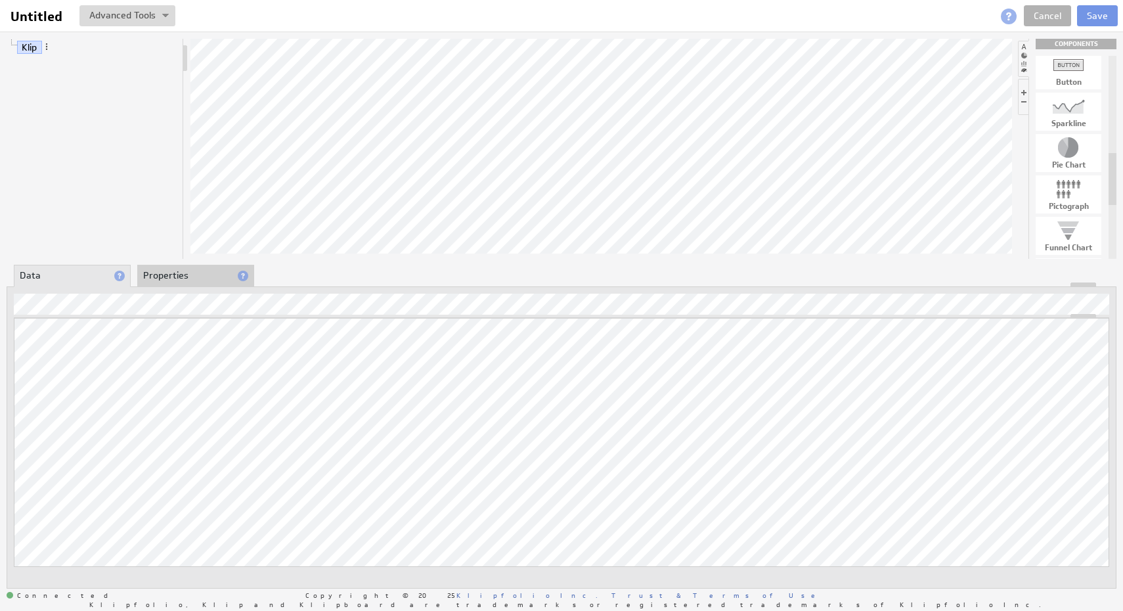
click at [1065, 153] on div at bounding box center [1069, 147] width 66 height 21
drag, startPoint x: 1061, startPoint y: 152, endPoint x: 695, endPoint y: 140, distance: 366.7
click at [49, 98] on link "Labels" at bounding box center [56, 99] width 37 height 13
click at [66, 85] on link "Values" at bounding box center [56, 82] width 37 height 13
click at [68, 102] on link "Labels" at bounding box center [56, 99] width 37 height 13
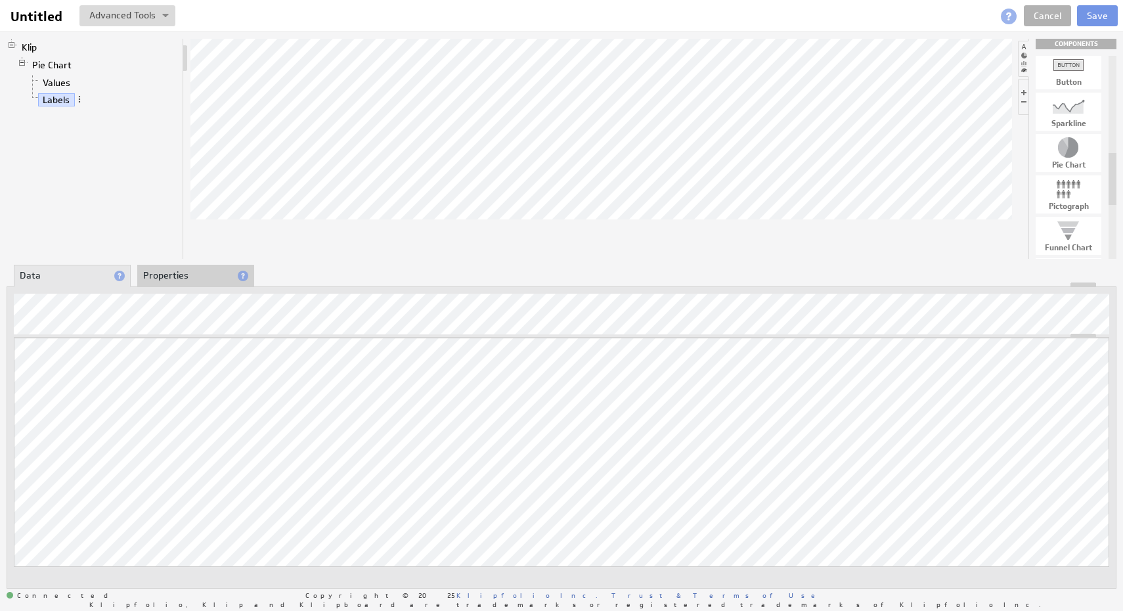
click at [190, 273] on li "Properties" at bounding box center [195, 276] width 117 height 22
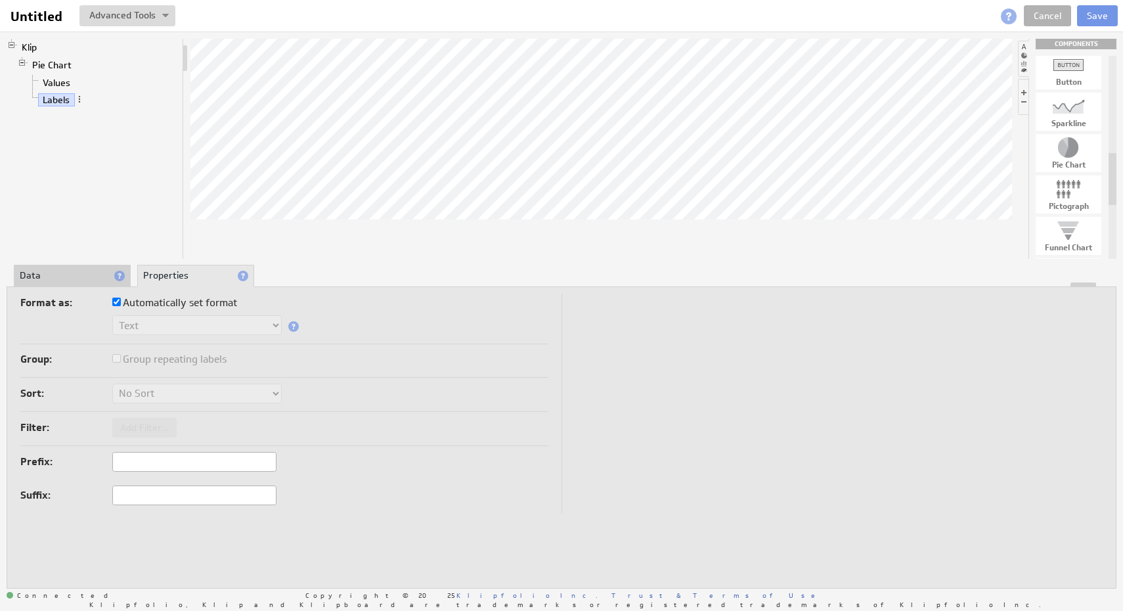
click at [104, 281] on li "Data" at bounding box center [72, 276] width 117 height 22
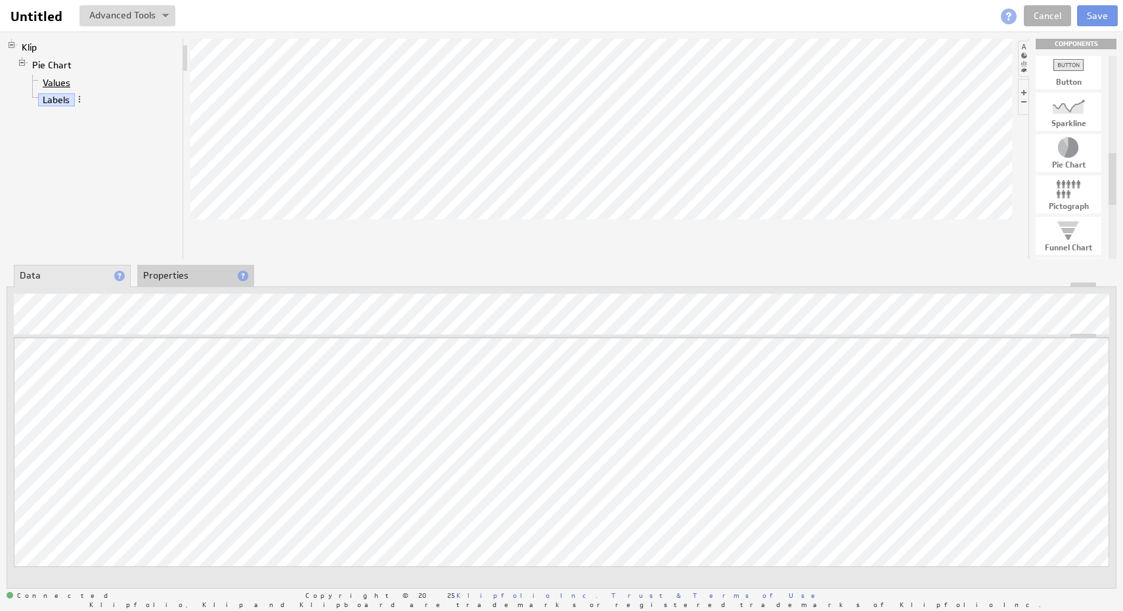
click at [65, 81] on link "Values" at bounding box center [56, 82] width 37 height 13
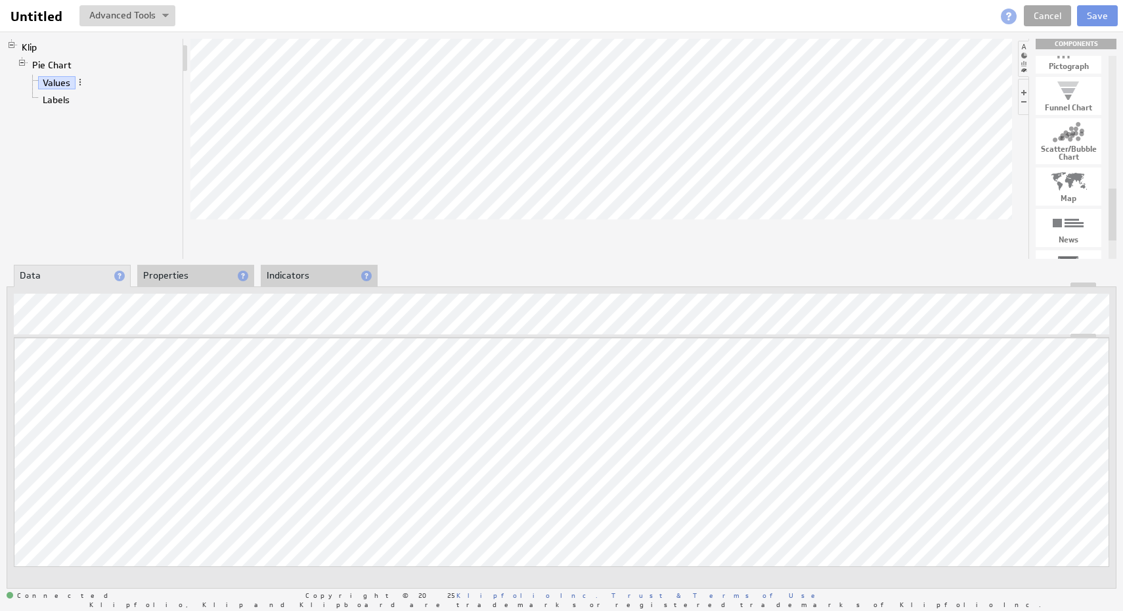
click at [1045, 20] on link "Cancel" at bounding box center [1047, 15] width 47 height 21
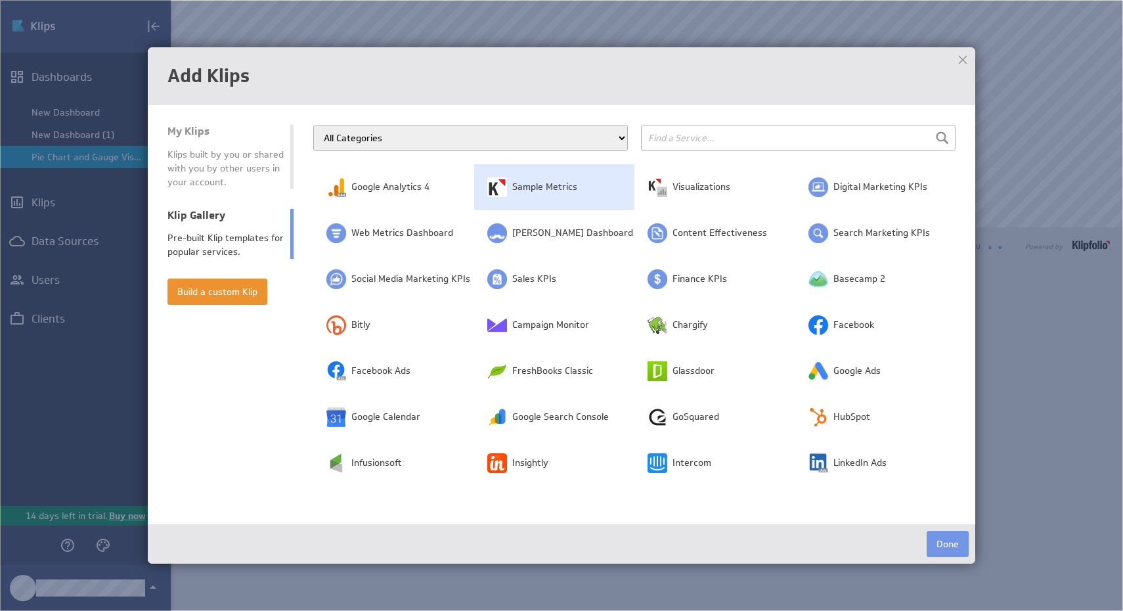
click at [553, 204] on td "Sample Metrics" at bounding box center [554, 187] width 161 height 46
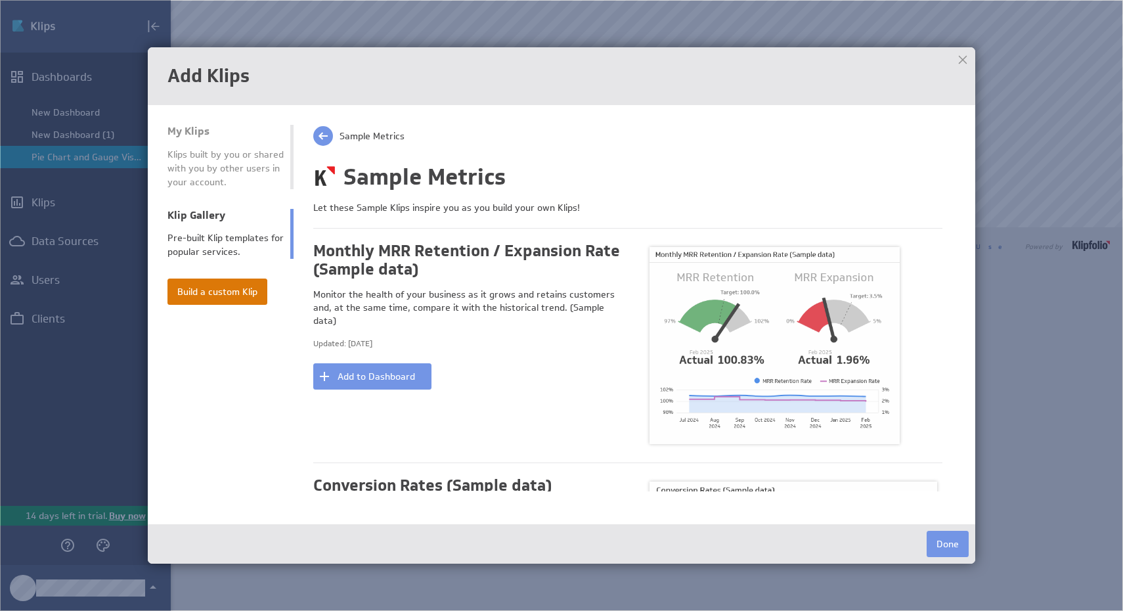
click at [250, 294] on button "Build a custom Klip" at bounding box center [217, 291] width 100 height 26
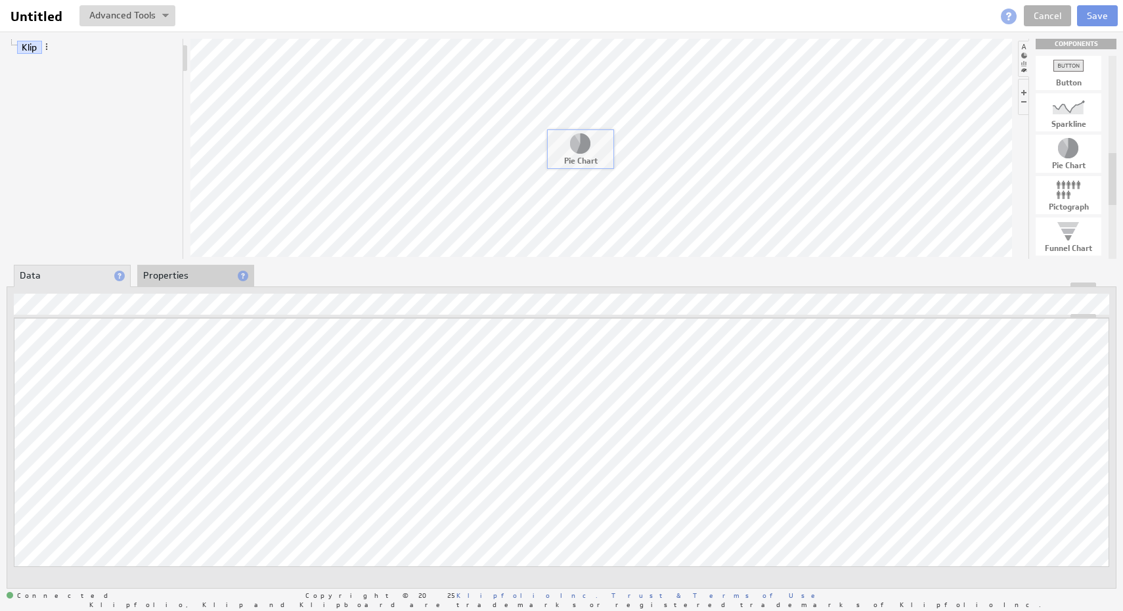
drag, startPoint x: 1073, startPoint y: 154, endPoint x: 573, endPoint y: 146, distance: 499.9
click at [81, 88] on span "Values" at bounding box center [61, 84] width 47 height 12
click at [80, 83] on span at bounding box center [80, 82] width 9 height 9
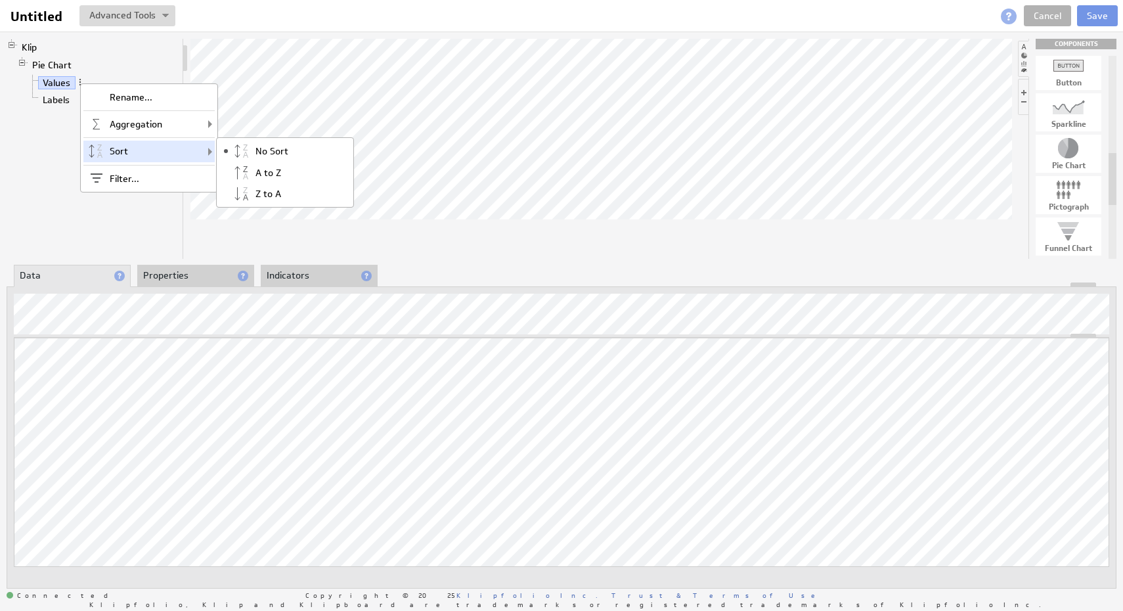
click at [291, 138] on div "No Sort A to Z Z to A" at bounding box center [285, 172] width 138 height 70
click at [190, 275] on li "Properties" at bounding box center [195, 276] width 117 height 22
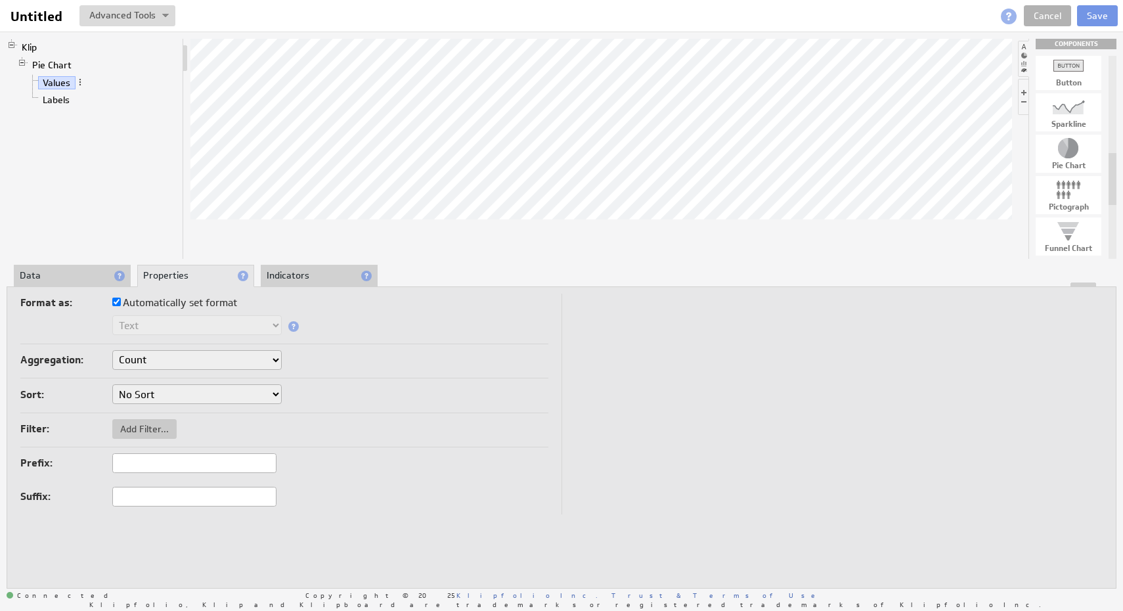
click at [338, 280] on li "Indicators" at bounding box center [319, 276] width 117 height 22
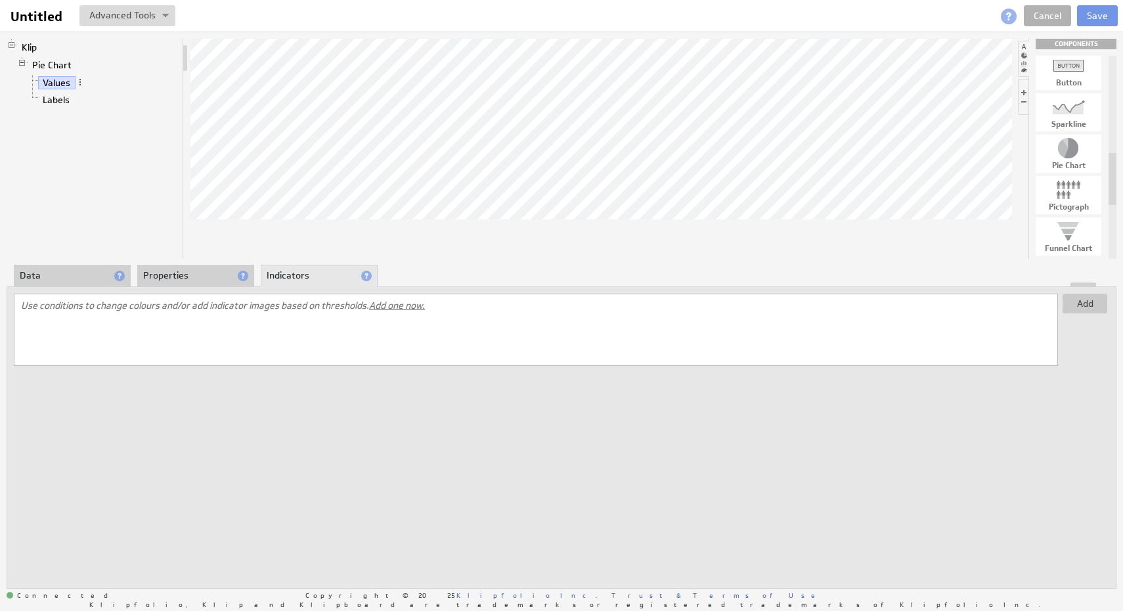
click at [397, 303] on span "Add one now." at bounding box center [397, 305] width 56 height 12
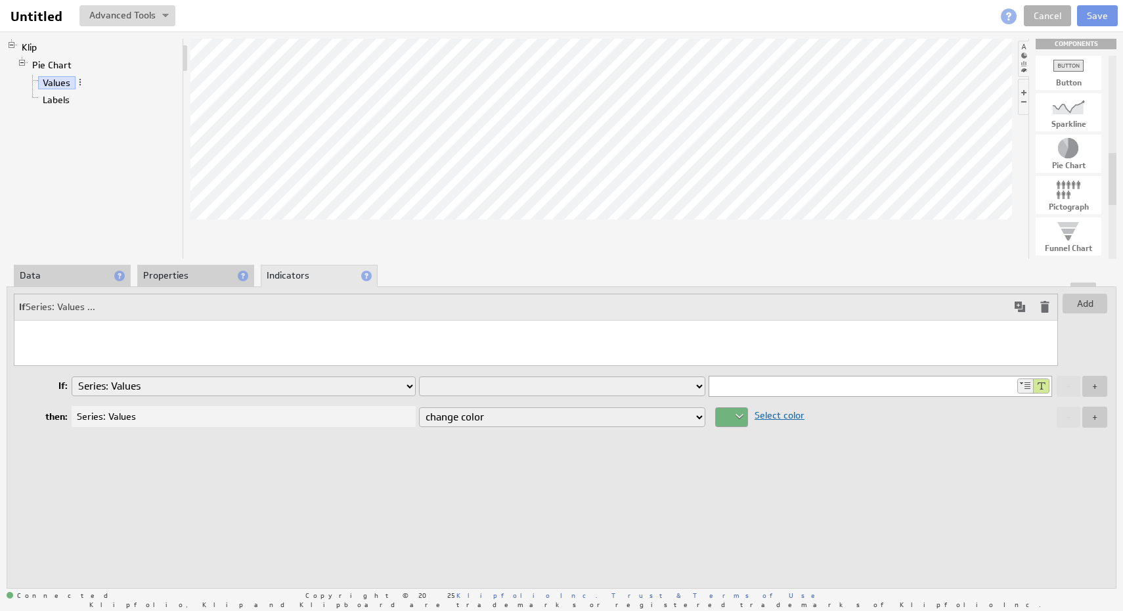
click at [358, 389] on select "Series: Values Labels" at bounding box center [244, 386] width 344 height 20
click at [680, 386] on select "is equal to is not equal to is greater than is greater than or equal to is less…" at bounding box center [562, 386] width 286 height 20
select select "contain"
click at [419, 376] on select "is equal to is not equal to is greater than is greater than or equal to is less…" at bounding box center [562, 386] width 286 height 20
click at [822, 380] on input at bounding box center [862, 386] width 306 height 20
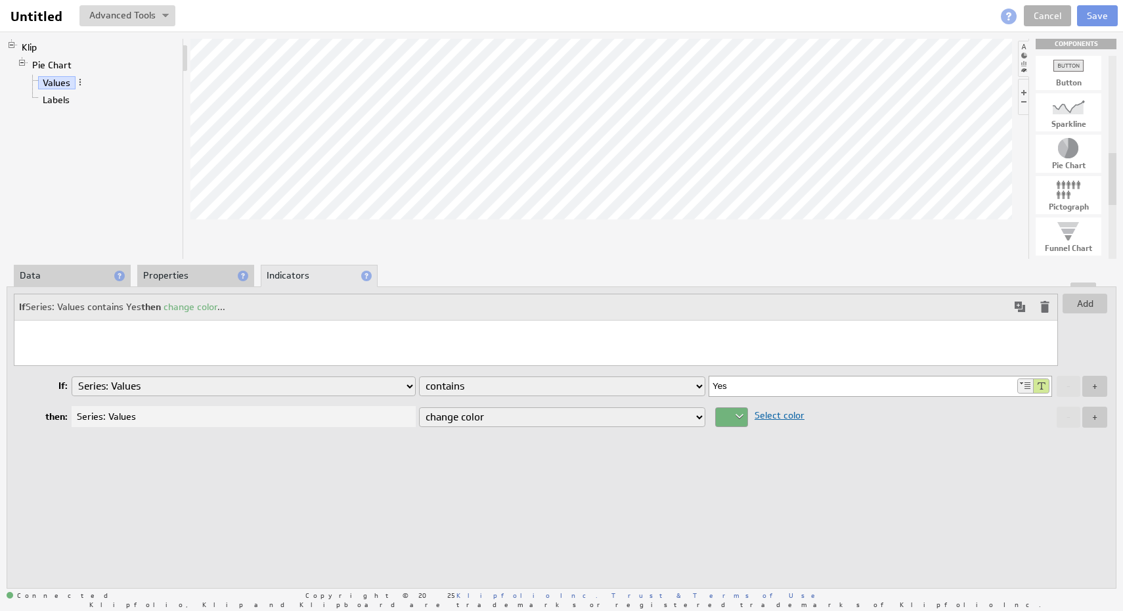
type input "Yes"
click at [484, 414] on select "change color" at bounding box center [562, 417] width 286 height 20
click at [742, 417] on div at bounding box center [731, 417] width 33 height 20
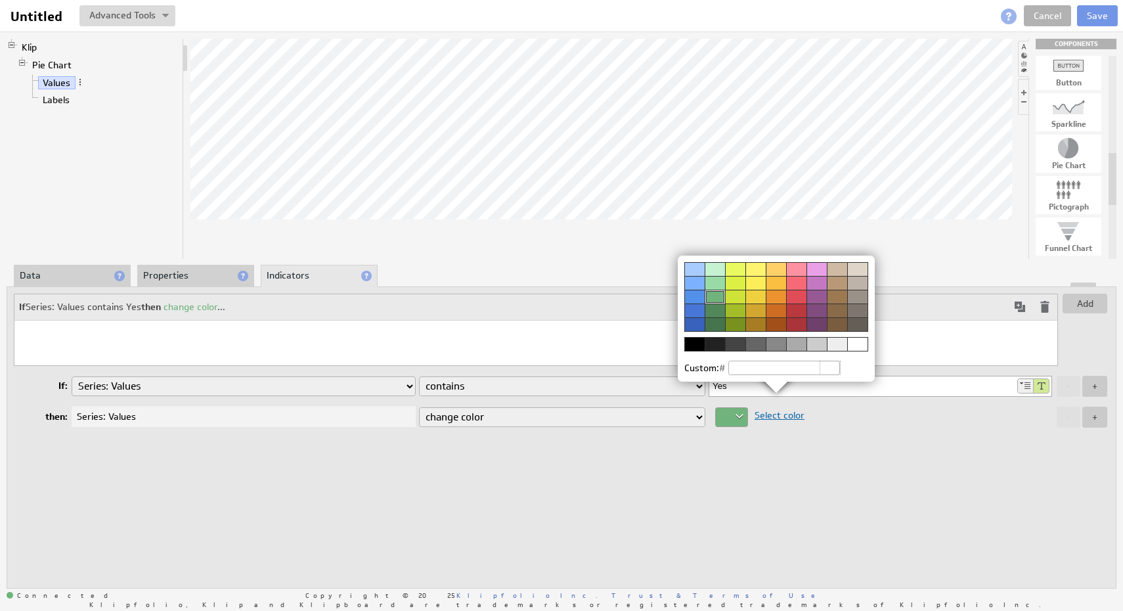
click at [744, 484] on img at bounding box center [561, 305] width 1123 height 611
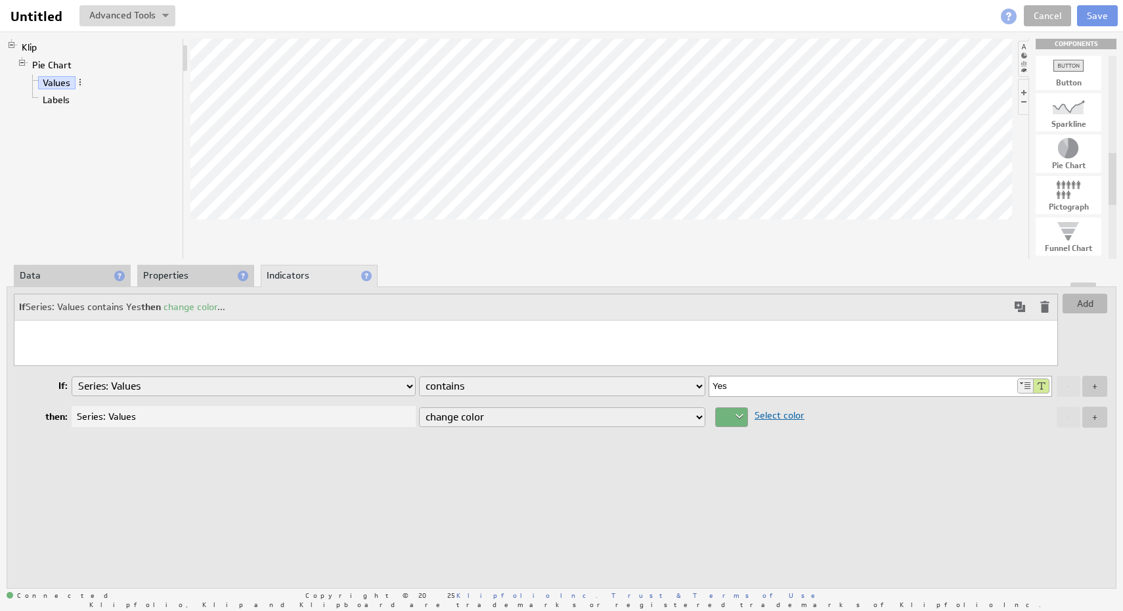
click at [1082, 302] on button "Add" at bounding box center [1085, 304] width 45 height 20
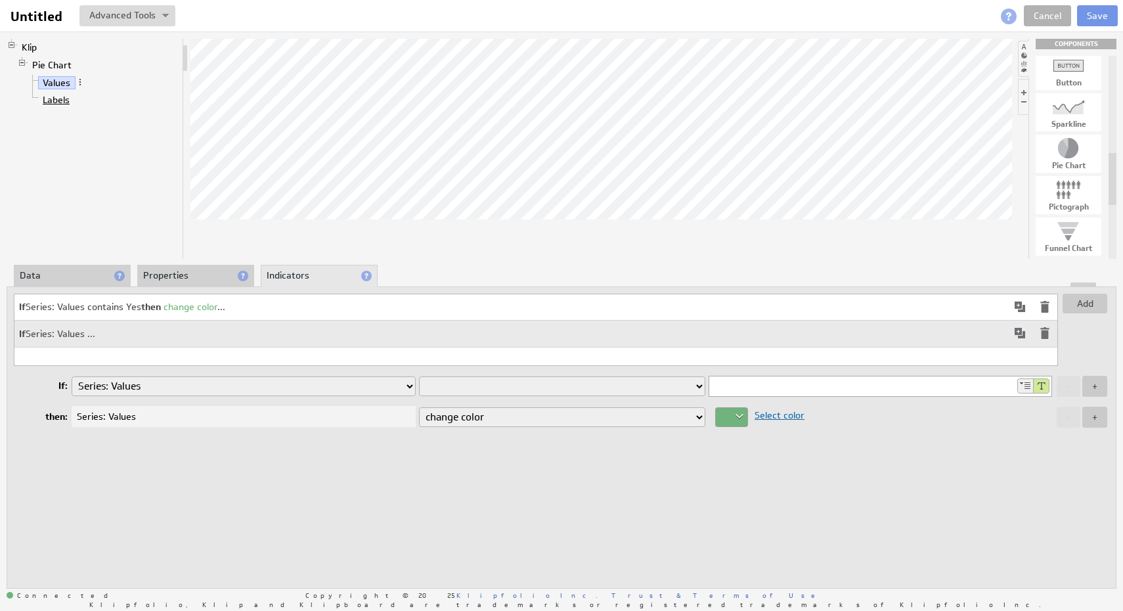
click at [63, 97] on link "Labels" at bounding box center [56, 99] width 37 height 13
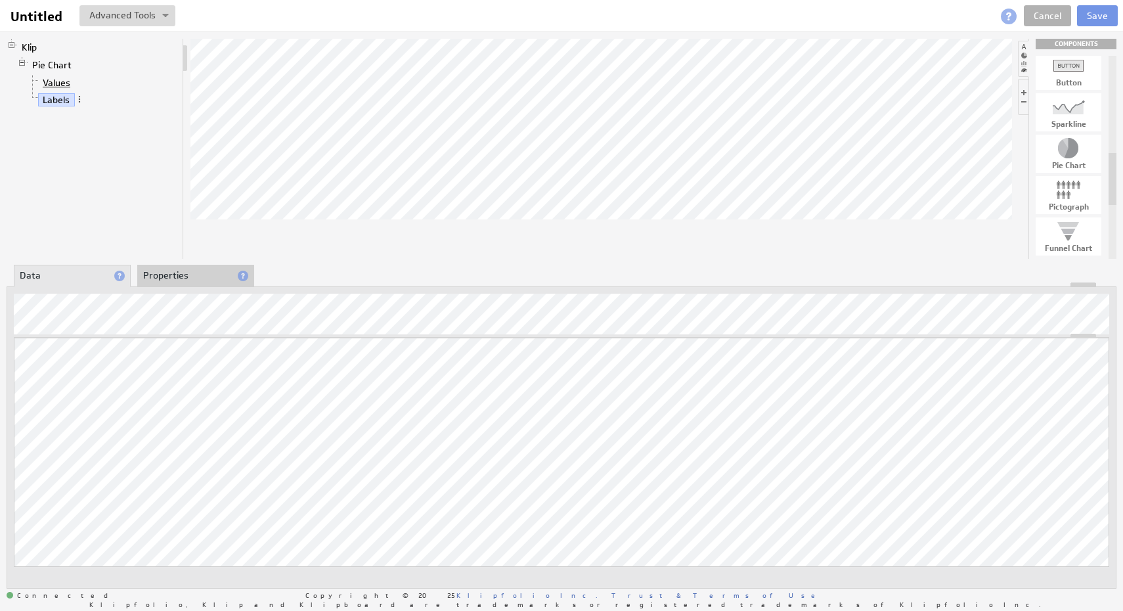
click at [50, 87] on link "Values" at bounding box center [56, 82] width 37 height 13
click at [57, 97] on link "Labels" at bounding box center [56, 99] width 37 height 13
click at [164, 14] on img at bounding box center [165, 16] width 7 height 5
click at [223, 279] on li "Properties" at bounding box center [195, 276] width 117 height 22
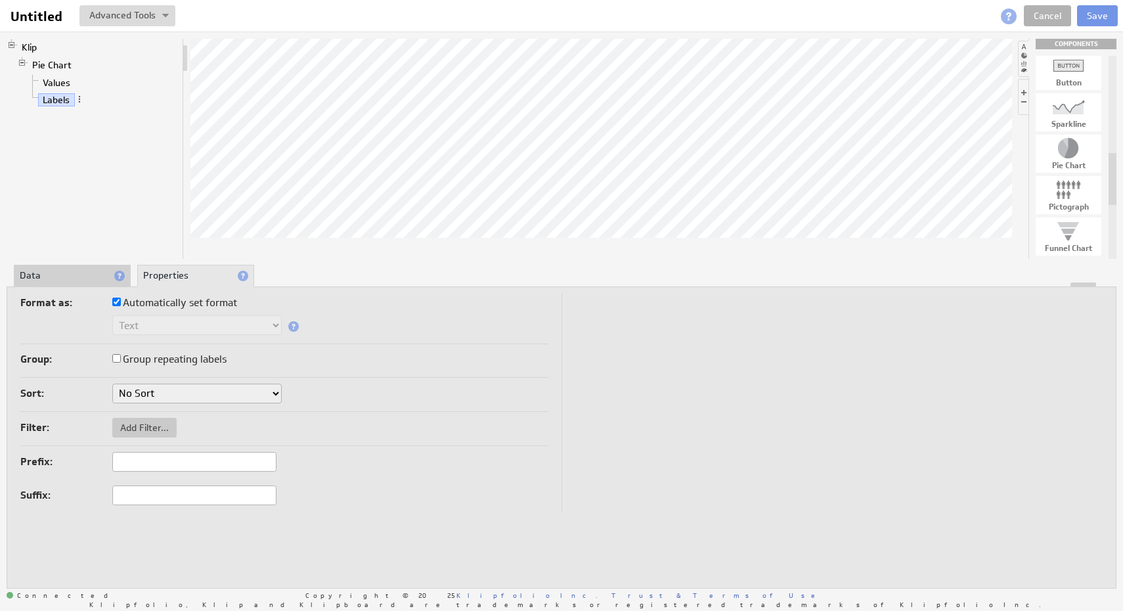
click at [70, 267] on li "Data" at bounding box center [72, 276] width 117 height 22
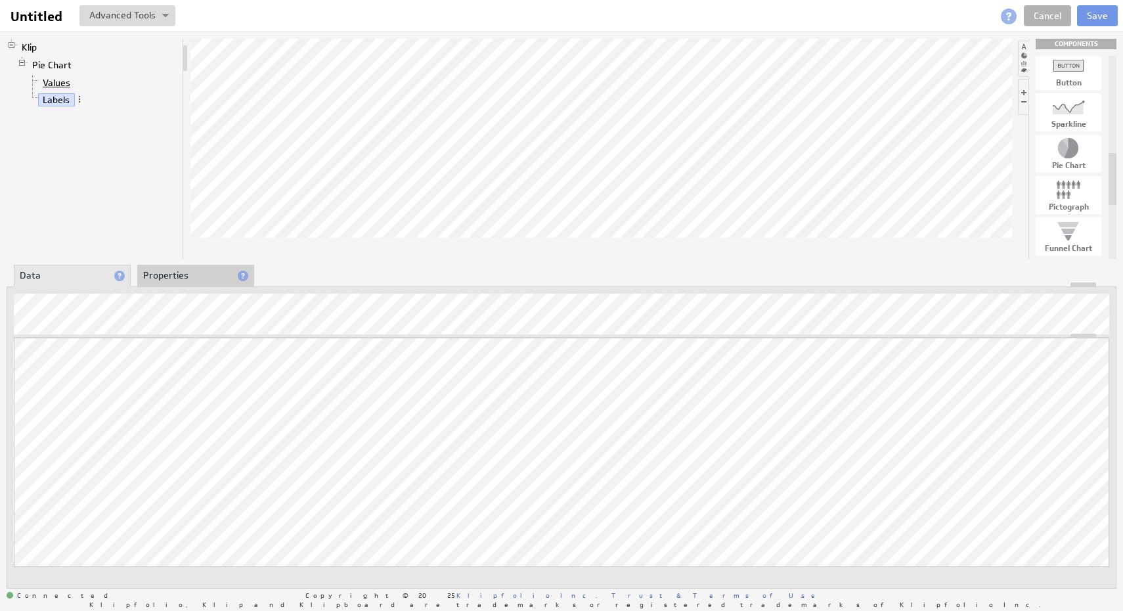
click at [58, 81] on link "Values" at bounding box center [56, 82] width 37 height 13
click at [57, 52] on li "Klip Pie Chart Values Labels" at bounding box center [92, 76] width 171 height 74
click at [57, 68] on link "Pie Chart" at bounding box center [52, 64] width 49 height 13
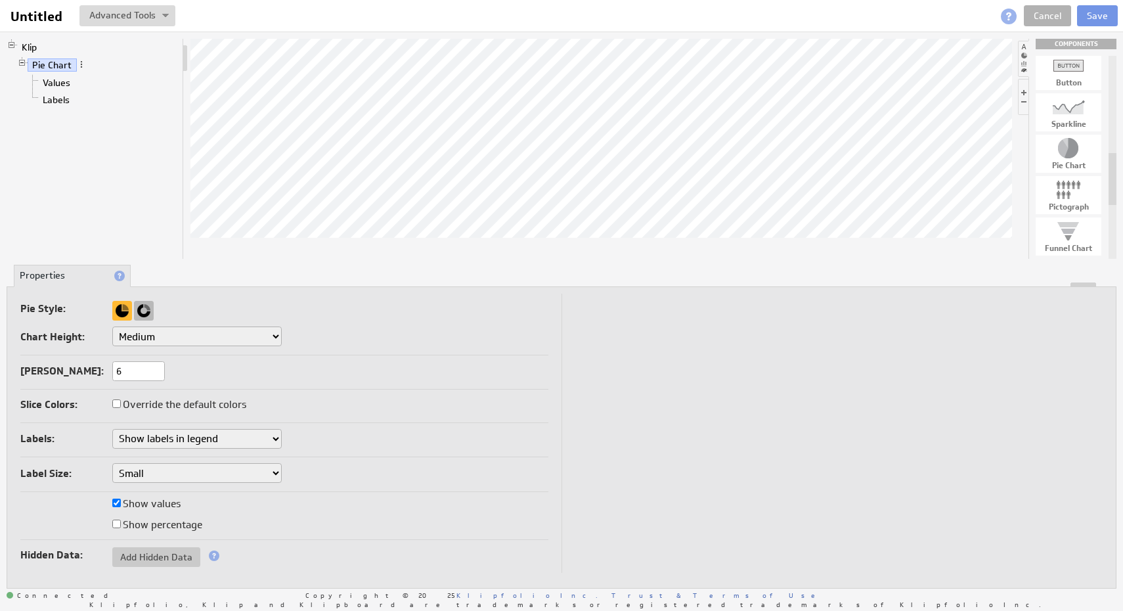
click at [146, 315] on div at bounding box center [144, 311] width 20 height 20
click at [187, 339] on select "Small Medium Large X-Large Custom..." at bounding box center [196, 336] width 169 height 20
click at [238, 443] on select "Don't show labels Show labels around pie chart Show labels in legend" at bounding box center [196, 439] width 169 height 20
click at [167, 527] on label "Show percentage" at bounding box center [157, 525] width 90 height 18
click at [121, 527] on input "Show percentage" at bounding box center [116, 524] width 9 height 9
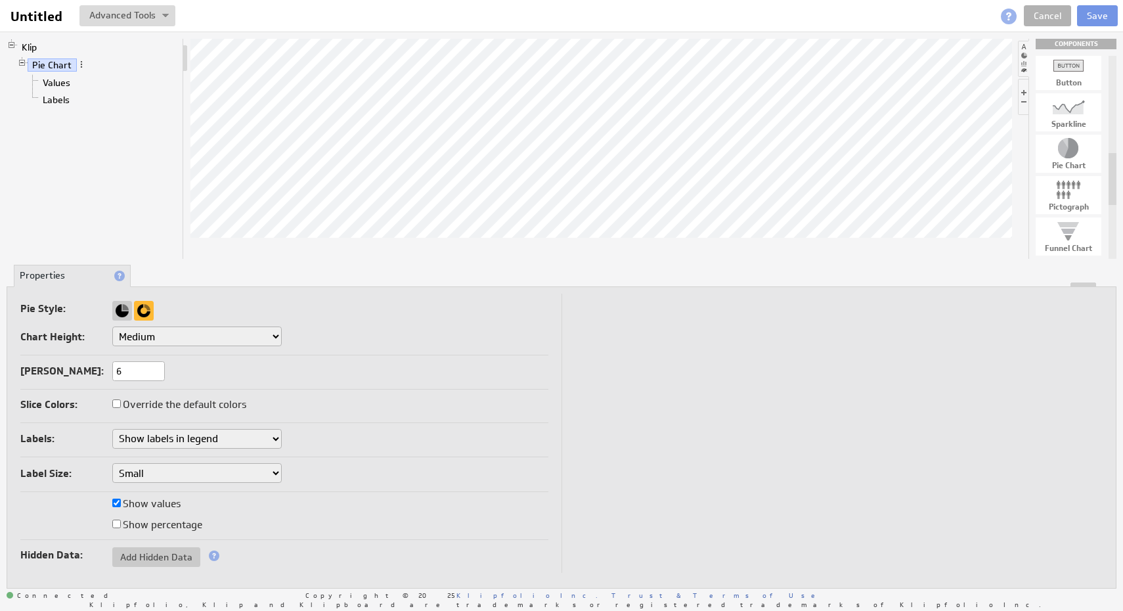
checkbox input "true"
click at [167, 500] on label "Show values" at bounding box center [146, 504] width 68 height 18
click at [121, 500] on input "Show values" at bounding box center [116, 503] width 9 height 9
checkbox input "false"
click at [169, 516] on label "Show percentage" at bounding box center [157, 525] width 90 height 18
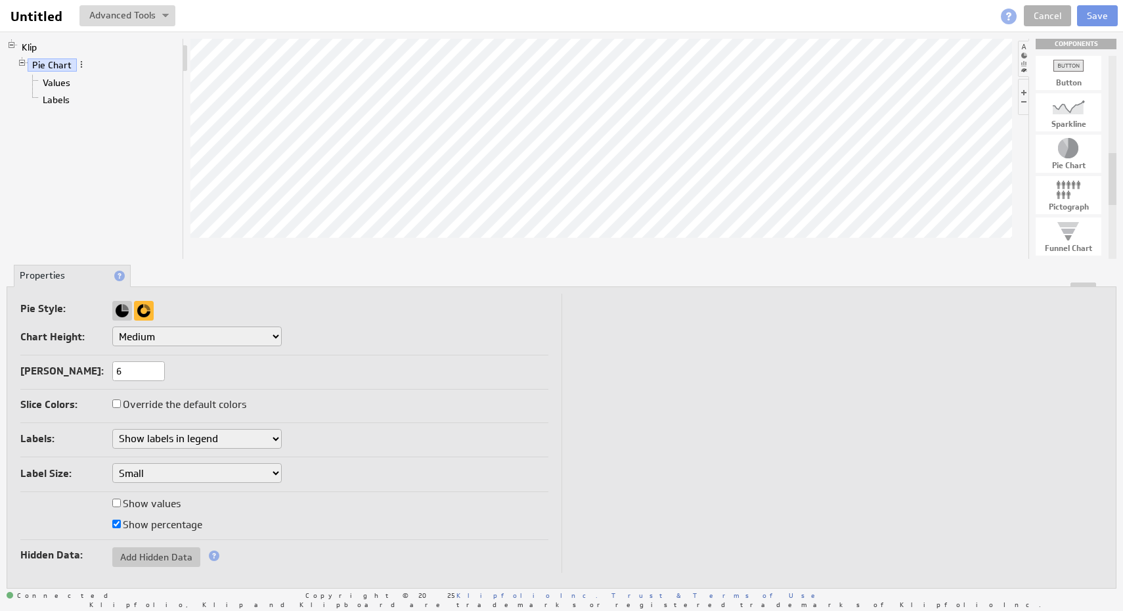
click at [121, 520] on input "Show percentage" at bounding box center [116, 524] width 9 height 9
checkbox input "false"
click at [1071, 206] on div "Pictograph" at bounding box center [1069, 207] width 66 height 8
drag, startPoint x: 1065, startPoint y: 192, endPoint x: 846, endPoint y: 169, distance: 220.6
click at [165, 12] on button at bounding box center [127, 15] width 96 height 21
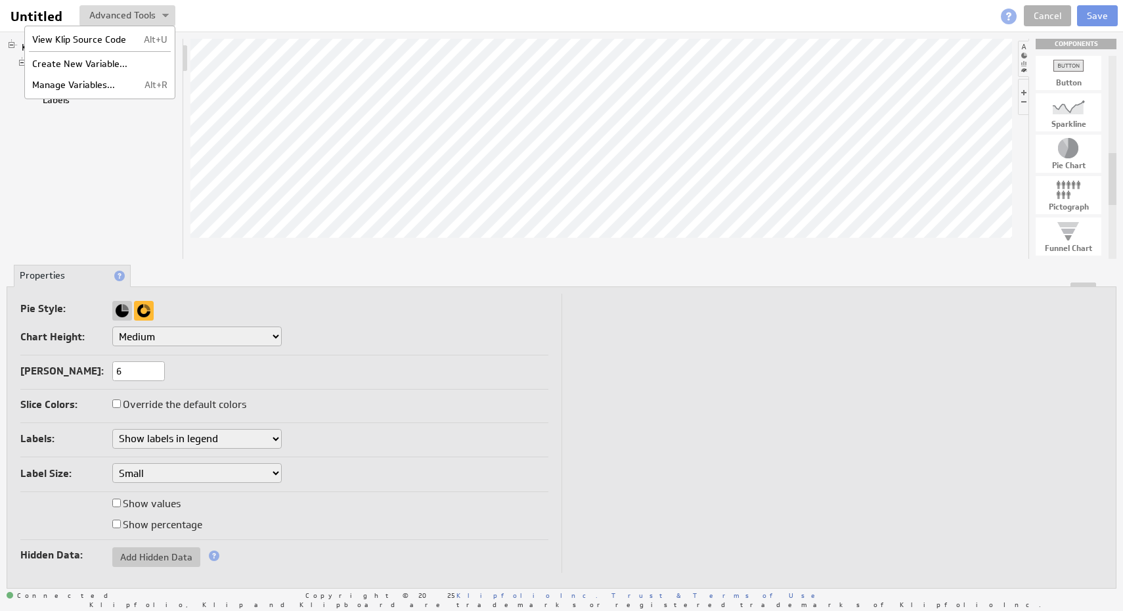
click at [162, 159] on div "Klip Pie Chart Values Labels" at bounding box center [95, 149] width 177 height 220
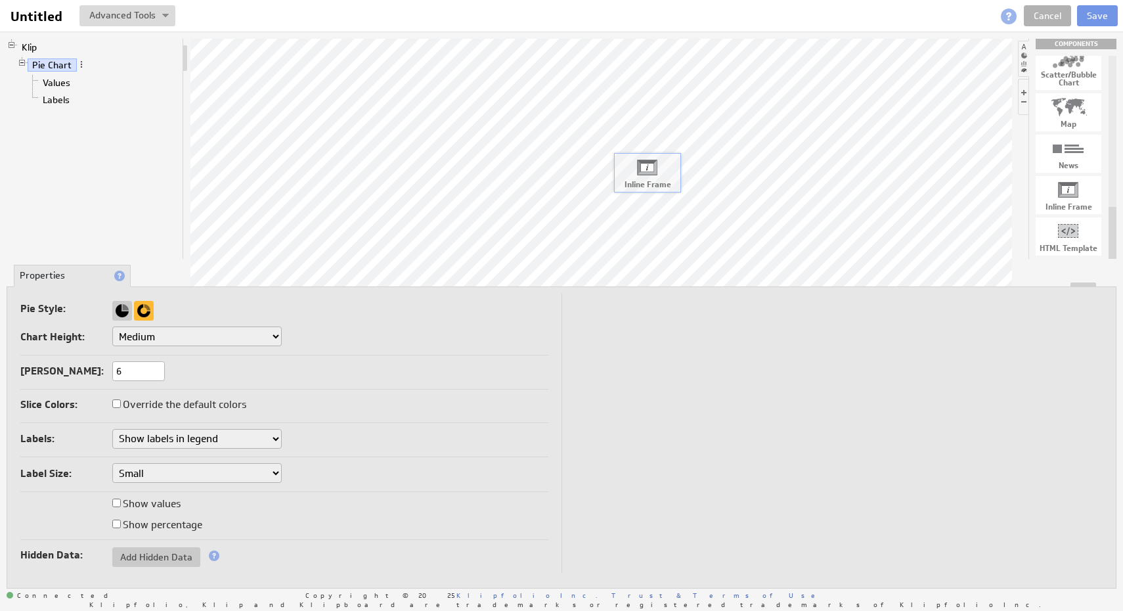
drag, startPoint x: 1061, startPoint y: 188, endPoint x: 634, endPoint y: 166, distance: 427.5
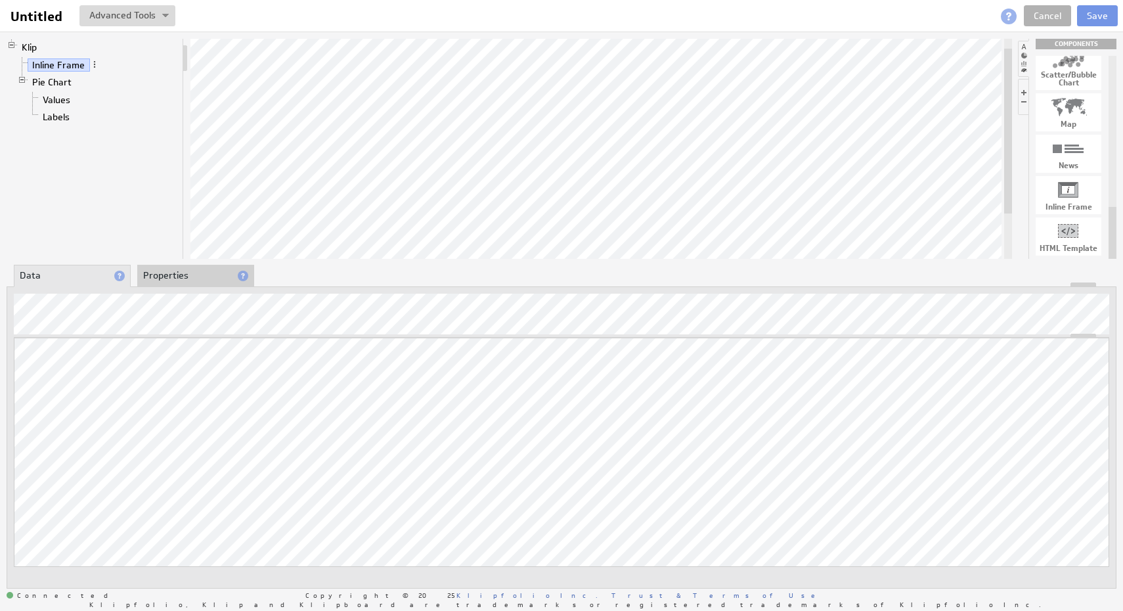
click at [1079, 128] on div "Map" at bounding box center [1069, 112] width 66 height 38
drag, startPoint x: 1081, startPoint y: 110, endPoint x: 617, endPoint y: 134, distance: 465.0
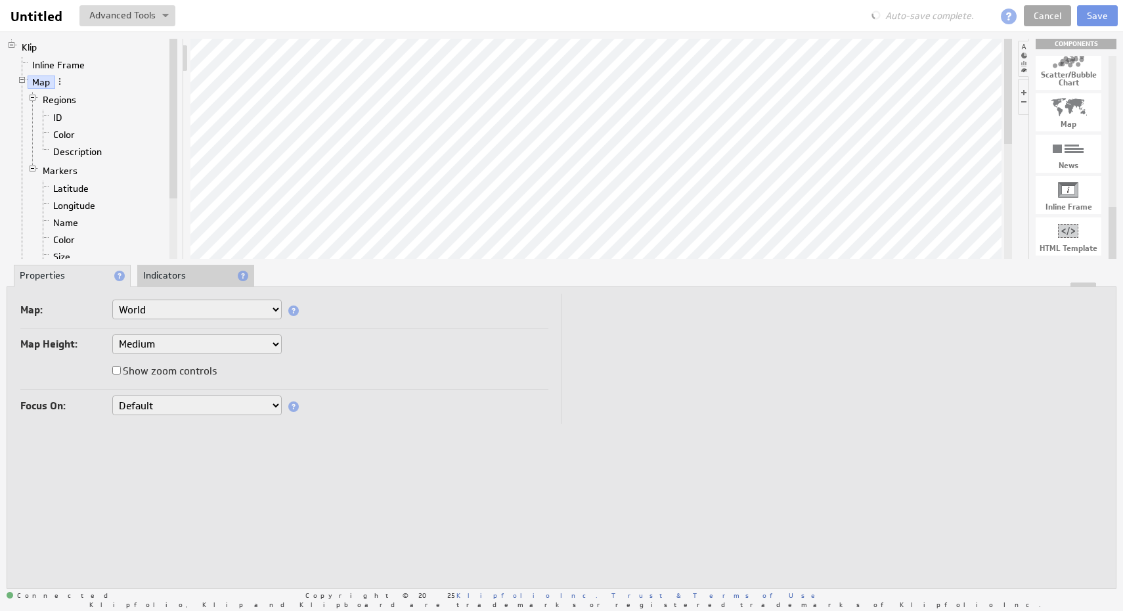
click at [1046, 18] on link "Cancel" at bounding box center [1047, 15] width 47 height 21
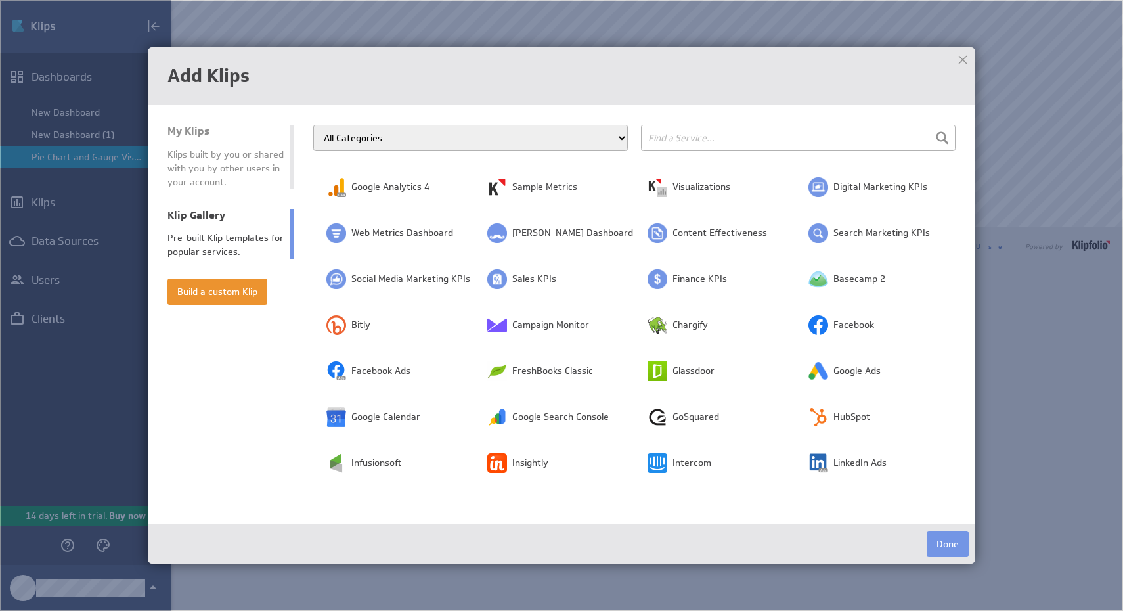
click at [516, 137] on select "All Categories Advertising Cloud Storage Customer Support Dashboard Gallery Dat…" at bounding box center [470, 138] width 315 height 26
click at [696, 176] on td "Visualizations" at bounding box center [714, 187] width 161 height 46
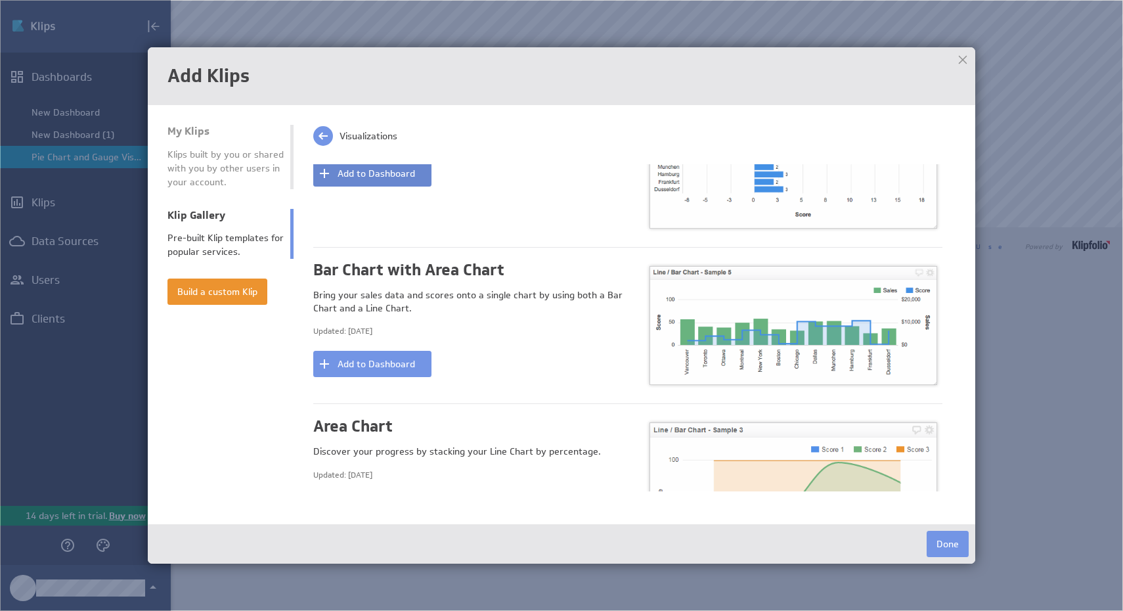
scroll to position [502, 0]
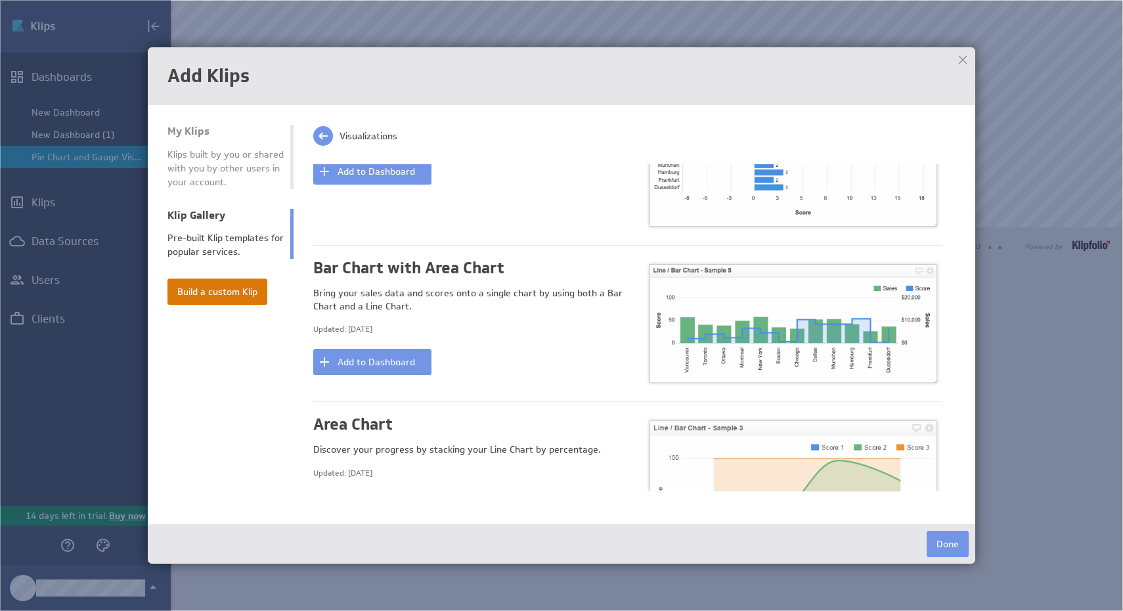
click at [240, 301] on button "Build a custom Klip" at bounding box center [217, 291] width 100 height 26
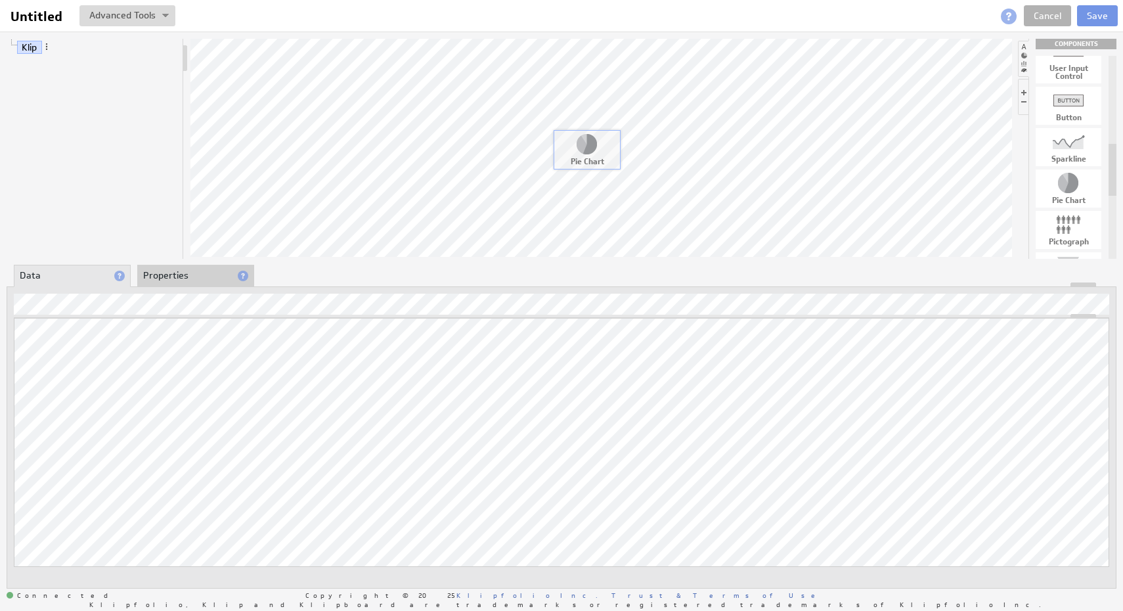
drag, startPoint x: 1069, startPoint y: 192, endPoint x: 563, endPoint y: 148, distance: 508.3
click at [48, 49] on span at bounding box center [46, 46] width 9 height 9
click at [165, 169] on div "Klip Pie Chart Values Labels" at bounding box center [95, 149] width 177 height 220
click at [79, 100] on span at bounding box center [79, 99] width 9 height 9
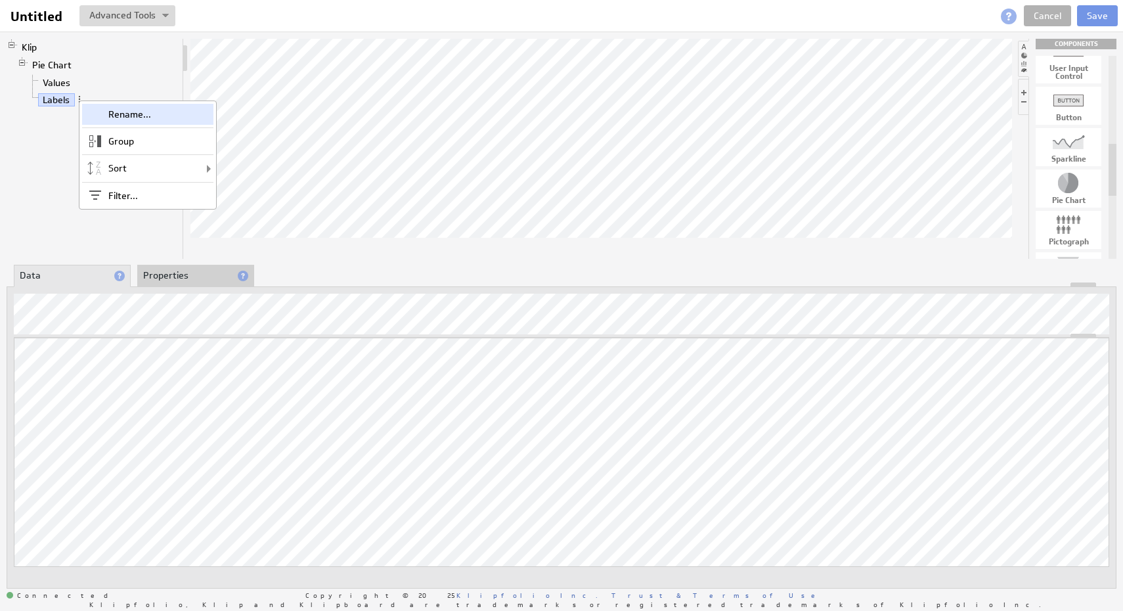
click at [109, 123] on div "Rename..." at bounding box center [147, 114] width 131 height 21
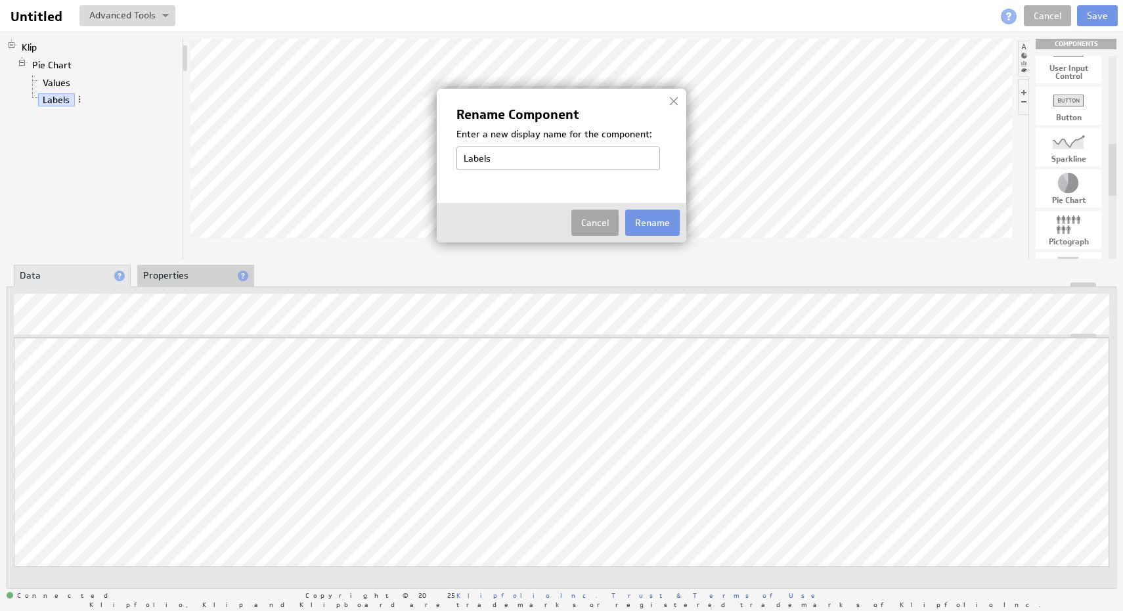
click at [596, 224] on button "Cancel" at bounding box center [594, 223] width 47 height 26
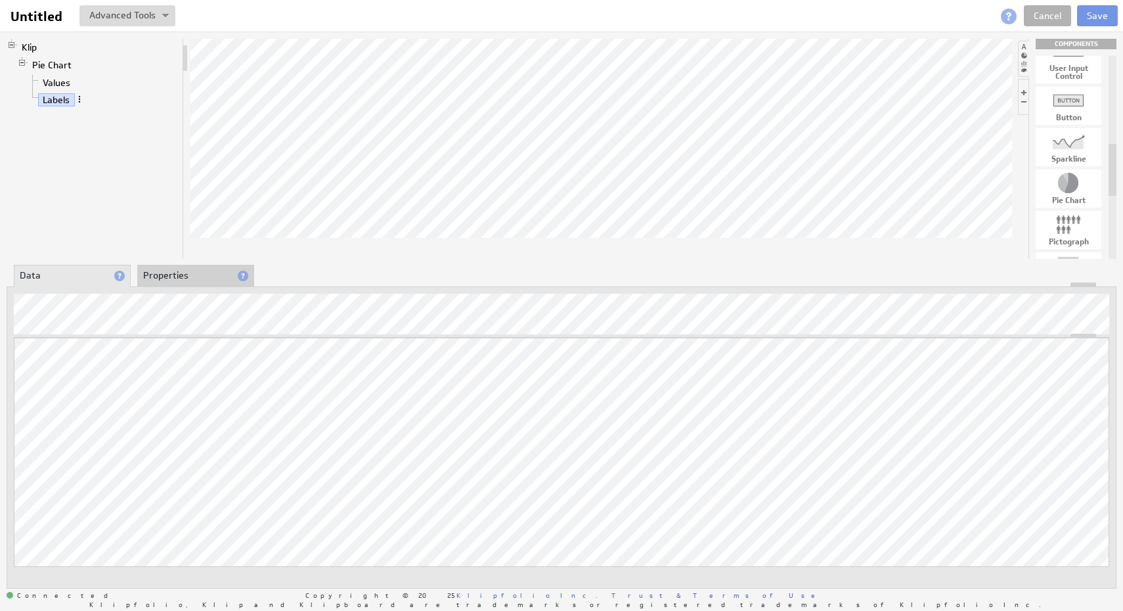
click at [80, 95] on span at bounding box center [79, 99] width 9 height 9
click at [169, 137] on div "Group" at bounding box center [148, 135] width 131 height 21
click at [83, 65] on span at bounding box center [84, 64] width 9 height 9
click at [196, 113] on span at bounding box center [190, 110] width 12 height 12
click at [61, 81] on link "Values" at bounding box center [56, 82] width 37 height 13
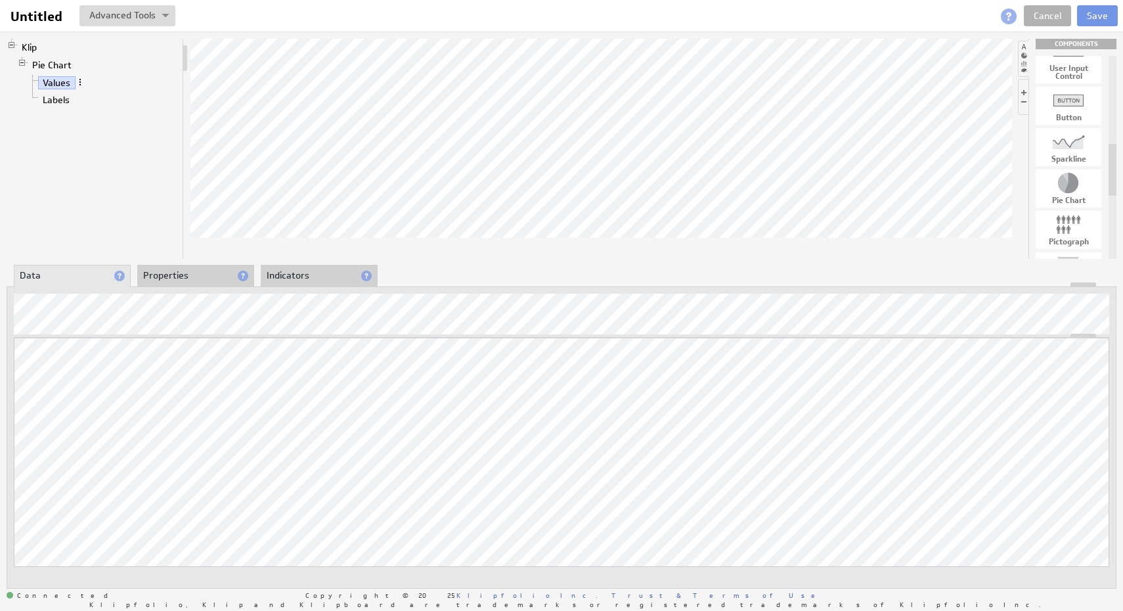
click at [81, 82] on span at bounding box center [80, 82] width 9 height 9
click at [100, 97] on div "Rename..." at bounding box center [150, 95] width 131 height 21
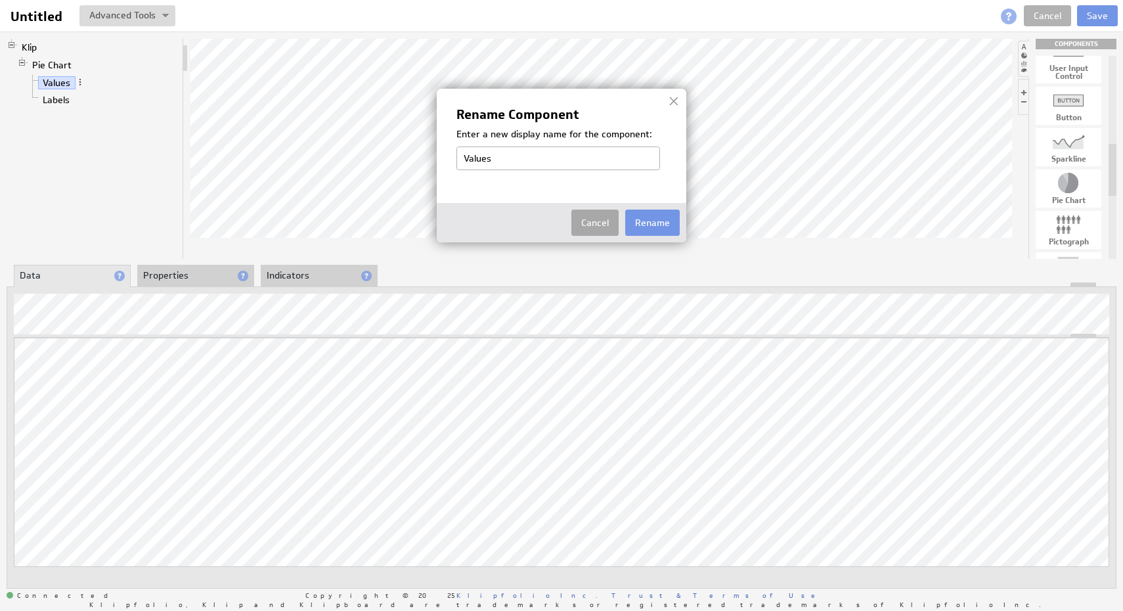
click at [605, 219] on button "Cancel" at bounding box center [594, 223] width 47 height 26
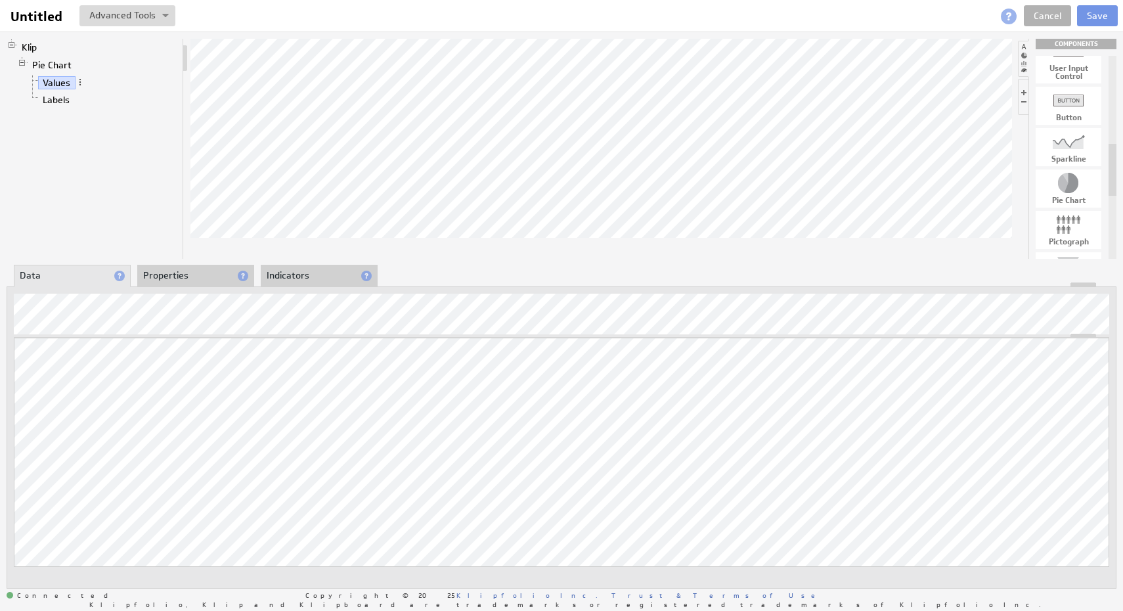
click at [199, 276] on li "Properties" at bounding box center [195, 276] width 117 height 22
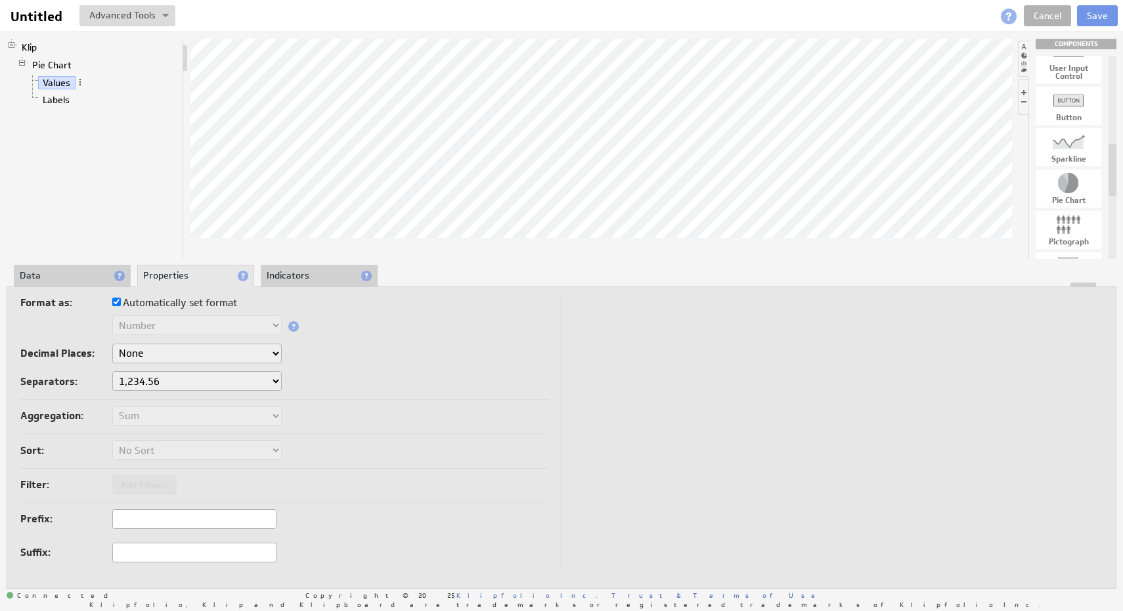
click at [231, 383] on select "1,234.56 1.234,56 1'234.56 1,234/56 1 234,56 1 234-56 1 234.56 1234.56" at bounding box center [196, 381] width 169 height 20
click at [260, 352] on select "None .# (1) .## (2) .### (3) .#### (4)" at bounding box center [196, 354] width 169 height 20
click at [215, 303] on label "Automatically set format" at bounding box center [174, 303] width 125 height 18
click at [121, 303] on input "Automatically set format" at bounding box center [116, 302] width 9 height 9
checkbox input "false"
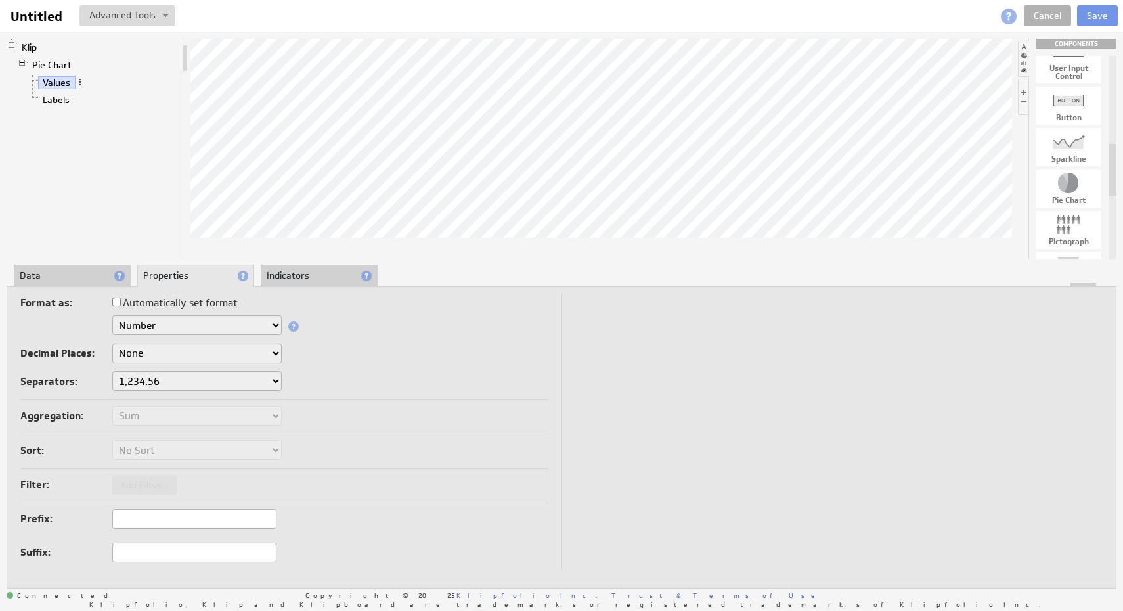
click at [214, 303] on label "Automatically set format" at bounding box center [174, 303] width 125 height 18
click at [121, 303] on input "Automatically set format" at bounding box center [116, 302] width 9 height 9
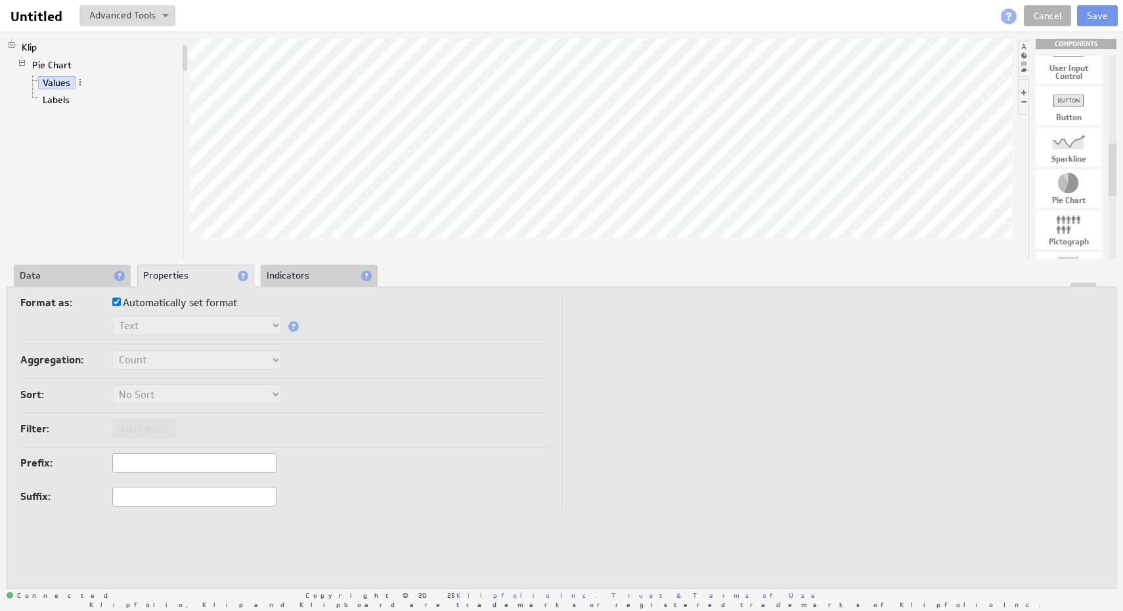
click at [214, 303] on label "Automatically set format" at bounding box center [174, 303] width 125 height 18
click at [121, 303] on input "Automatically set format" at bounding box center [116, 302] width 9 height 9
checkbox input "false"
click at [223, 326] on select "Text Number Currency Percentage Date / Time Duration" at bounding box center [196, 325] width 169 height 20
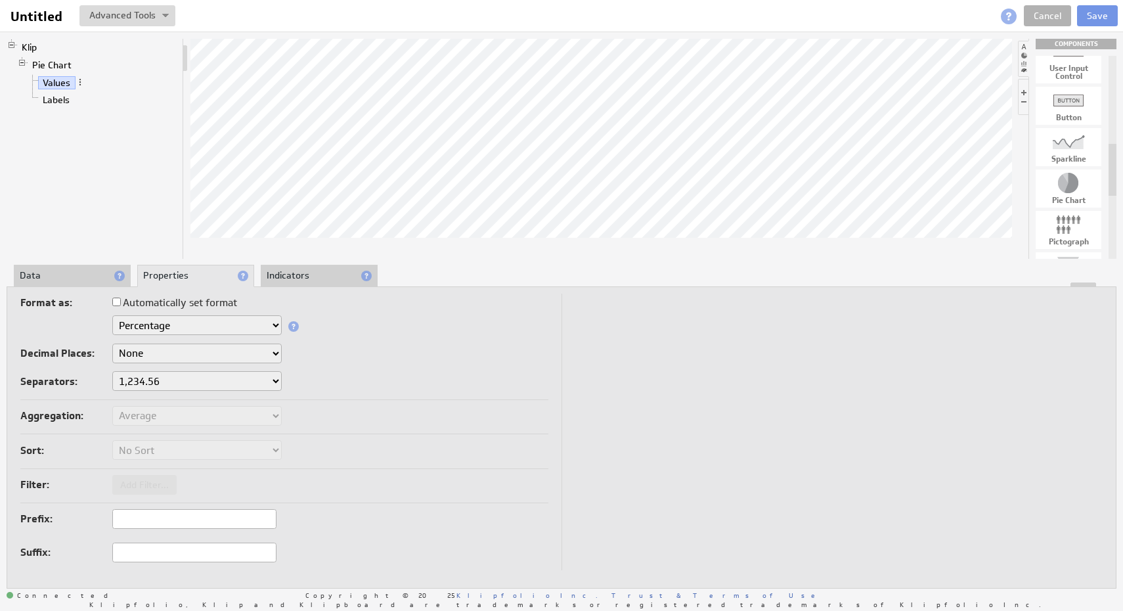
click at [265, 377] on select "1,234.56 1.234,56 1'234.56 1,234/56 1 234,56 1 234-56 1 234.56 1234.56" at bounding box center [196, 381] width 169 height 20
click at [227, 514] on input "text" at bounding box center [194, 519] width 164 height 20
click at [230, 556] on input "text" at bounding box center [194, 553] width 164 height 20
click at [344, 476] on div "Filter: Add Filter..." at bounding box center [284, 486] width 528 height 22
click at [320, 270] on li "Indicators" at bounding box center [319, 276] width 117 height 22
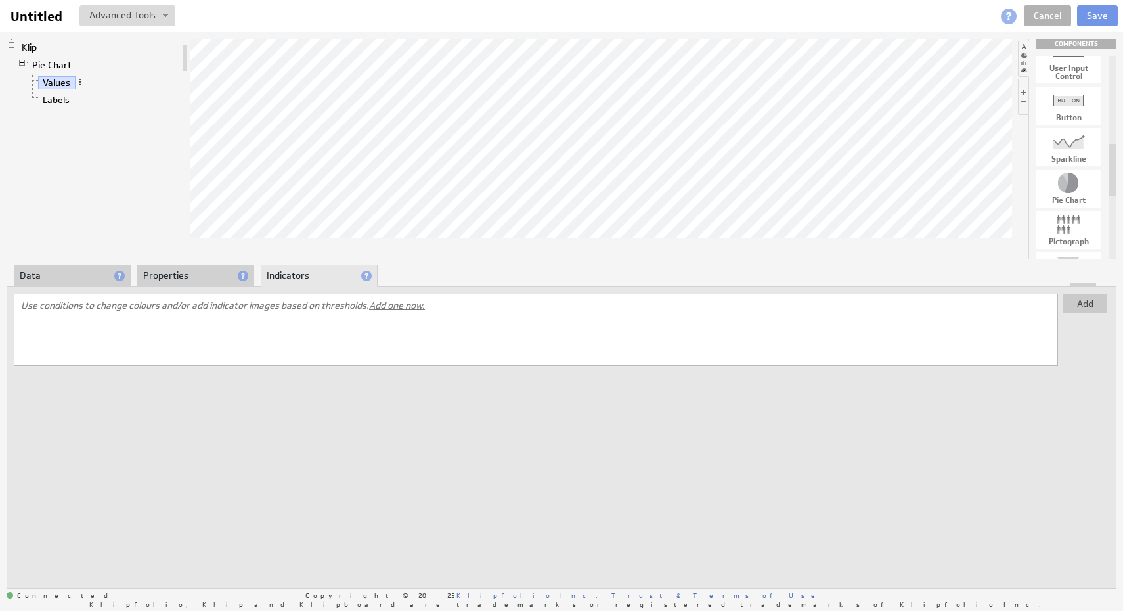
click at [402, 302] on span "Add one now." at bounding box center [397, 305] width 56 height 12
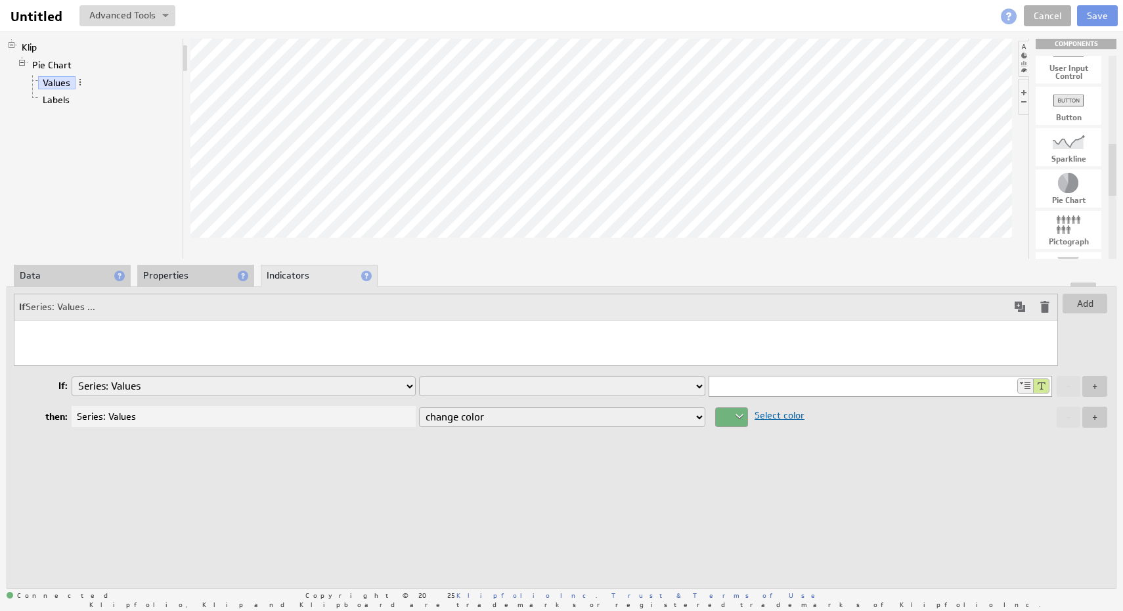
click at [349, 383] on select "Series: Values Labels" at bounding box center [244, 386] width 344 height 20
select select "10a86138-3"
click at [72, 376] on select "Series: Values Labels" at bounding box center [244, 386] width 344 height 20
click at [505, 387] on select "is equal to is not equal to is greater than is greater than or equal to is less…" at bounding box center [562, 386] width 286 height 20
select select "contain"
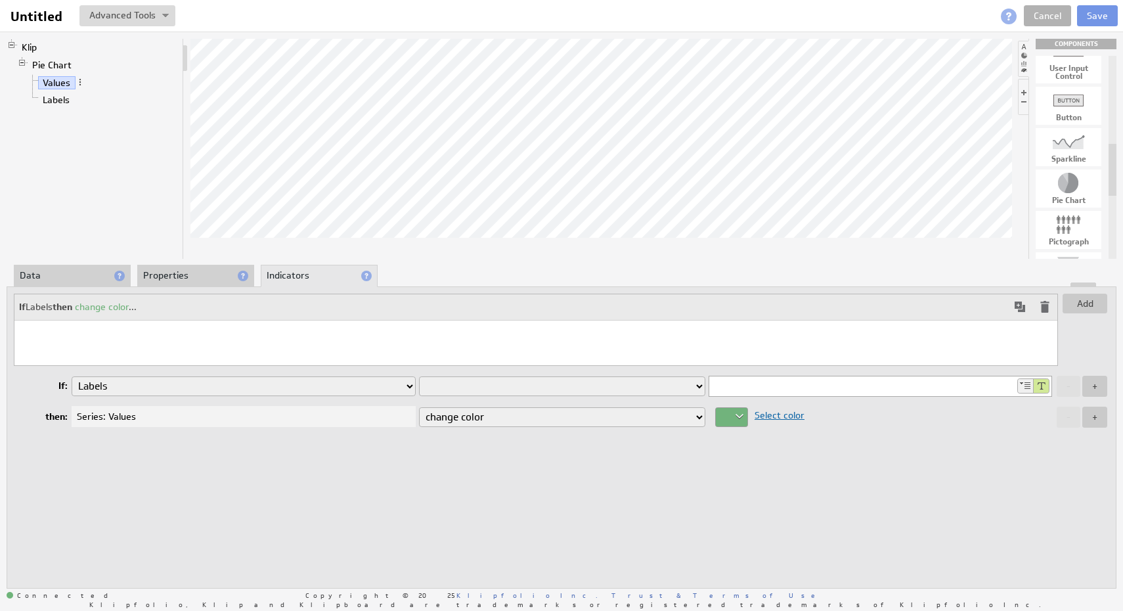
click at [419, 376] on select "is equal to is not equal to is greater than is greater than or equal to is less…" at bounding box center [562, 386] width 286 height 20
click at [844, 391] on input at bounding box center [862, 386] width 306 height 20
type input "Yes"
click at [650, 410] on select "change color" at bounding box center [562, 417] width 286 height 20
click at [335, 417] on div "Series: Values" at bounding box center [244, 416] width 344 height 21
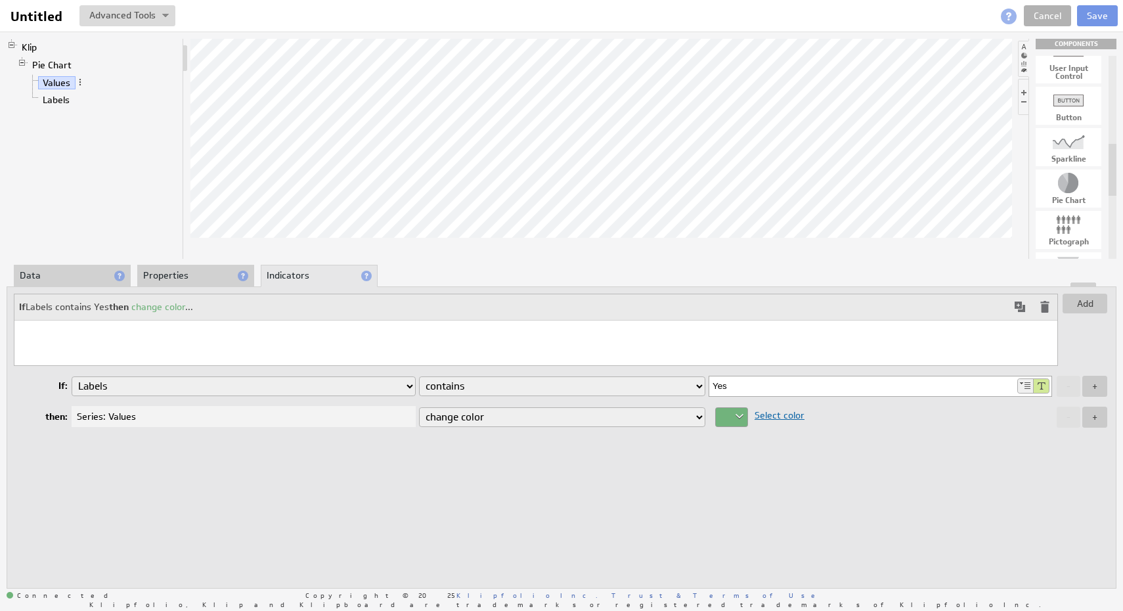
click at [786, 414] on span "Select color" at bounding box center [776, 415] width 56 height 12
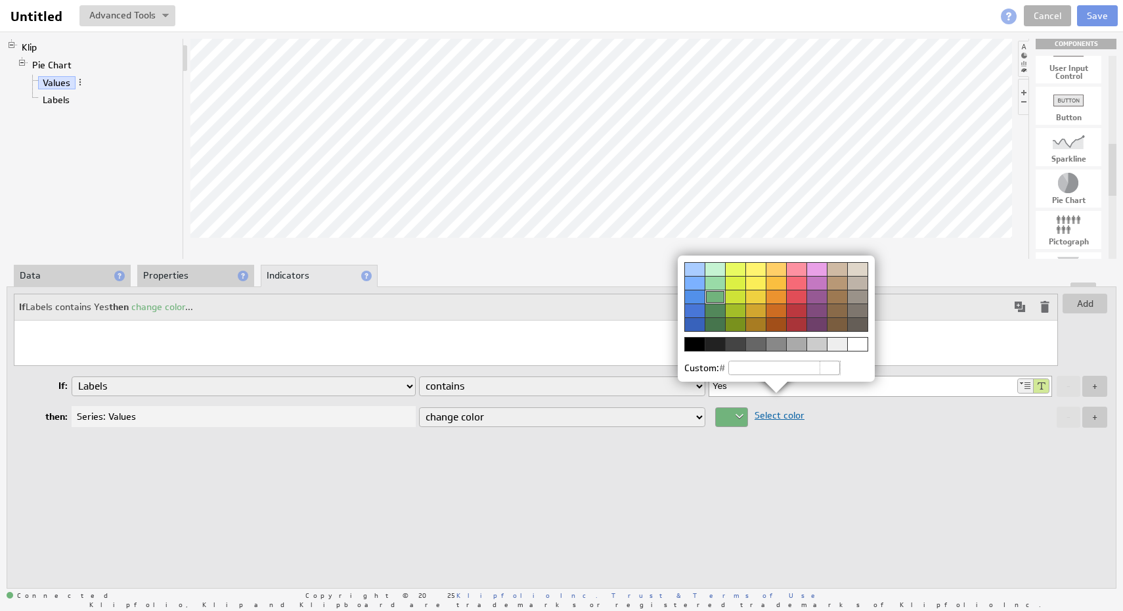
click at [872, 443] on img at bounding box center [561, 305] width 1123 height 611
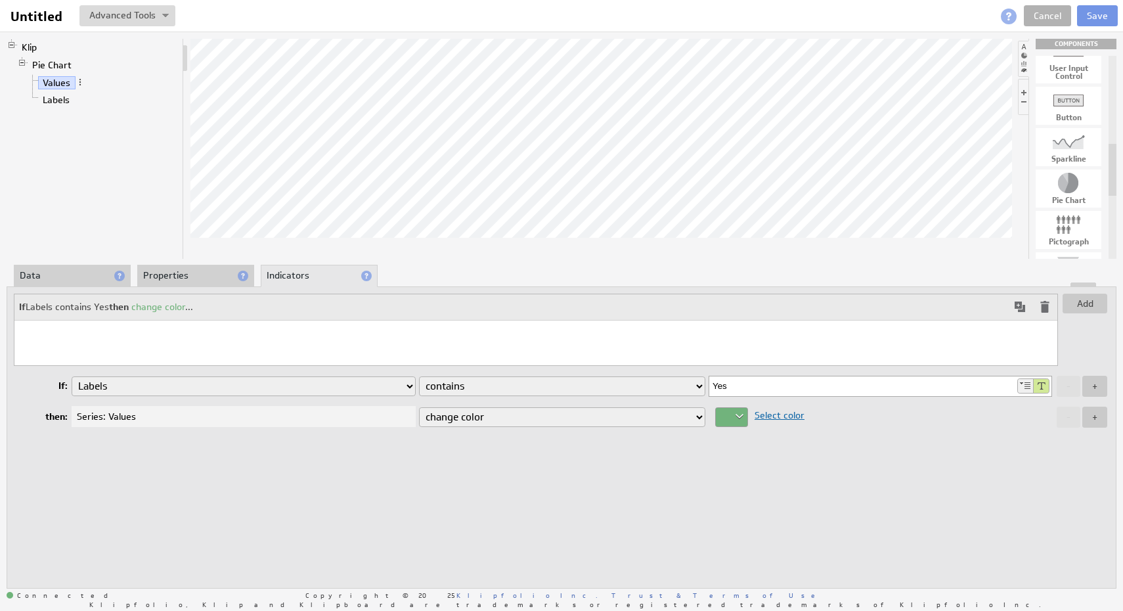
click at [1042, 308] on span at bounding box center [1045, 307] width 16 height 16
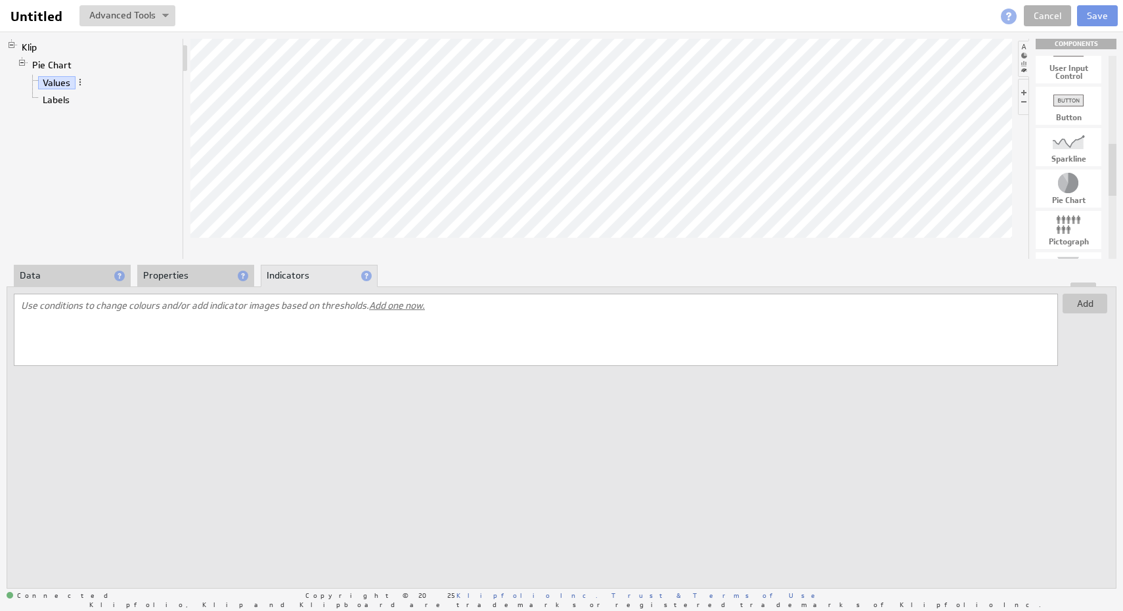
click at [232, 283] on div at bounding box center [561, 284] width 1109 height 5
click at [217, 278] on li "Properties" at bounding box center [195, 276] width 117 height 22
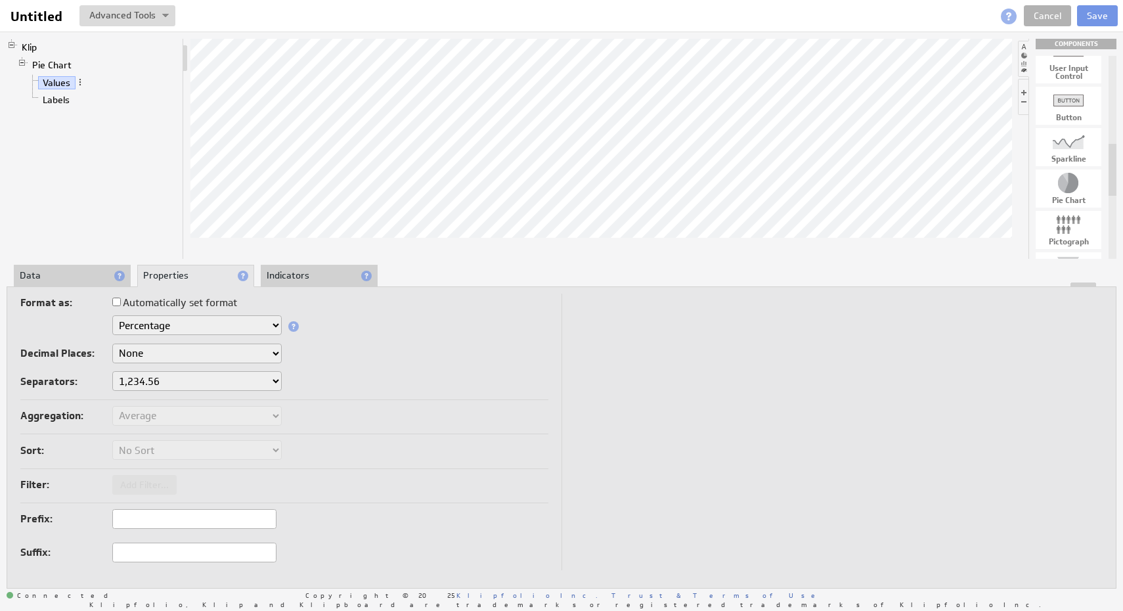
click at [64, 278] on li "Data" at bounding box center [72, 276] width 117 height 22
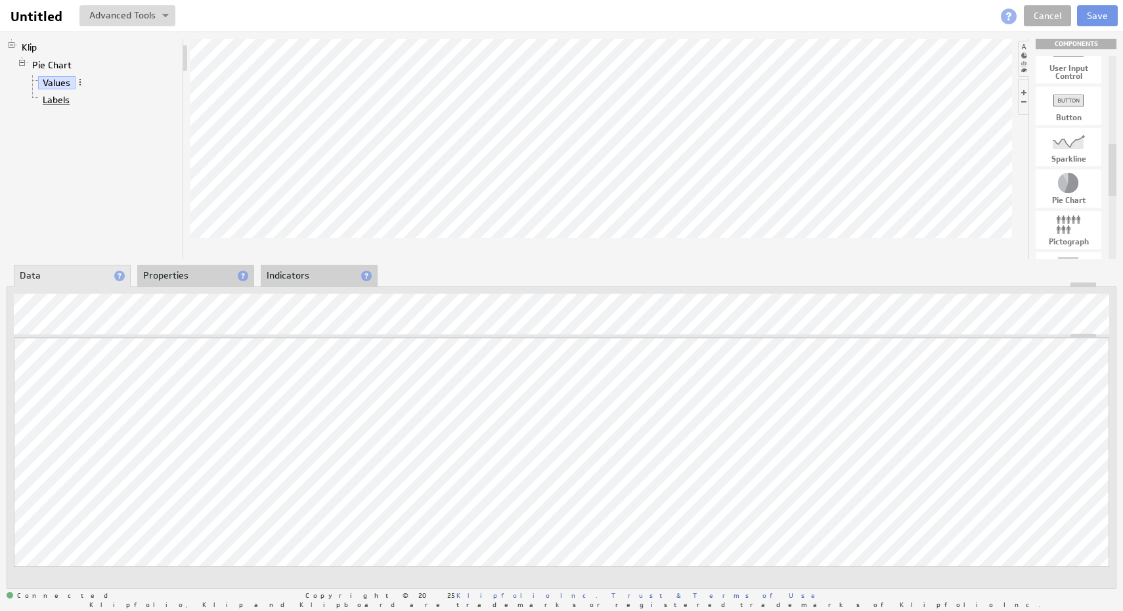
click at [72, 94] on link "Labels" at bounding box center [56, 99] width 37 height 13
click at [51, 82] on link "Values" at bounding box center [56, 82] width 37 height 13
click at [206, 280] on li "Properties" at bounding box center [195, 276] width 117 height 22
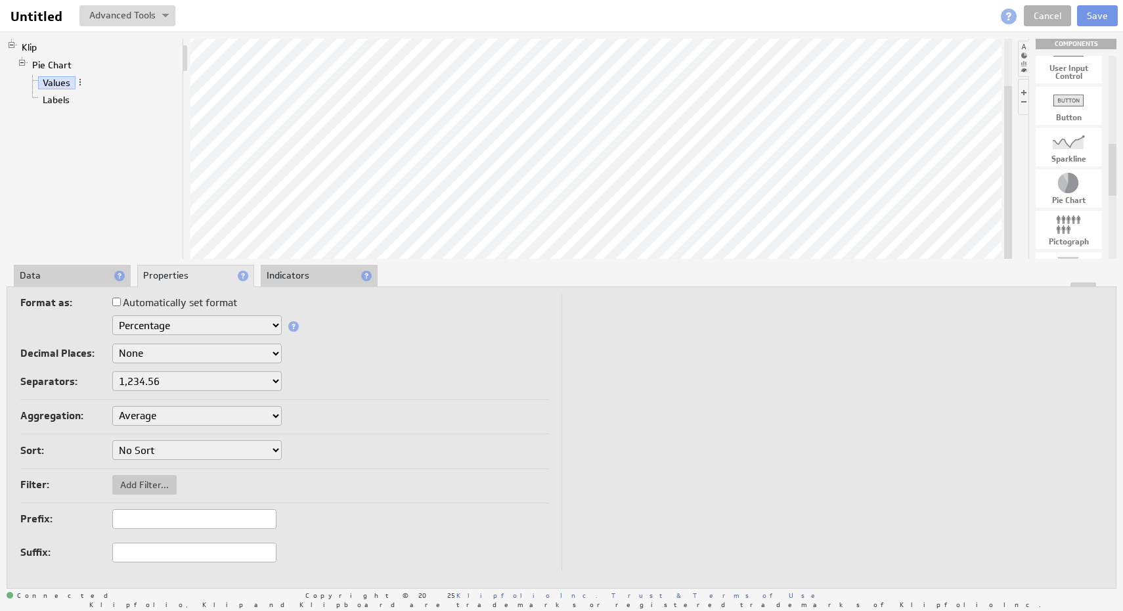
click at [298, 328] on span at bounding box center [293, 326] width 11 height 11
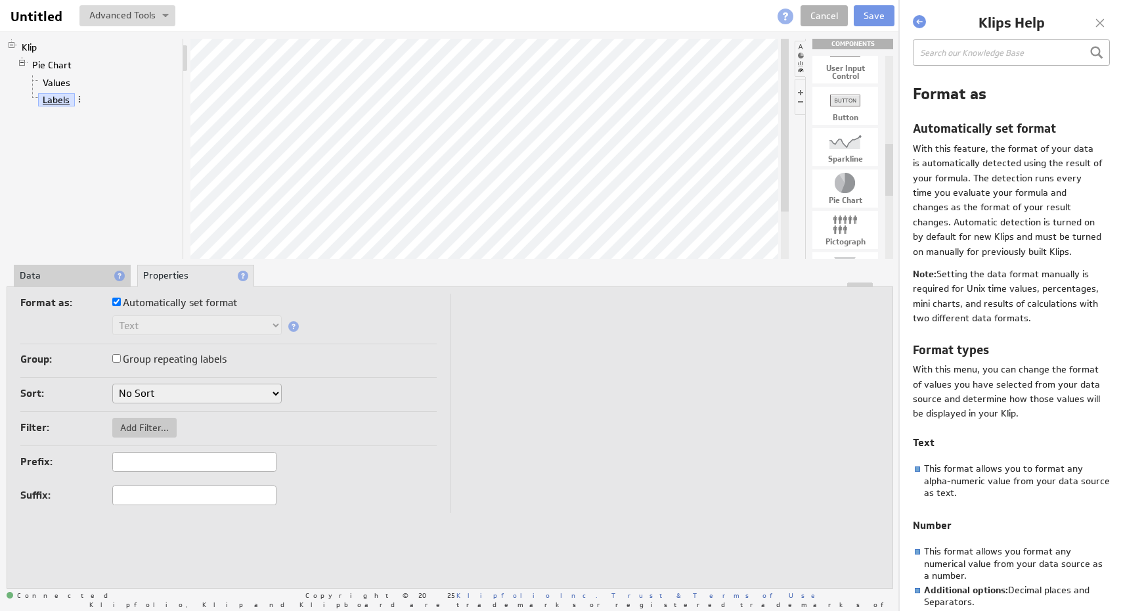
click at [69, 102] on link "Labels" at bounding box center [56, 99] width 37 height 13
click at [85, 102] on li "Labels" at bounding box center [103, 99] width 150 height 17
click at [81, 100] on span at bounding box center [79, 99] width 9 height 9
click at [131, 76] on li "Values" at bounding box center [103, 82] width 150 height 17
click at [81, 100] on span at bounding box center [79, 99] width 9 height 9
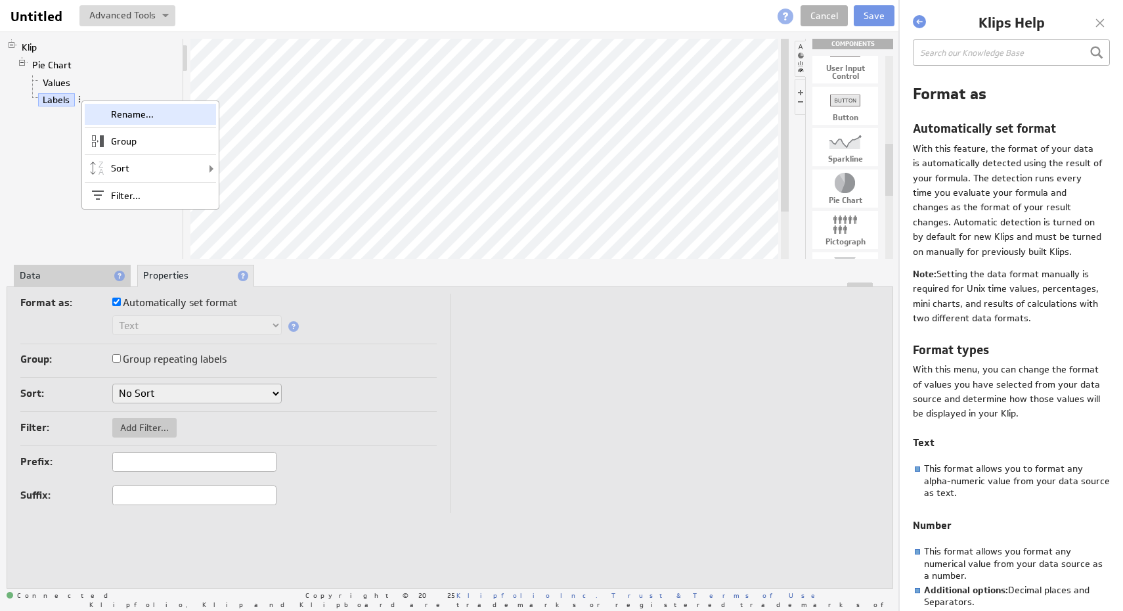
click at [97, 111] on div "Rename..." at bounding box center [150, 114] width 131 height 21
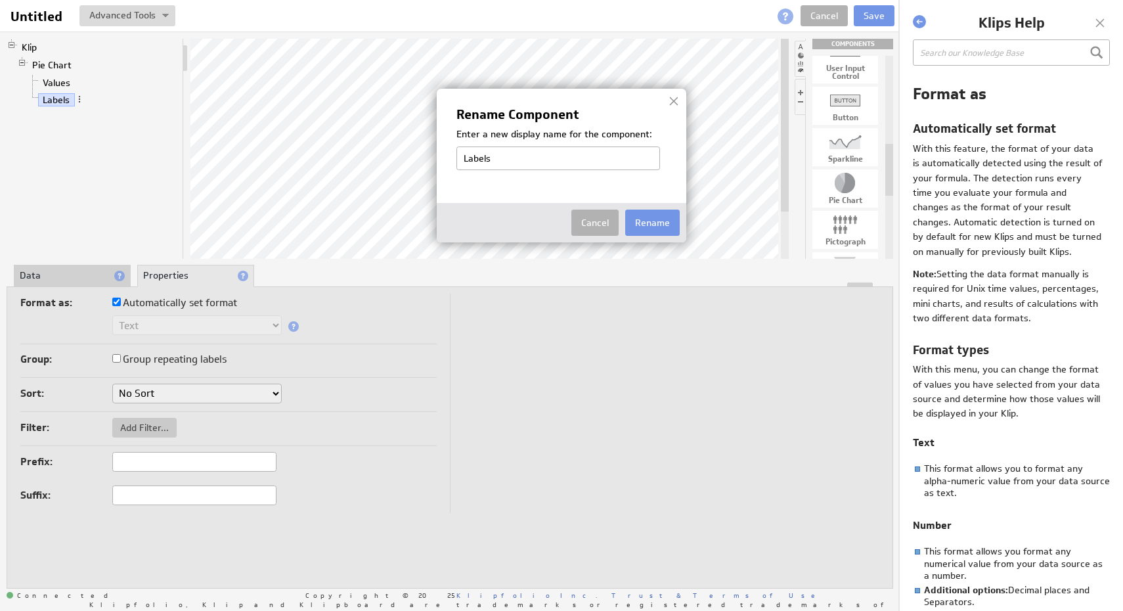
click at [675, 100] on div at bounding box center [674, 101] width 20 height 20
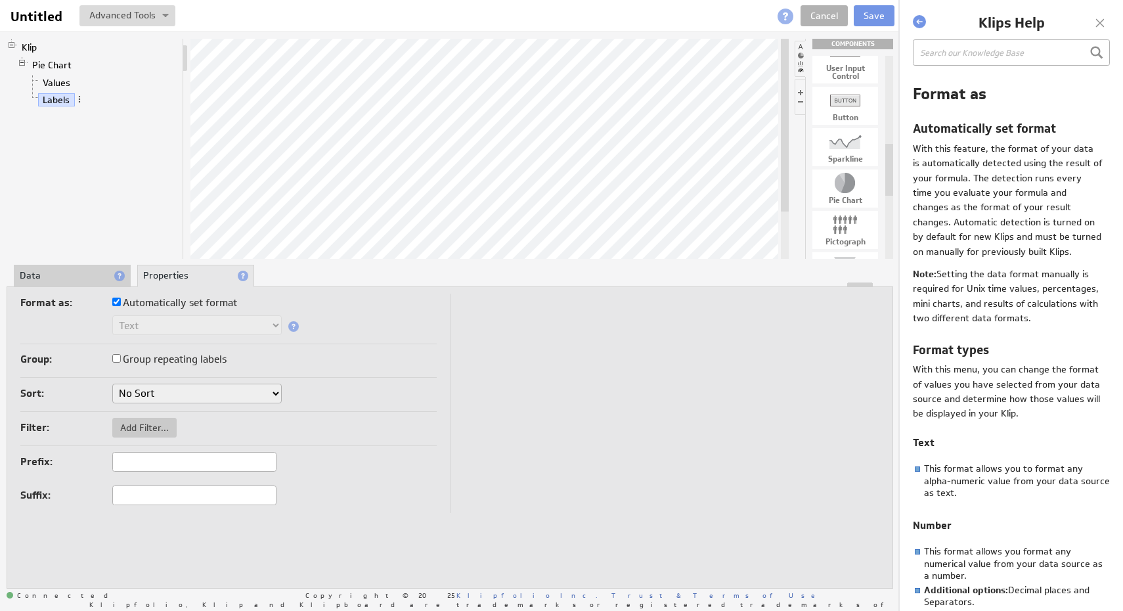
click at [51, 276] on li "Data" at bounding box center [72, 276] width 117 height 22
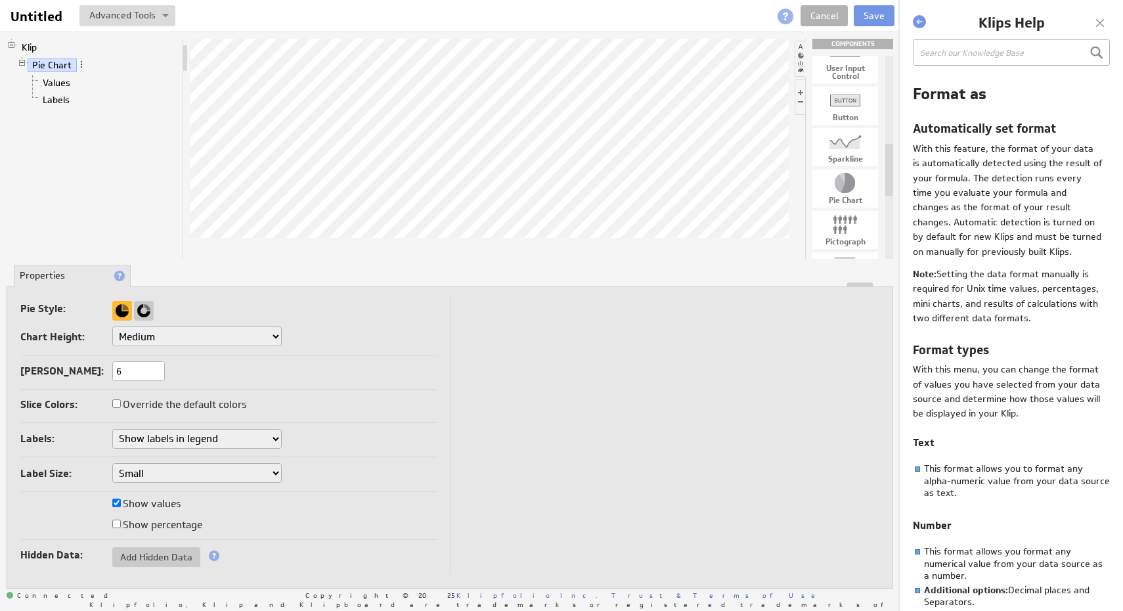
click at [221, 342] on select "Small Medium Large X-Large Custom..." at bounding box center [196, 336] width 169 height 20
click at [229, 438] on select "Don't show labels Show labels around pie chart Show labels in legend" at bounding box center [196, 439] width 169 height 20
drag, startPoint x: 866, startPoint y: 285, endPoint x: 858, endPoint y: 370, distance: 85.2
click at [858, 370] on div "Pie Style: Chart Height: Small Medium Large X-Large Custom... Diameter: px Max …" at bounding box center [450, 437] width 887 height 302
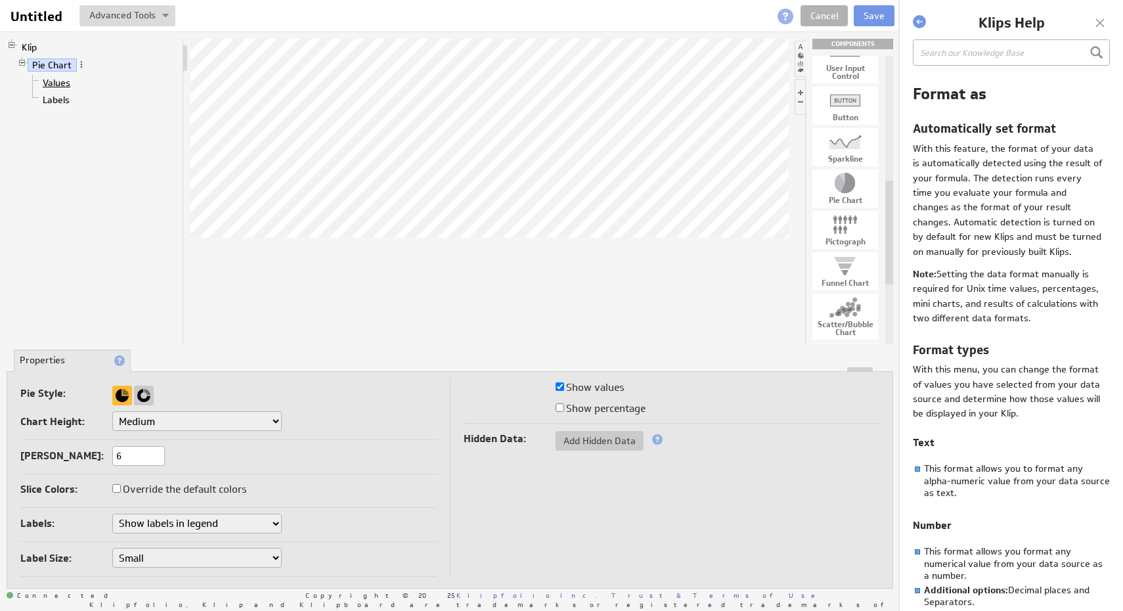
click at [58, 84] on link "Values" at bounding box center [56, 82] width 37 height 13
click at [61, 95] on link "Labels" at bounding box center [56, 99] width 37 height 13
click at [627, 445] on span "Add Hidden Data" at bounding box center [600, 441] width 88 height 12
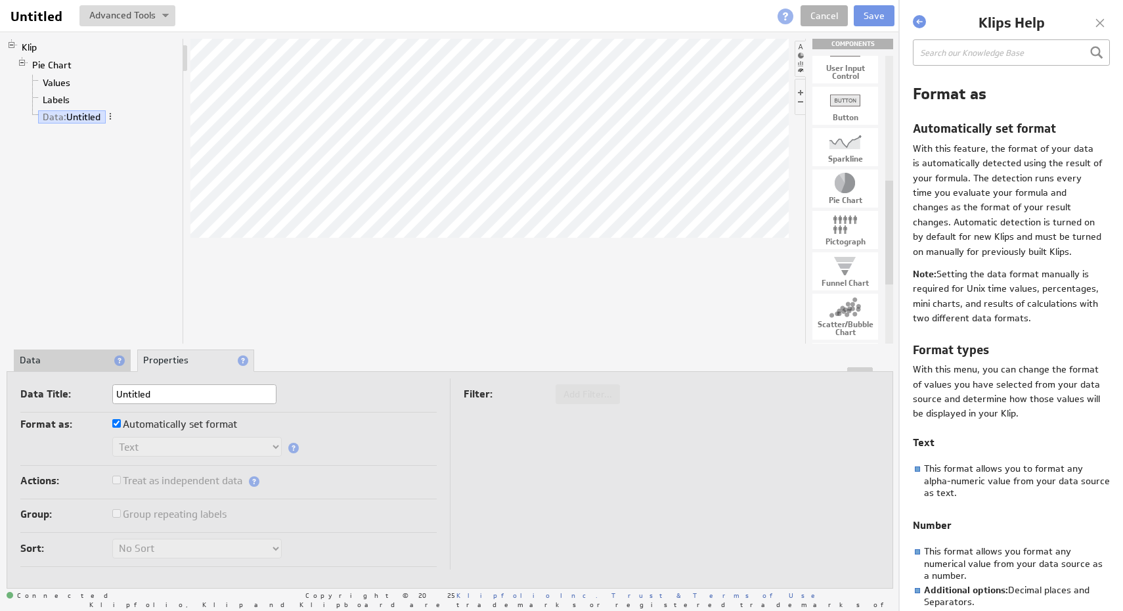
click at [148, 189] on div "Klip Pie Chart Values Labels Data: Untitled" at bounding box center [95, 191] width 177 height 305
click at [65, 97] on link "Labels" at bounding box center [56, 99] width 37 height 13
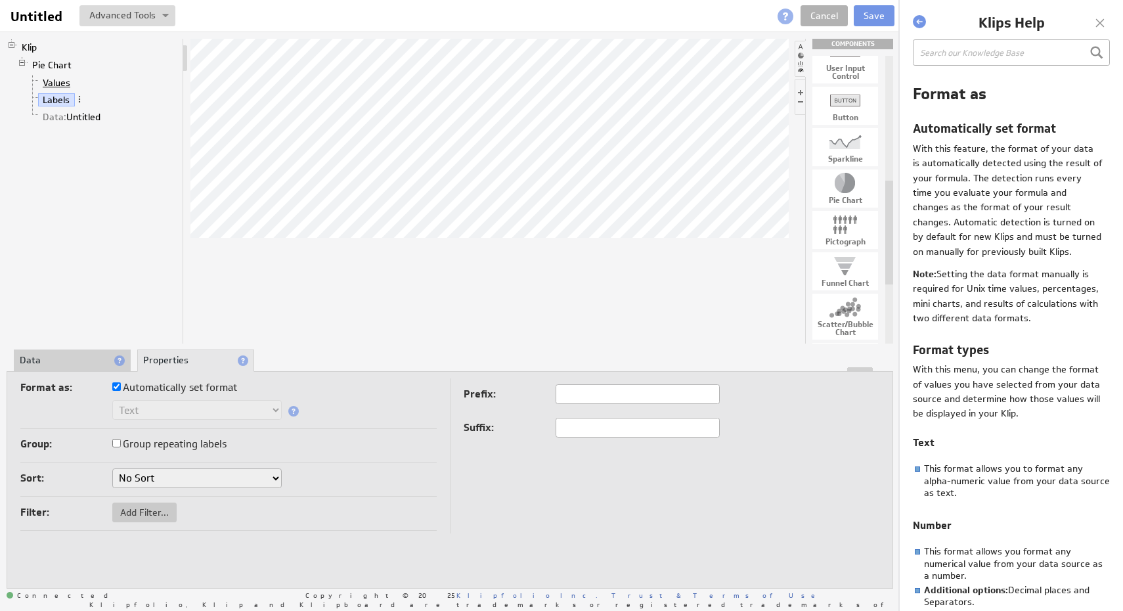
click at [63, 86] on link "Values" at bounding box center [56, 82] width 37 height 13
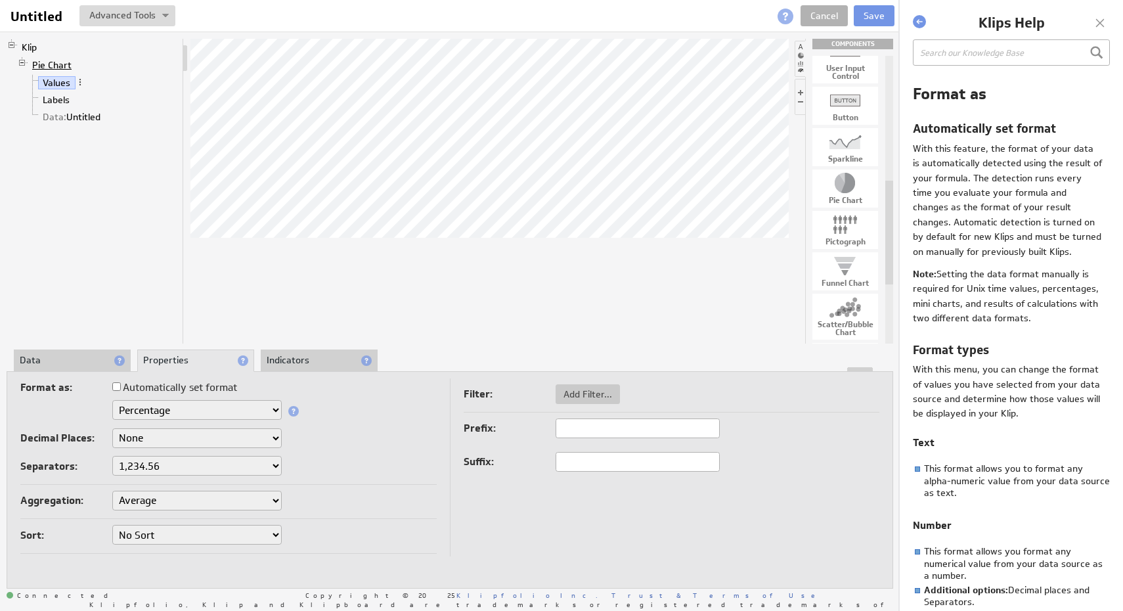
click at [62, 68] on link "Pie Chart" at bounding box center [52, 64] width 49 height 13
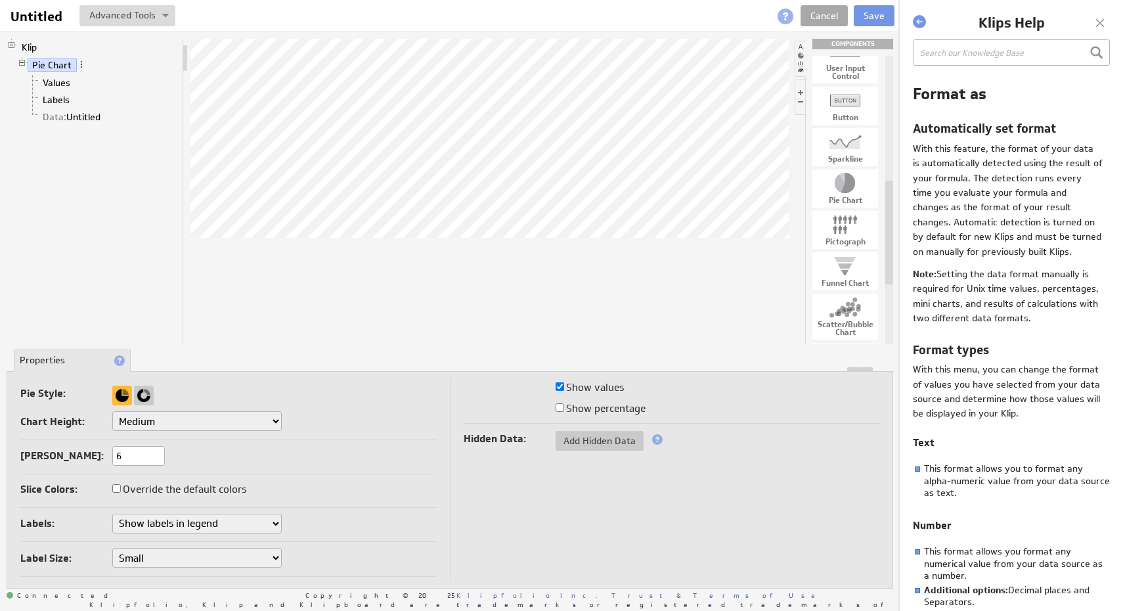
click at [815, 14] on link "Cancel" at bounding box center [824, 15] width 47 height 21
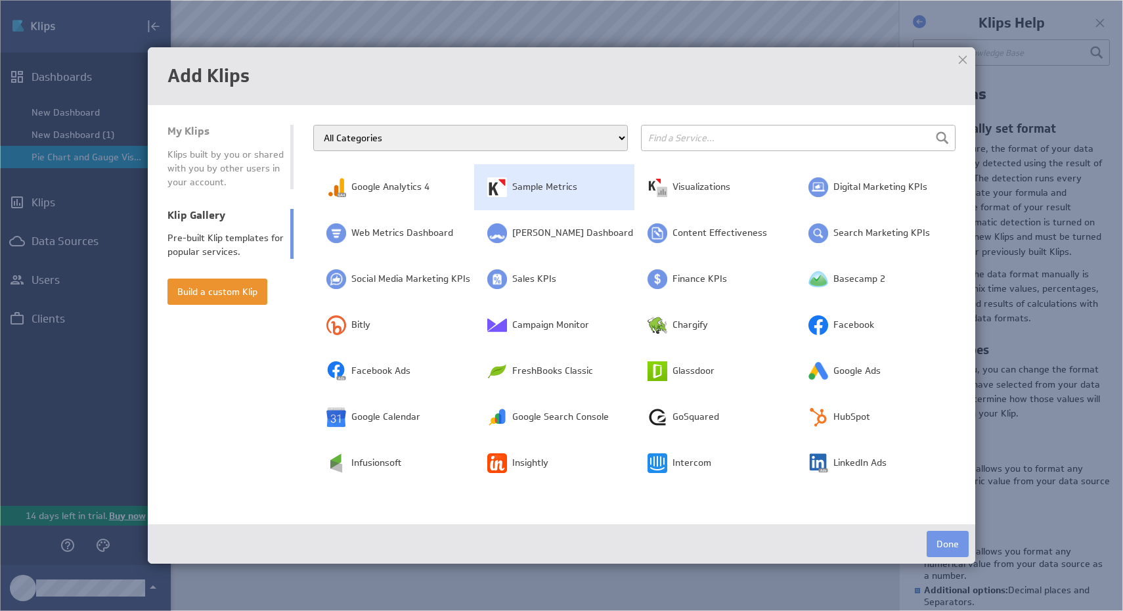
click at [544, 194] on td "Sample Metrics" at bounding box center [554, 187] width 161 height 46
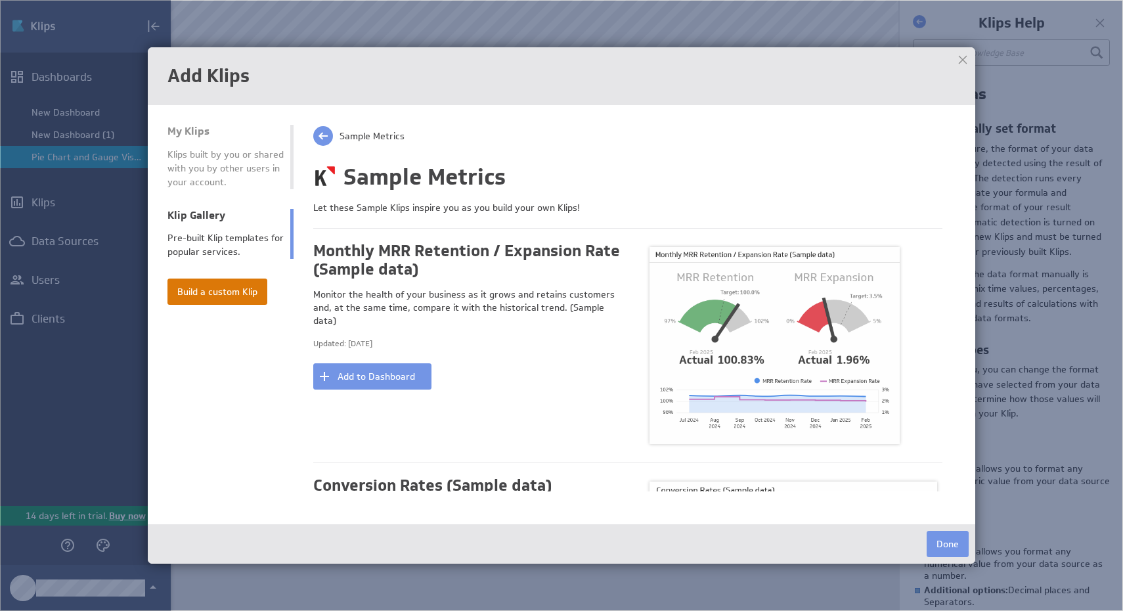
click at [238, 289] on button "Build a custom Klip" at bounding box center [217, 291] width 100 height 26
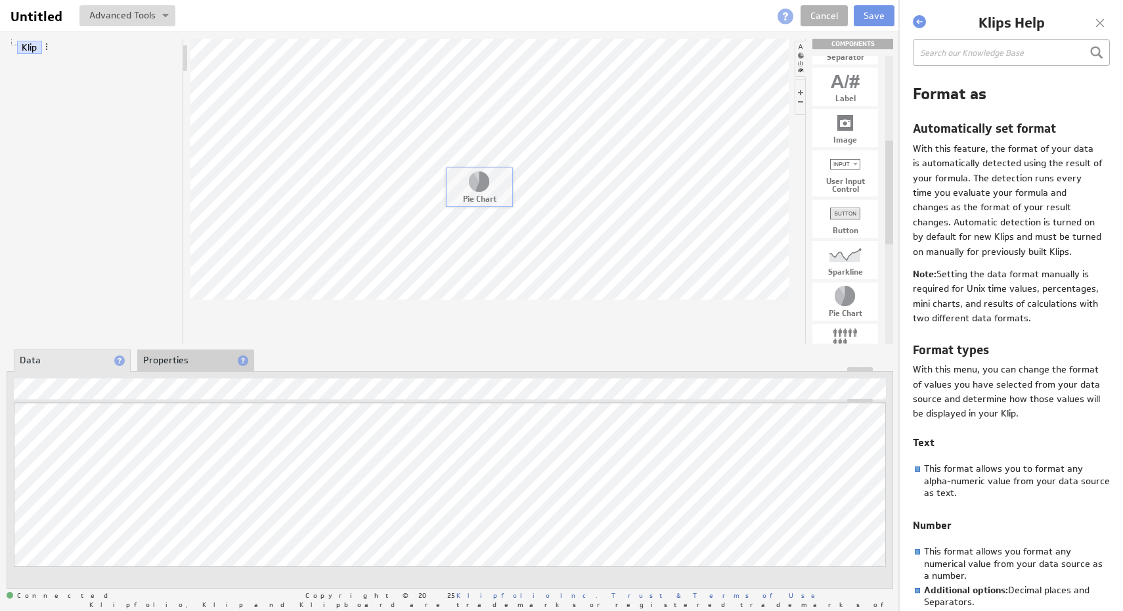
drag, startPoint x: 847, startPoint y: 296, endPoint x: 481, endPoint y: 181, distance: 384.1
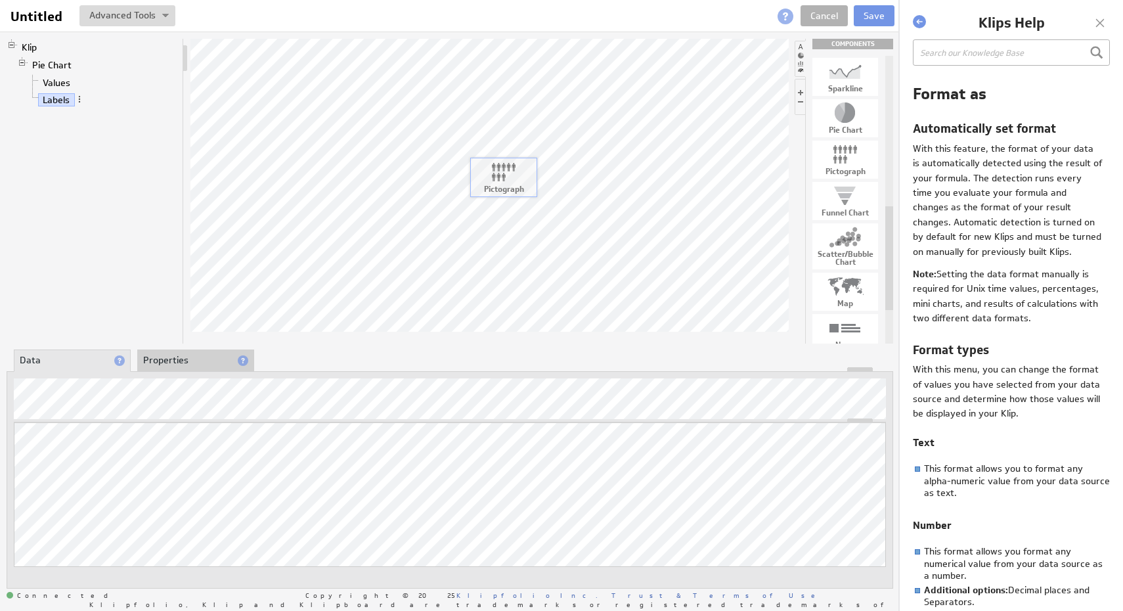
drag, startPoint x: 839, startPoint y: 166, endPoint x: 492, endPoint y: 185, distance: 348.0
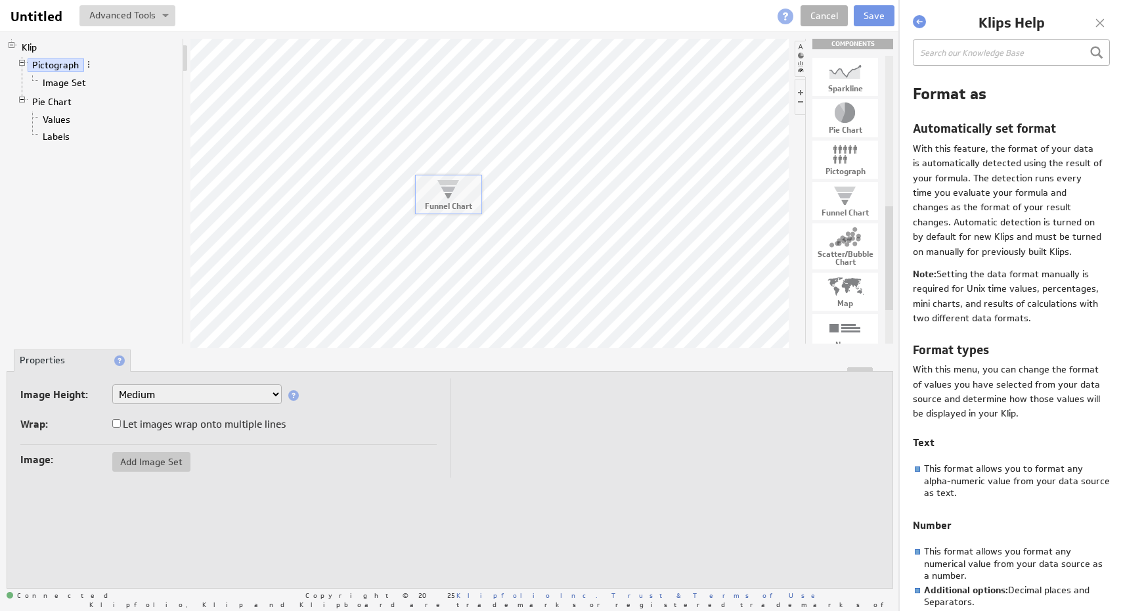
drag, startPoint x: 861, startPoint y: 210, endPoint x: 462, endPoint y: 190, distance: 399.2
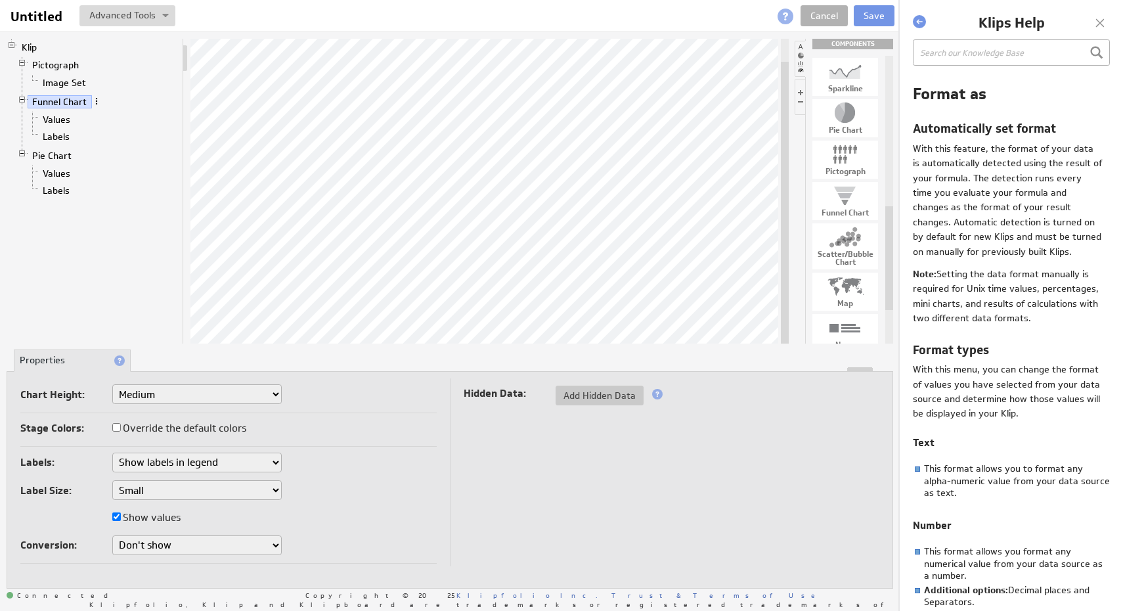
click at [99, 101] on span at bounding box center [96, 101] width 9 height 9
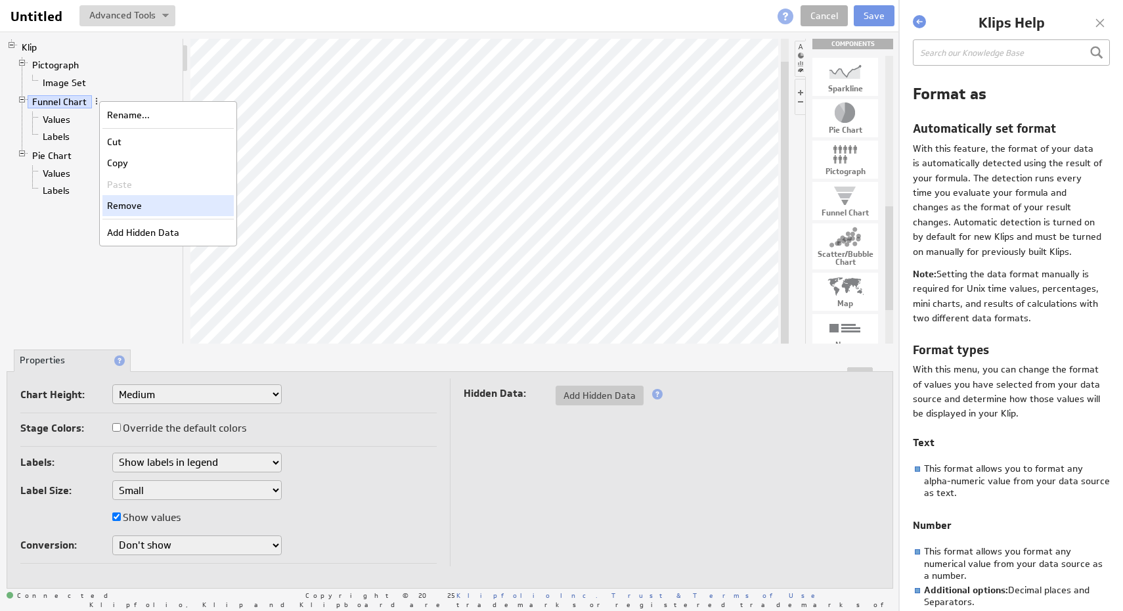
drag, startPoint x: 138, startPoint y: 222, endPoint x: 140, endPoint y: 206, distance: 15.9
click at [140, 206] on div "Rename... Cut Copy Paste Remove Add Hidden Data" at bounding box center [168, 173] width 138 height 145
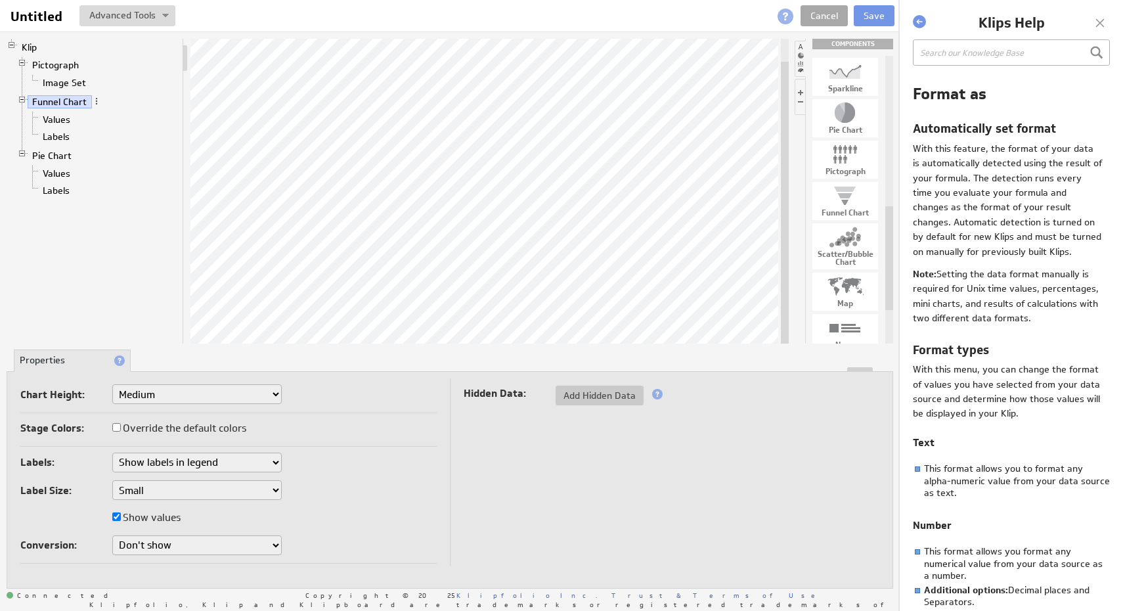
click at [833, 20] on link "Cancel" at bounding box center [824, 15] width 47 height 21
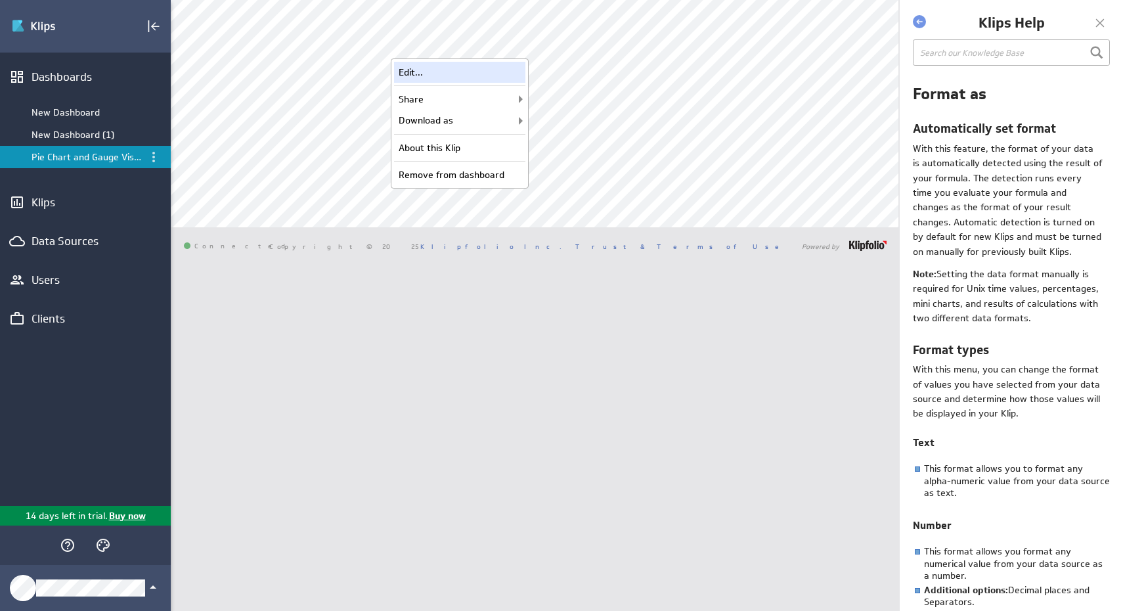
click at [489, 80] on div "Edit..." at bounding box center [459, 72] width 131 height 21
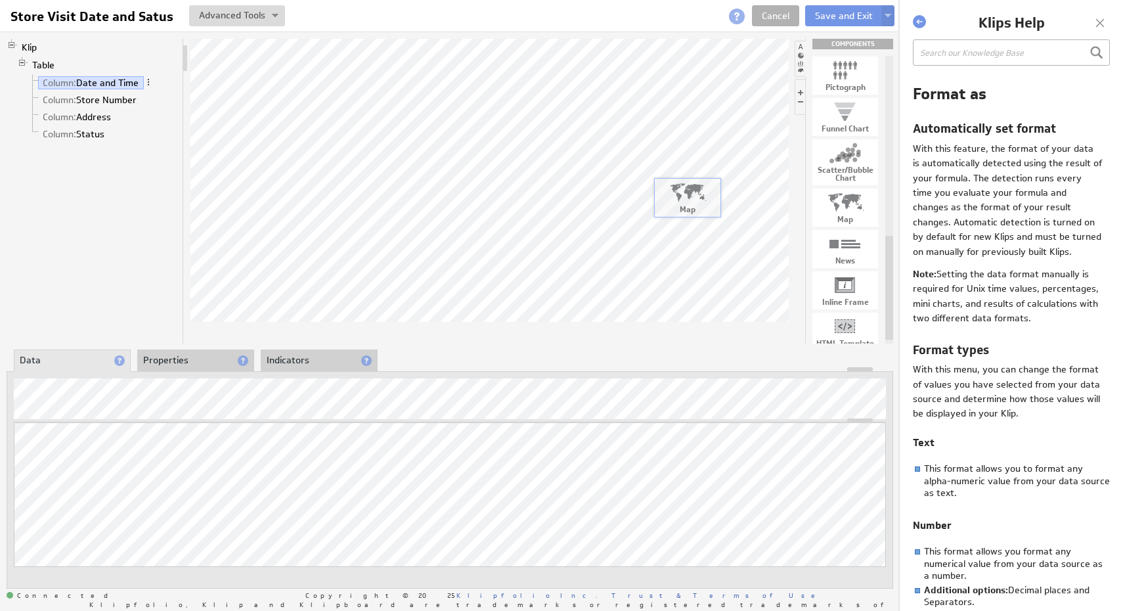
drag, startPoint x: 847, startPoint y: 213, endPoint x: 689, endPoint y: 203, distance: 158.6
drag, startPoint x: 829, startPoint y: 213, endPoint x: 541, endPoint y: 131, distance: 299.0
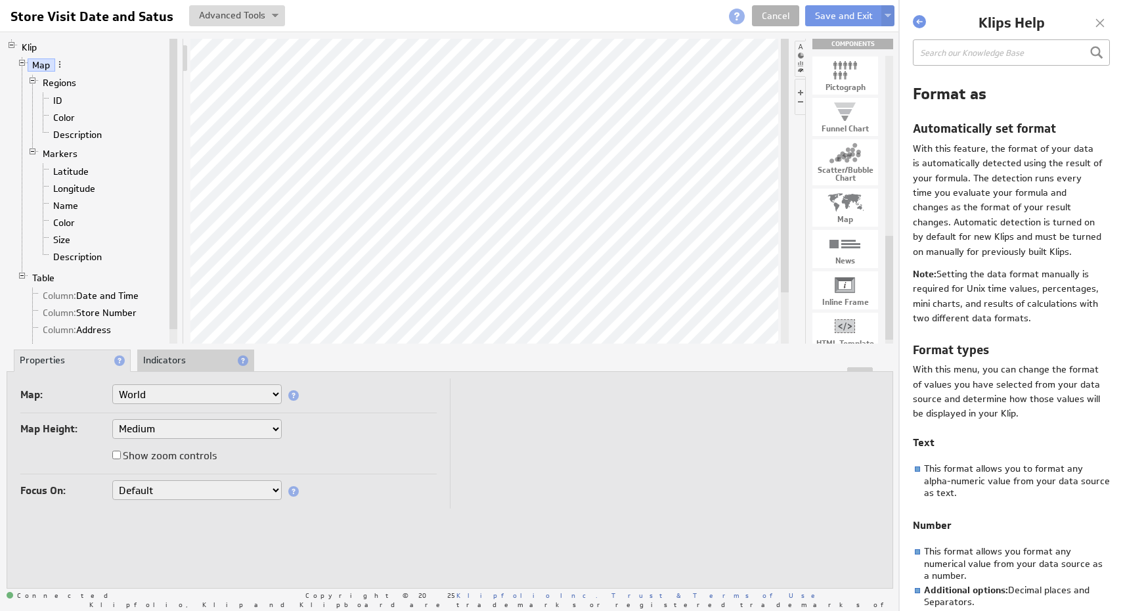
click at [227, 390] on select "World World by Region [GEOGRAPHIC_DATA] [GEOGRAPHIC_DATA] [GEOGRAPHIC_DATA] [GE…" at bounding box center [196, 394] width 169 height 20
select select "custom"
click at [112, 384] on select "World World by Region [GEOGRAPHIC_DATA] [GEOGRAPHIC_DATA] [GEOGRAPHIC_DATA] [GE…" at bounding box center [196, 394] width 169 height 20
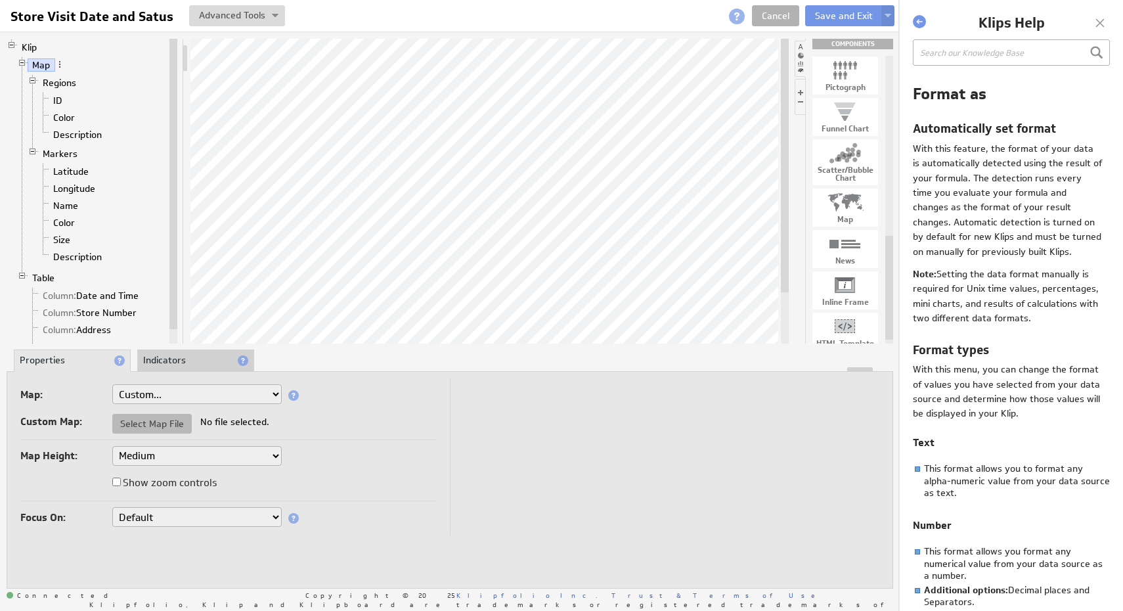
click at [177, 424] on span "Select Map File" at bounding box center [151, 424] width 79 height 12
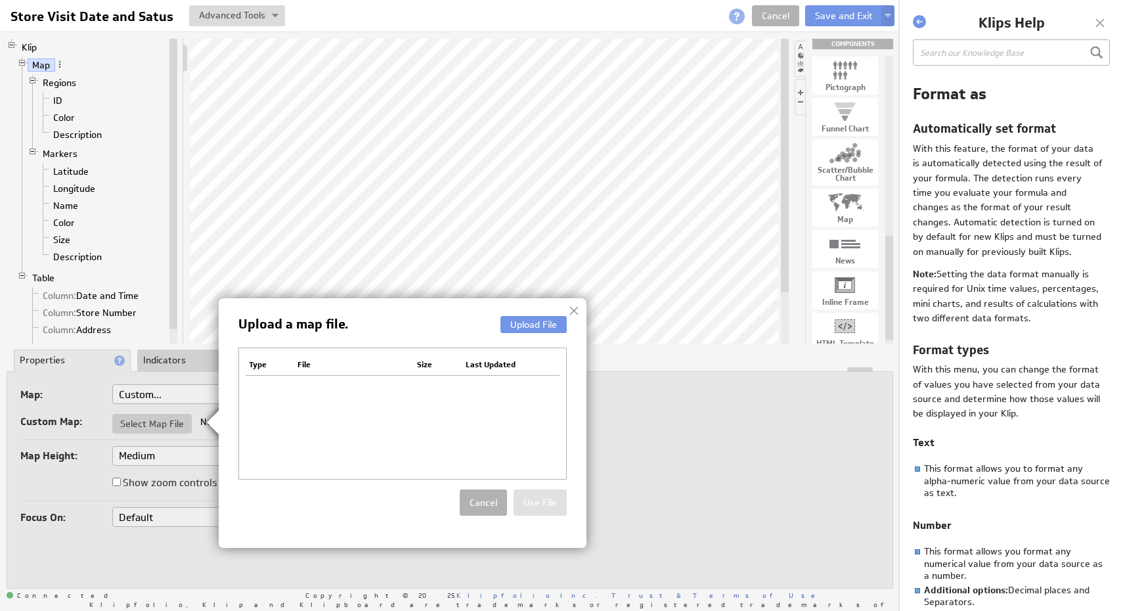
click at [383, 115] on img at bounding box center [561, 305] width 1123 height 611
click at [478, 503] on span "Cancel" at bounding box center [483, 502] width 47 height 26
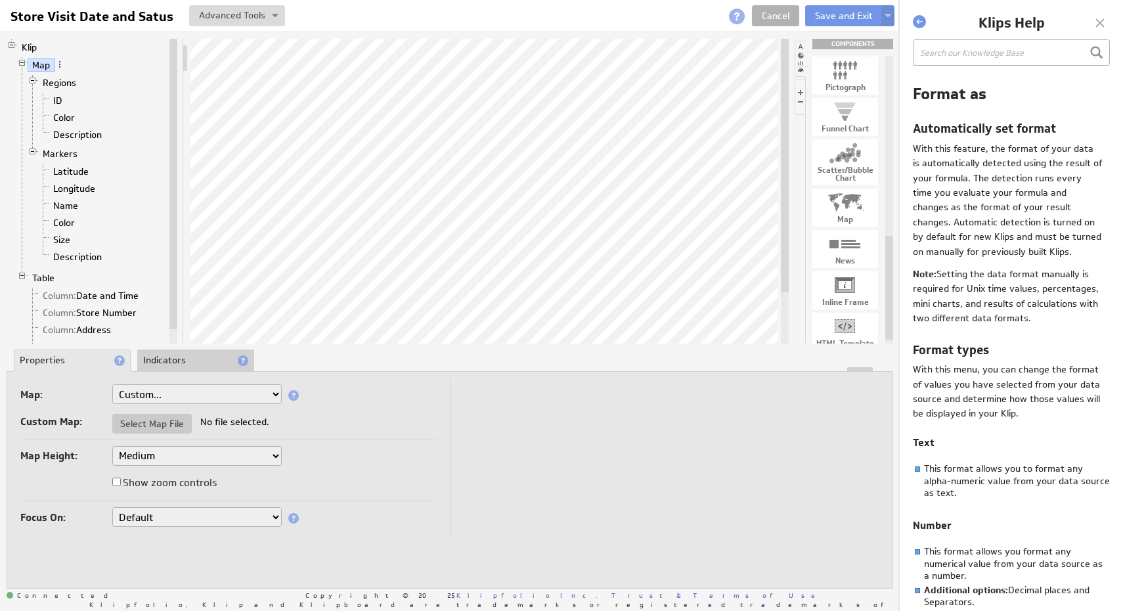
click at [198, 397] on select "World World by Region [GEOGRAPHIC_DATA] [GEOGRAPHIC_DATA] [GEOGRAPHIC_DATA] [GE…" at bounding box center [196, 394] width 169 height 20
select select "world_by_region_en"
click at [112, 384] on select "World World by Region [GEOGRAPHIC_DATA] [GEOGRAPHIC_DATA] [GEOGRAPHIC_DATA] [GE…" at bounding box center [196, 394] width 169 height 20
select select "world_by_region_en"
click at [218, 400] on select "World World by Region [GEOGRAPHIC_DATA] [GEOGRAPHIC_DATA] [GEOGRAPHIC_DATA] [GE…" at bounding box center [196, 394] width 169 height 20
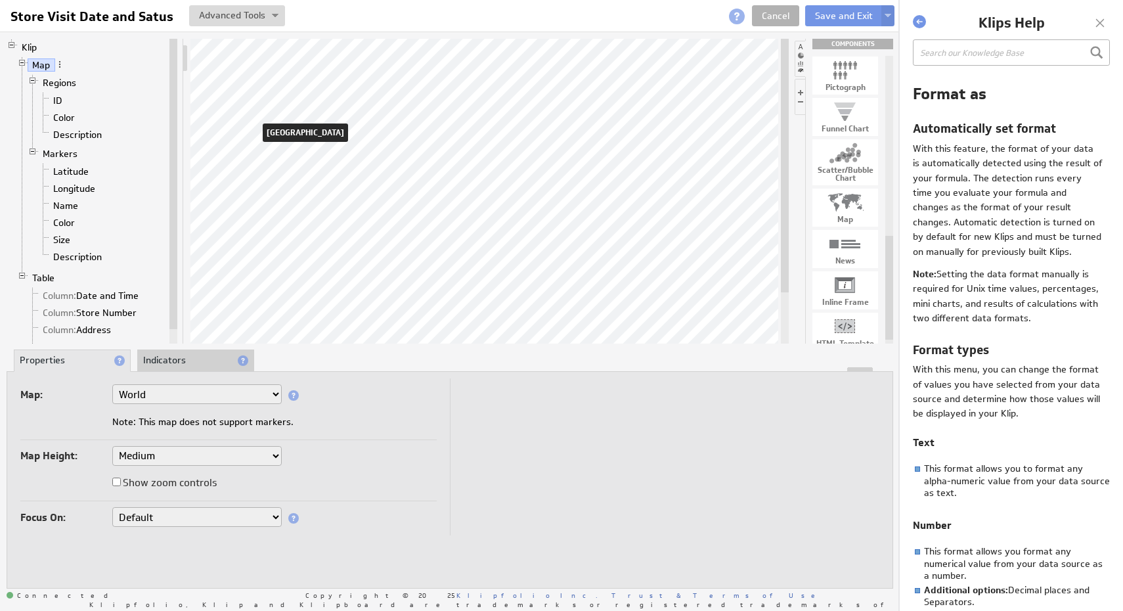
click at [112, 384] on select "World World by Region [GEOGRAPHIC_DATA] [GEOGRAPHIC_DATA] [GEOGRAPHIC_DATA] [GE…" at bounding box center [196, 394] width 169 height 20
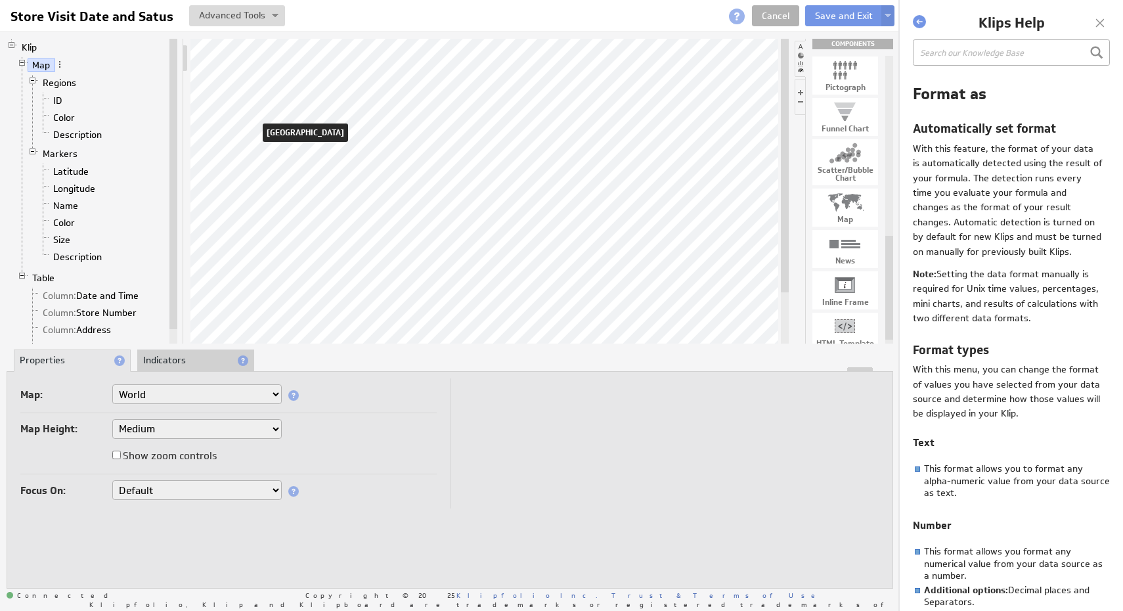
click at [252, 428] on select "Small Medium Large X-Large" at bounding box center [196, 429] width 169 height 20
click at [789, 20] on link "Cancel" at bounding box center [775, 15] width 47 height 21
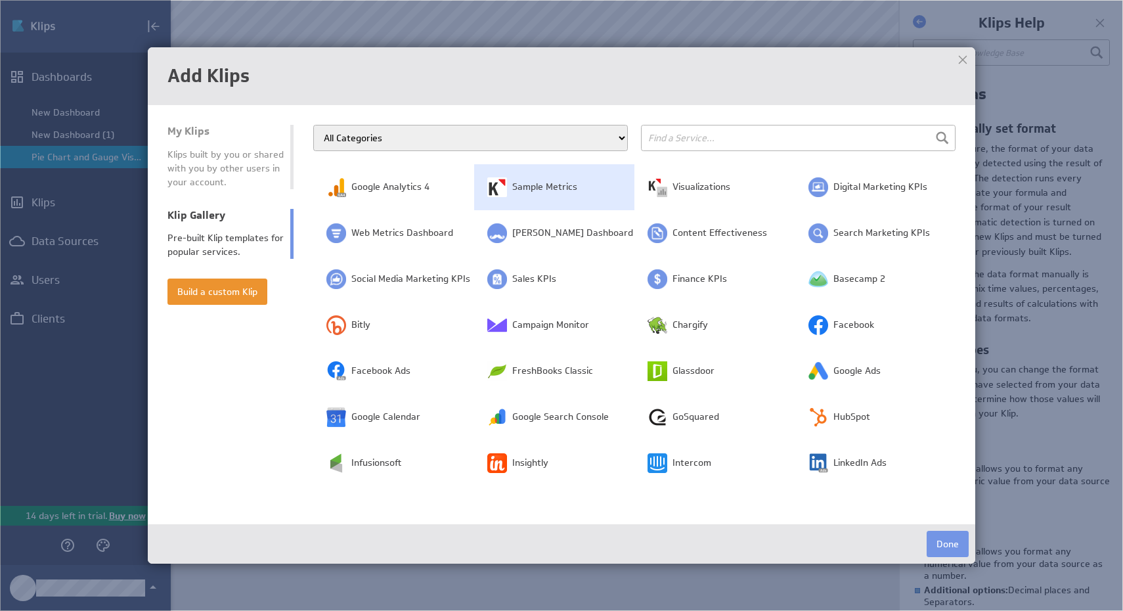
click at [593, 178] on td "Sample Metrics" at bounding box center [554, 187] width 161 height 46
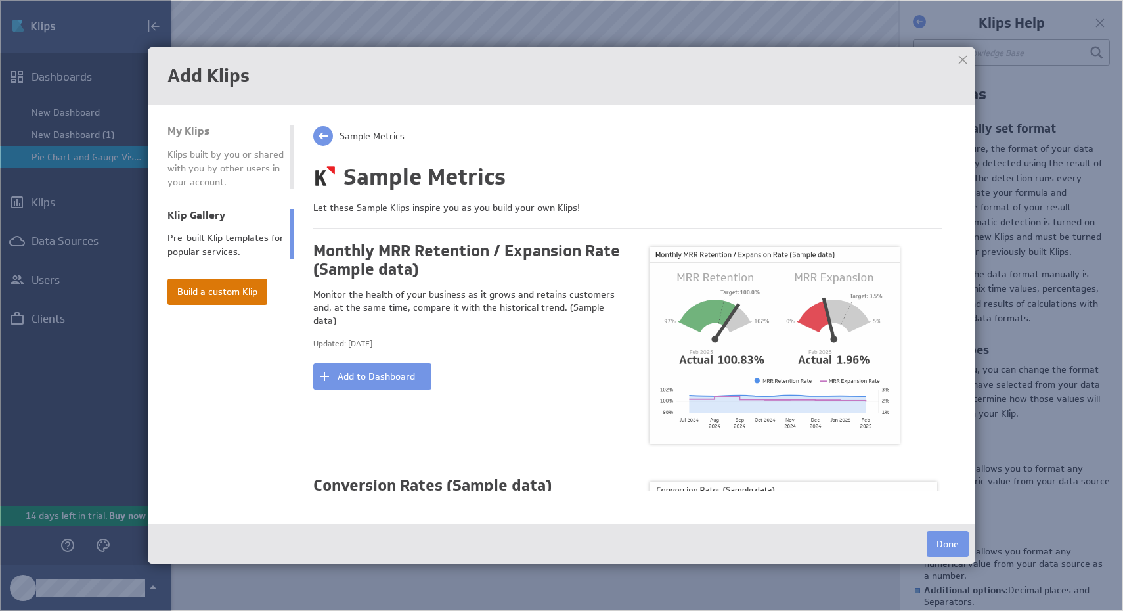
click at [234, 288] on button "Build a custom Klip" at bounding box center [217, 291] width 100 height 26
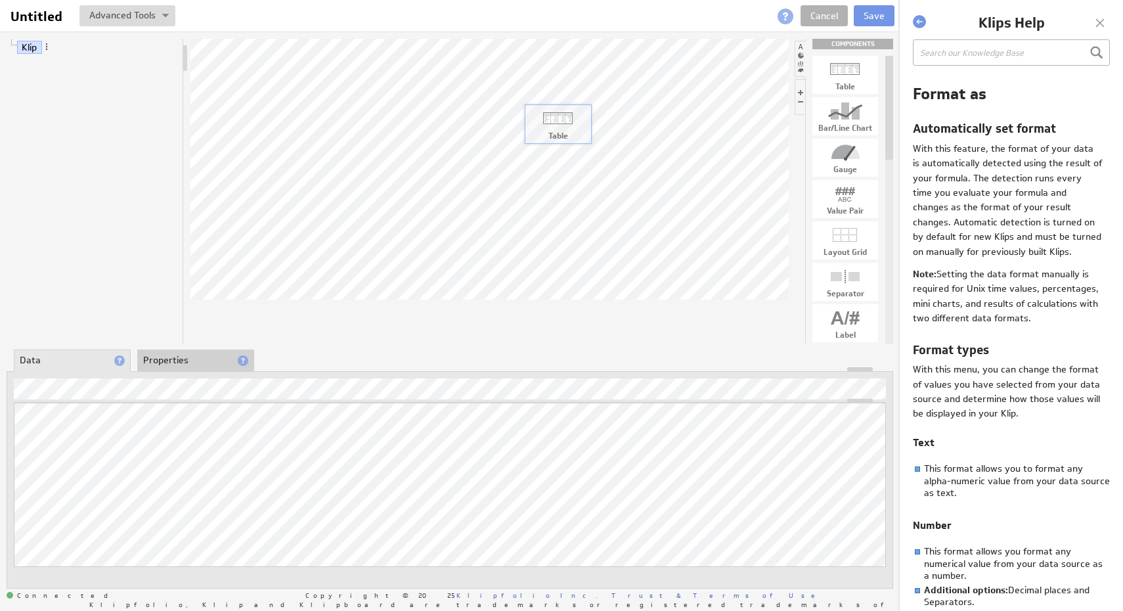
drag, startPoint x: 839, startPoint y: 80, endPoint x: 551, endPoint y: 127, distance: 292.1
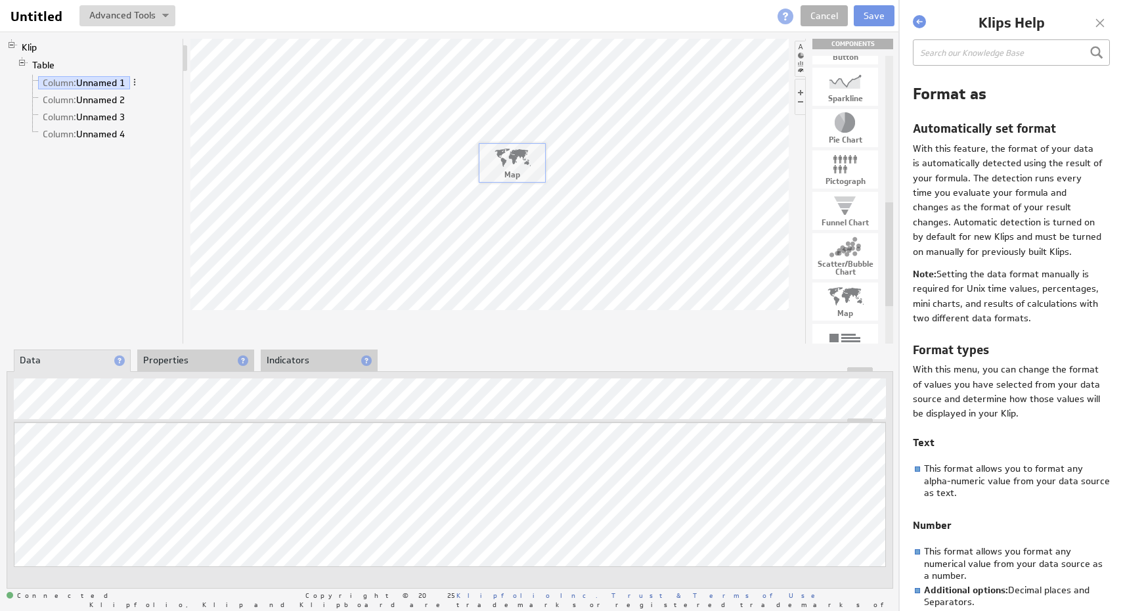
drag, startPoint x: 849, startPoint y: 299, endPoint x: 515, endPoint y: 160, distance: 361.5
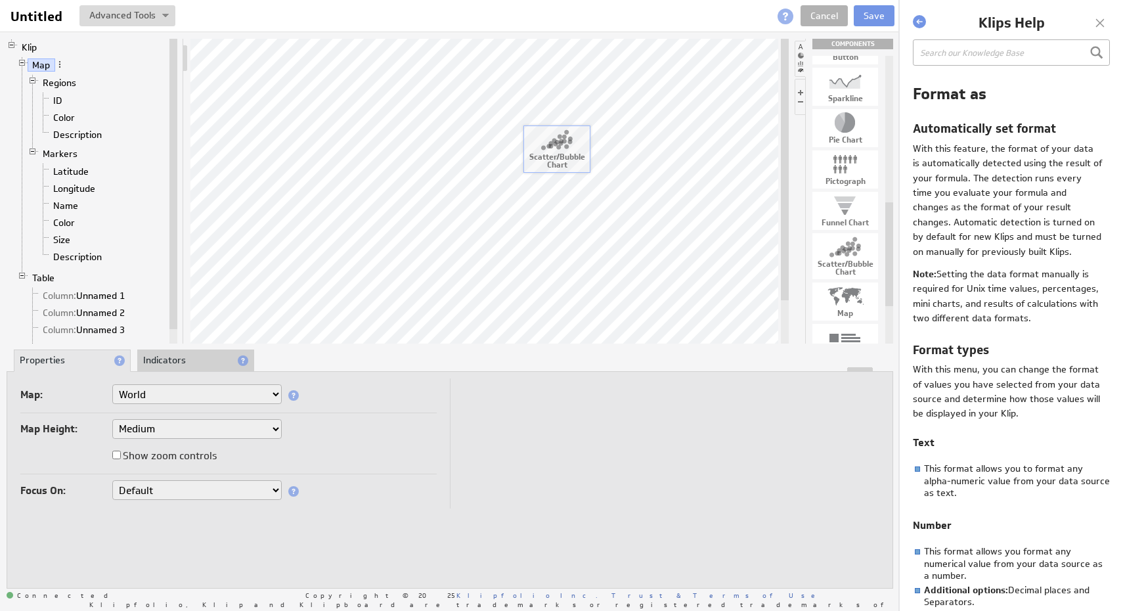
drag, startPoint x: 874, startPoint y: 254, endPoint x: 585, endPoint y: 144, distance: 309.5
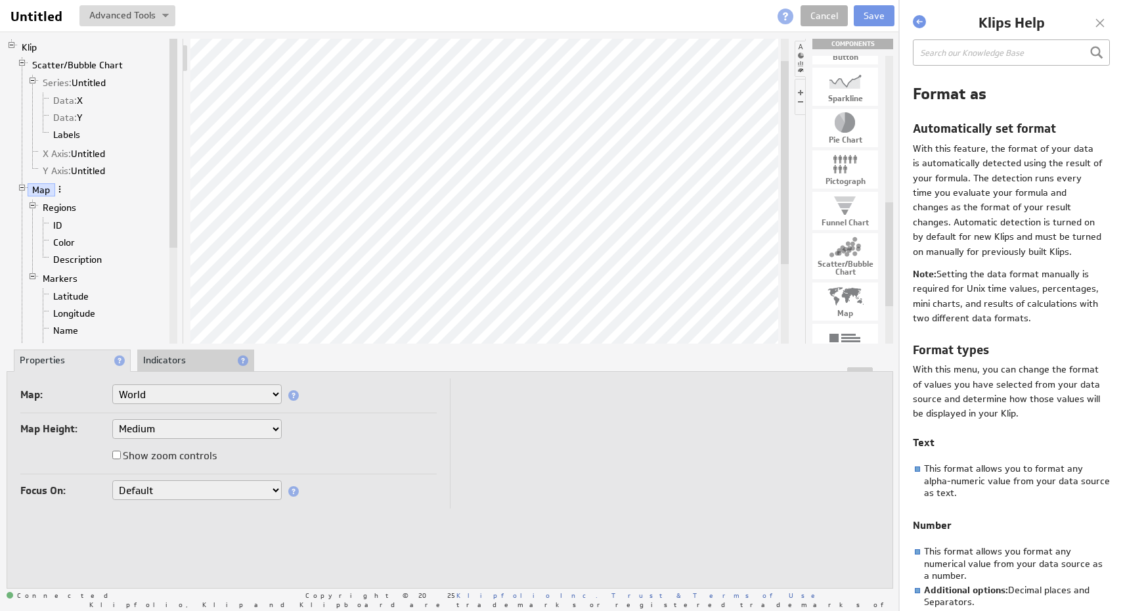
click at [58, 187] on span at bounding box center [59, 189] width 9 height 9
click at [60, 227] on link "ID" at bounding box center [58, 225] width 19 height 13
click at [185, 458] on label "Show zoom controls" at bounding box center [164, 456] width 104 height 18
click at [121, 458] on input "Show zoom controls" at bounding box center [116, 455] width 9 height 9
checkbox input "true"
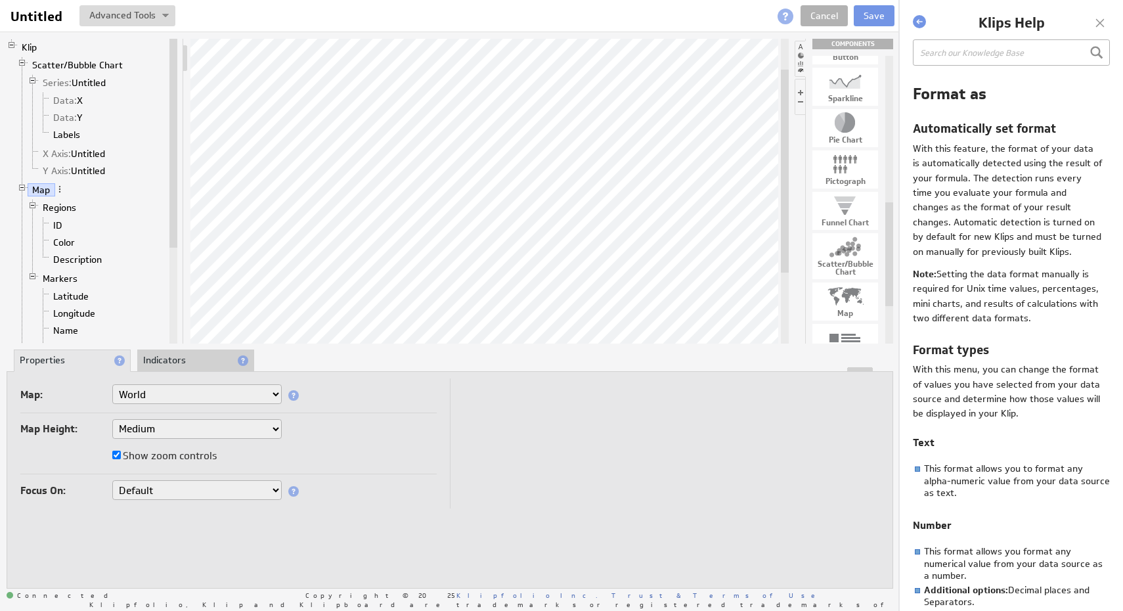
click at [696, 346] on div "Klip Scatter/Bubble Chart Series: Untitled Data: X Data: Y Labels X Axis: Untit…" at bounding box center [450, 314] width 900 height 564
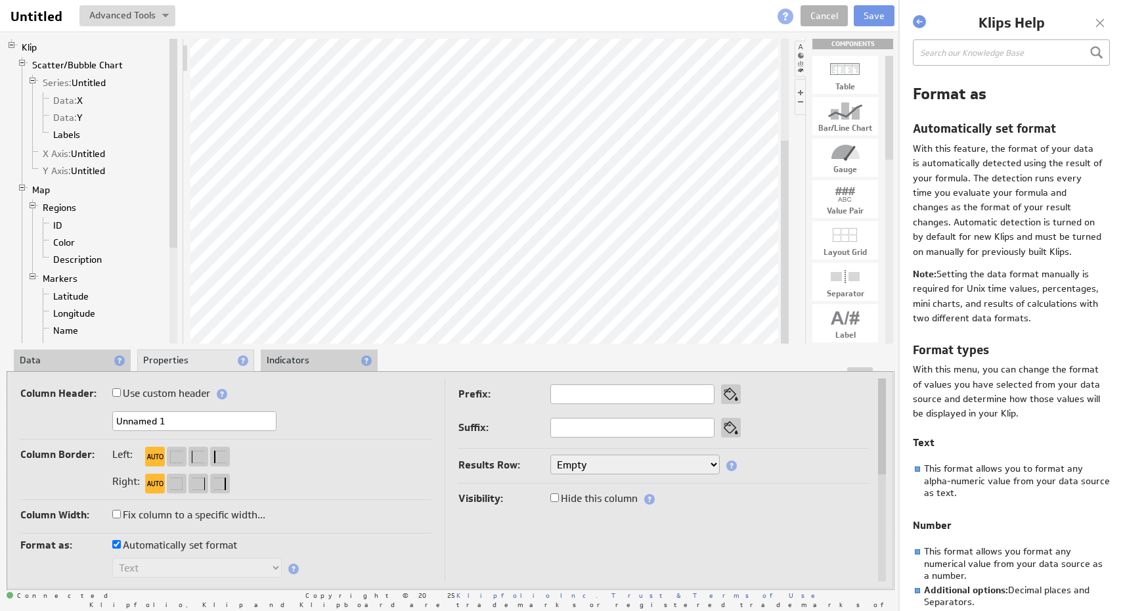
click at [70, 367] on div at bounding box center [449, 369] width 885 height 5
click at [71, 362] on li "Data" at bounding box center [72, 360] width 117 height 22
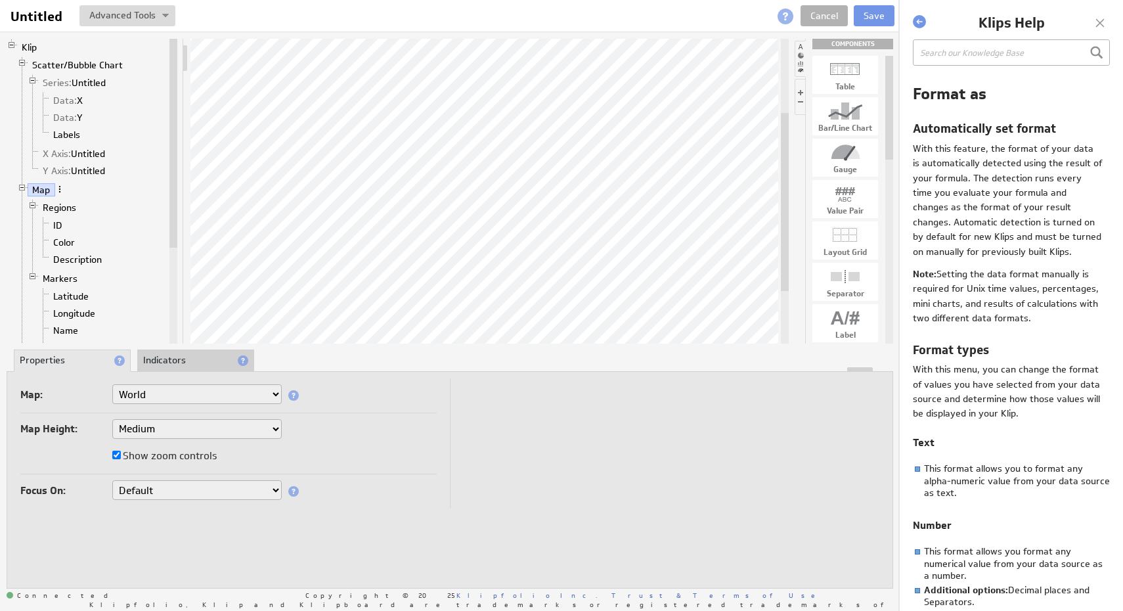
click at [60, 190] on span at bounding box center [59, 189] width 9 height 9
click at [57, 223] on link "ID" at bounding box center [58, 225] width 19 height 13
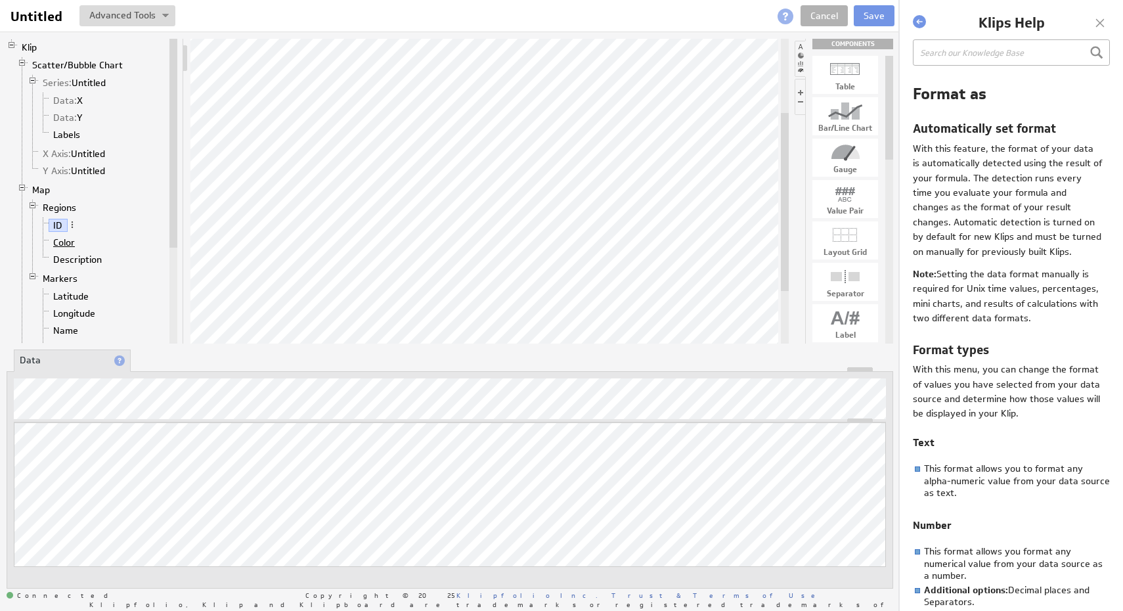
click at [70, 242] on link "Color" at bounding box center [65, 242] width 32 height 13
click at [74, 258] on link "Description" at bounding box center [78, 259] width 58 height 13
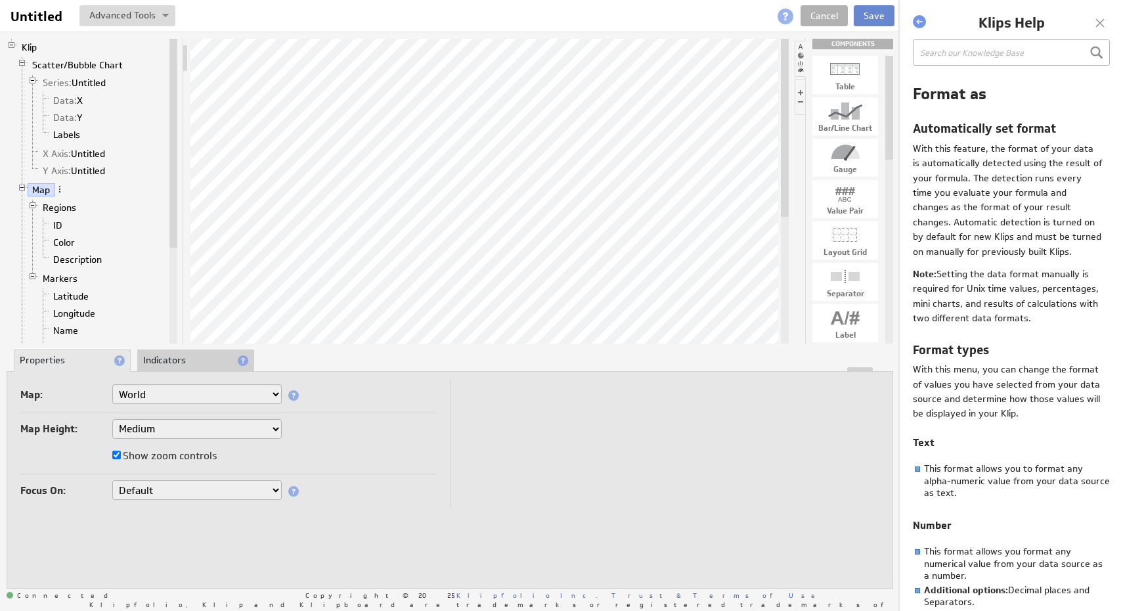
click at [885, 17] on button "Save" at bounding box center [874, 15] width 41 height 21
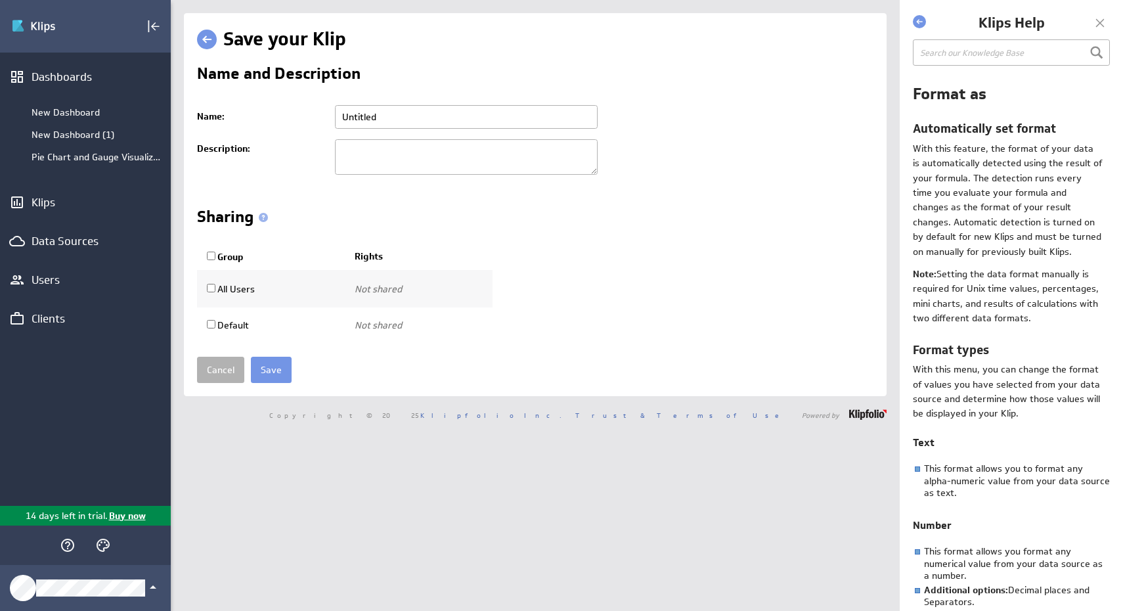
click at [457, 111] on input "Untitled" at bounding box center [466, 117] width 263 height 24
click at [457, 111] on input "text" at bounding box center [466, 117] width 263 height 24
type input "Test"
click at [265, 376] on input "Save" at bounding box center [271, 370] width 41 height 26
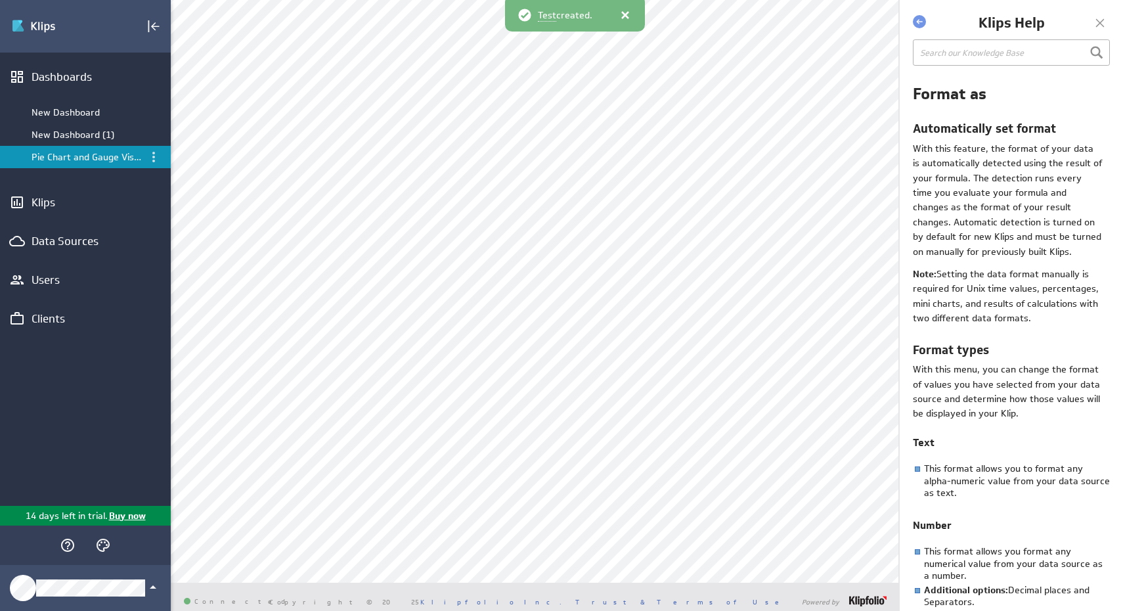
scroll to position [177, 0]
